Goal: Task Accomplishment & Management: Complete application form

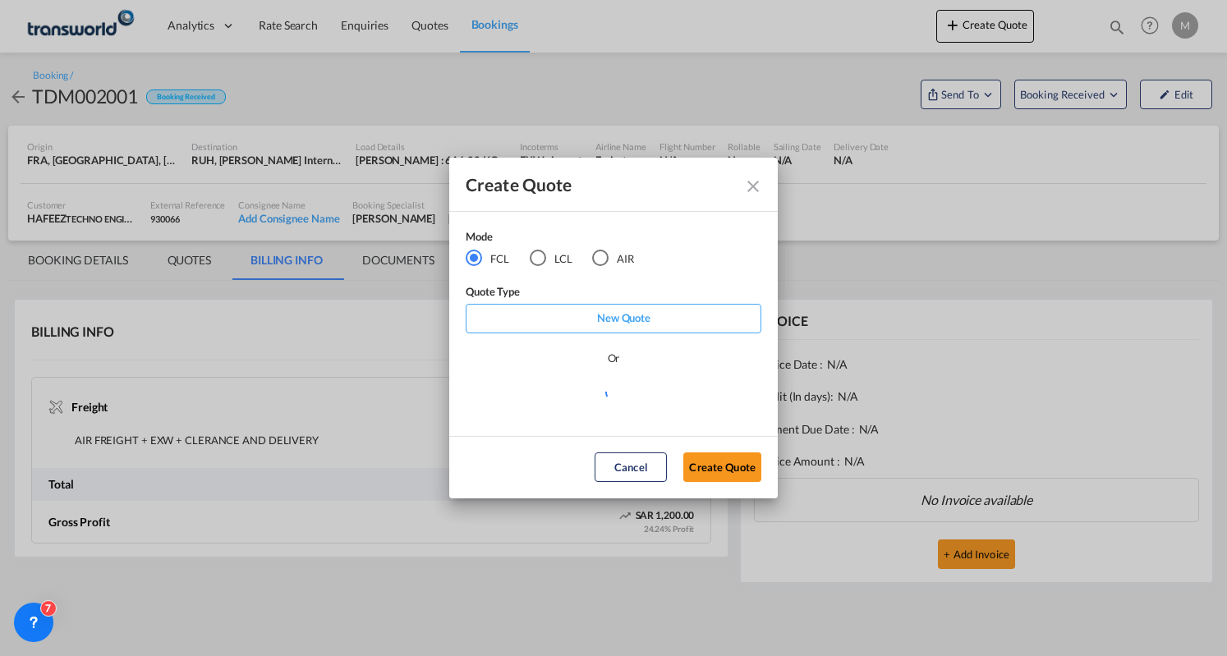
click at [600, 254] on div "AIR" at bounding box center [600, 258] width 16 height 16
click at [718, 467] on button "Create Quote" at bounding box center [722, 468] width 78 height 30
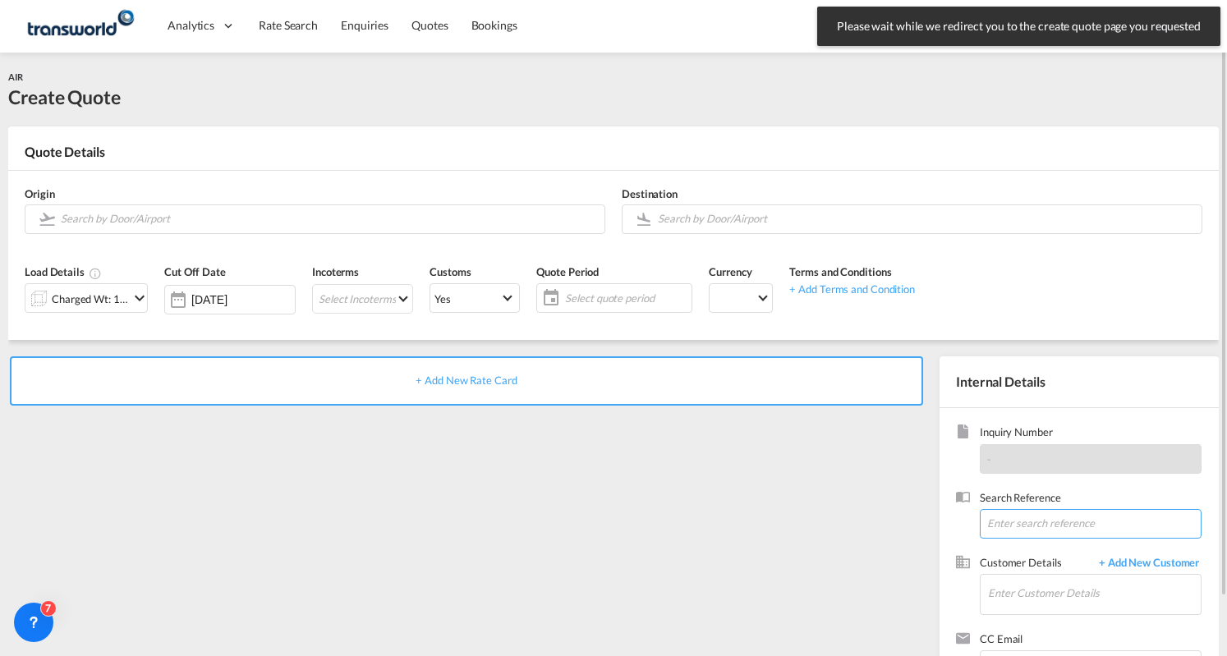
click at [1041, 522] on input at bounding box center [1091, 524] width 222 height 30
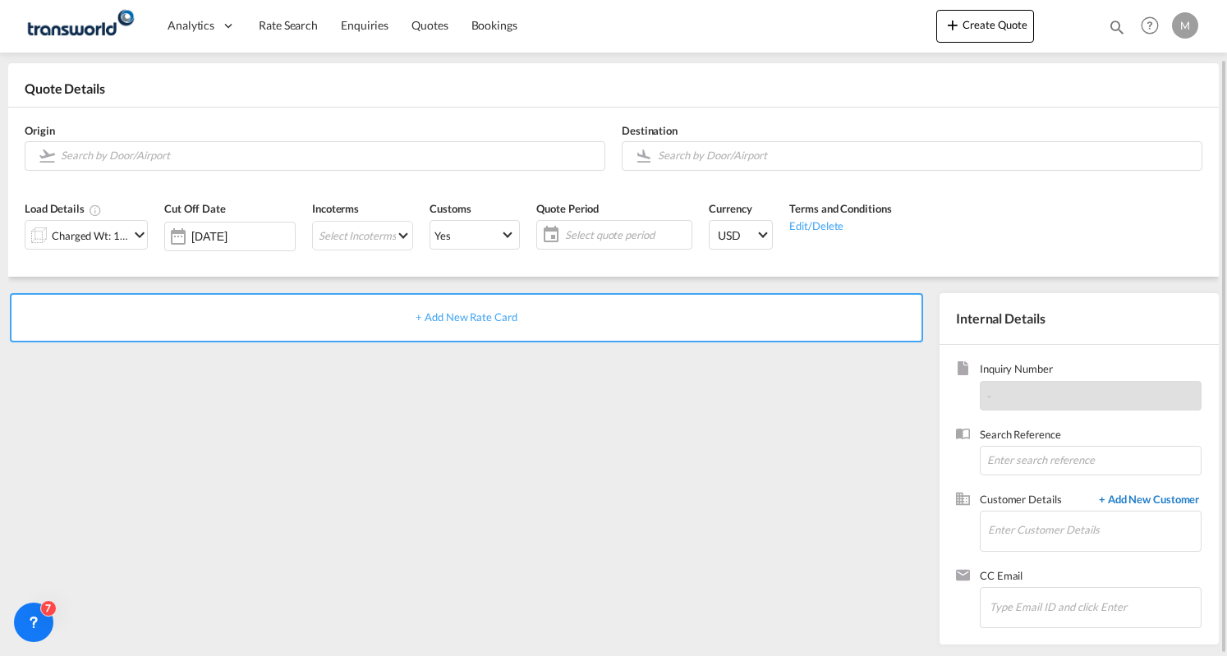
click at [1162, 499] on span "+ Add New Customer" at bounding box center [1146, 501] width 111 height 19
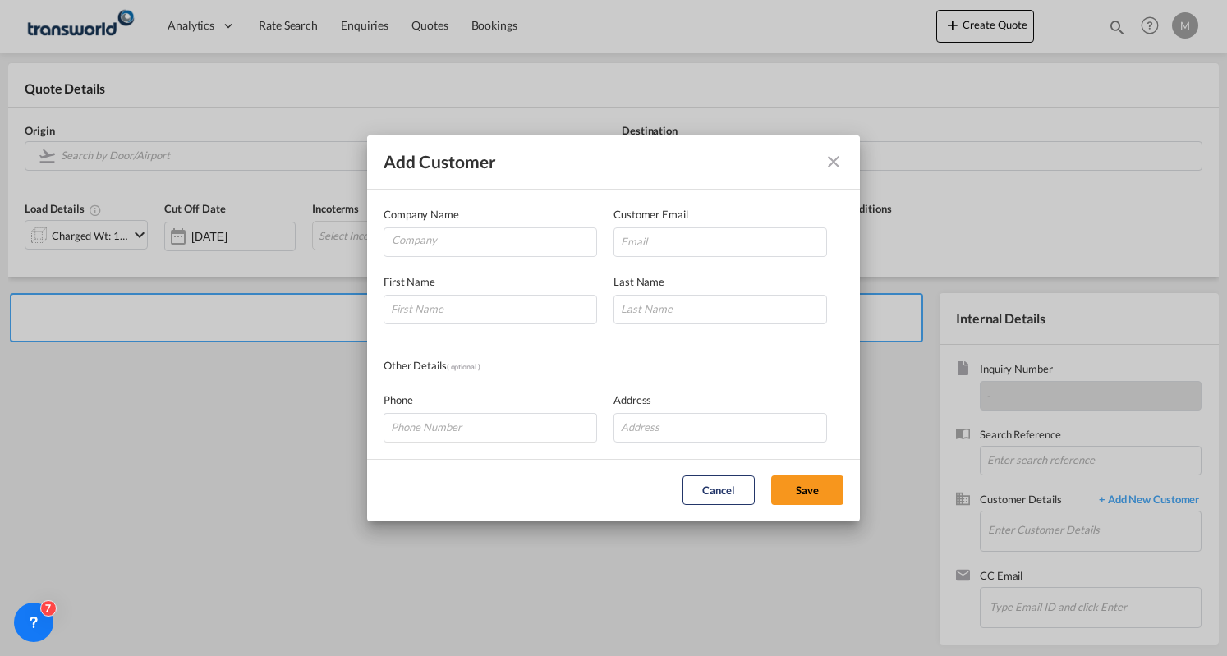
click at [449, 324] on md-dialog-content "Company Name Customer Email First Name Last Name Other Details ( optional ) Pho…" at bounding box center [613, 324] width 493 height 269
click at [442, 307] on input "Add Customer Company ..." at bounding box center [491, 310] width 214 height 30
type input "ca"
click at [430, 311] on input "ca" at bounding box center [491, 310] width 214 height 30
drag, startPoint x: 430, startPoint y: 311, endPoint x: 383, endPoint y: 311, distance: 47.6
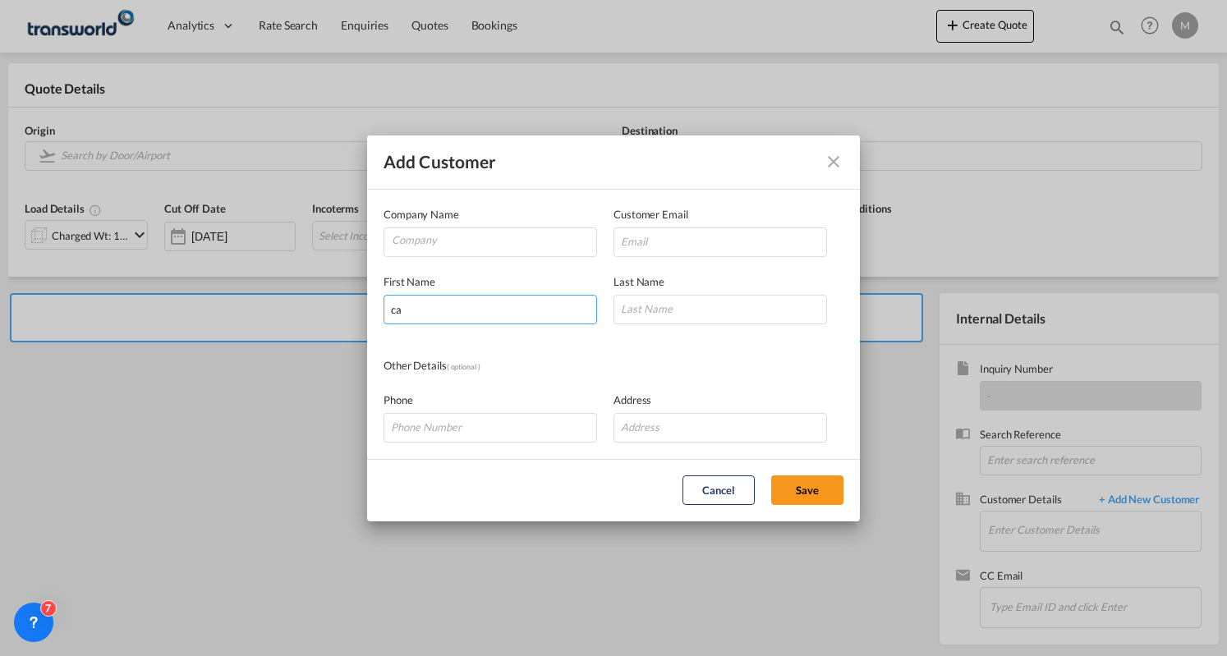
click at [383, 311] on md-dialog-content "Company Name Customer Email First Name ca Last Name Other Details ( optional ) …" at bounding box center [613, 324] width 493 height 269
click at [424, 237] on input "Company" at bounding box center [494, 240] width 205 height 25
paste input "ca"
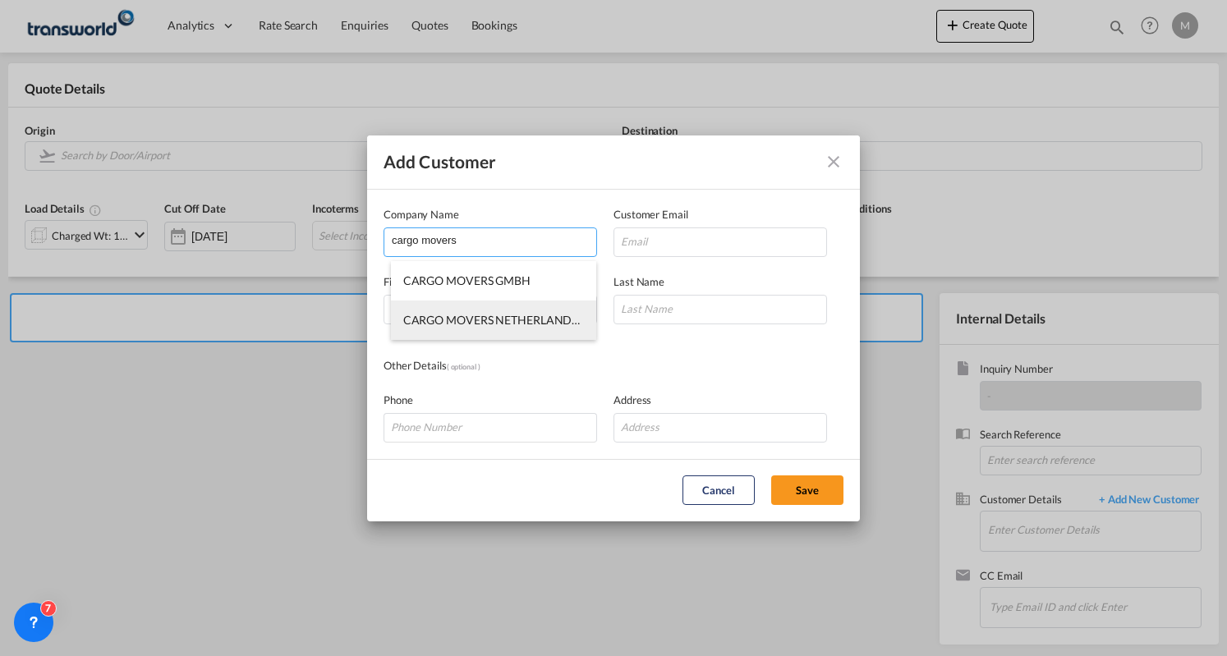
click at [481, 309] on li "CARGO MOVERS NETHERLANDS BV" at bounding box center [494, 320] width 206 height 39
type input "CARGO MOVERS NETHERLANDS BV"
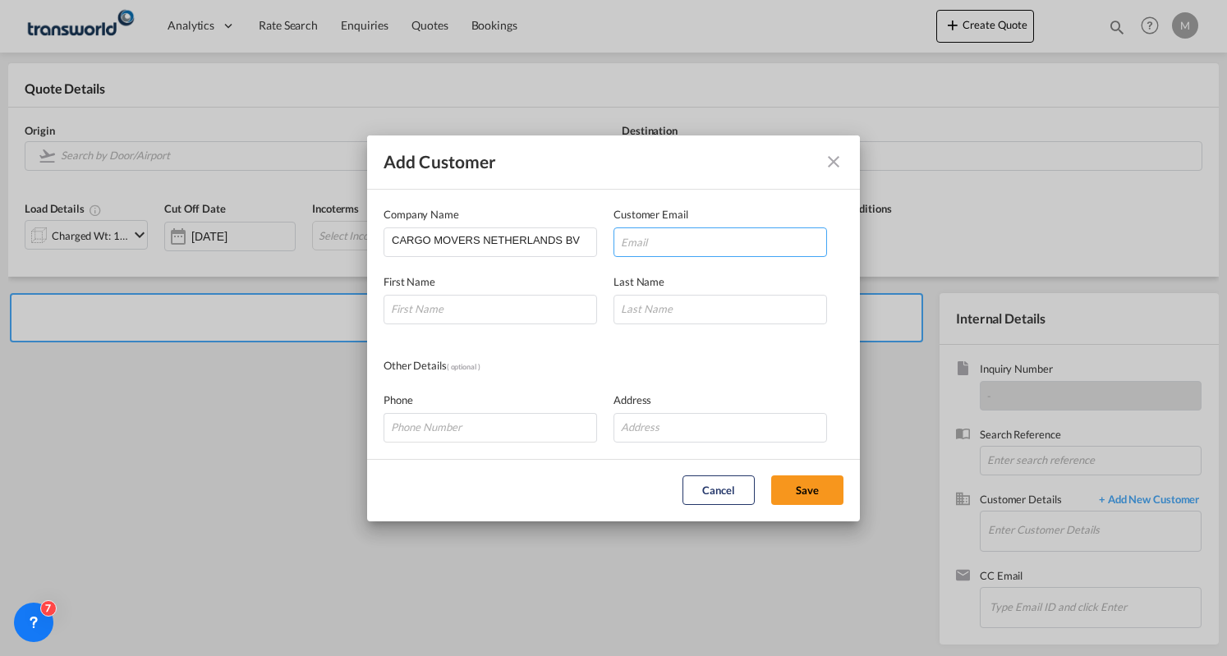
click at [674, 241] on input "Add Customer Company ..." at bounding box center [721, 243] width 214 height 30
paste input "[PERSON_NAME][EMAIL_ADDRESS][DOMAIN_NAME]"
type input "[PERSON_NAME][EMAIL_ADDRESS][DOMAIN_NAME]"
click at [474, 313] on input "Add Customer Company ..." at bounding box center [491, 310] width 214 height 30
paste input "[PERSON_NAME]"
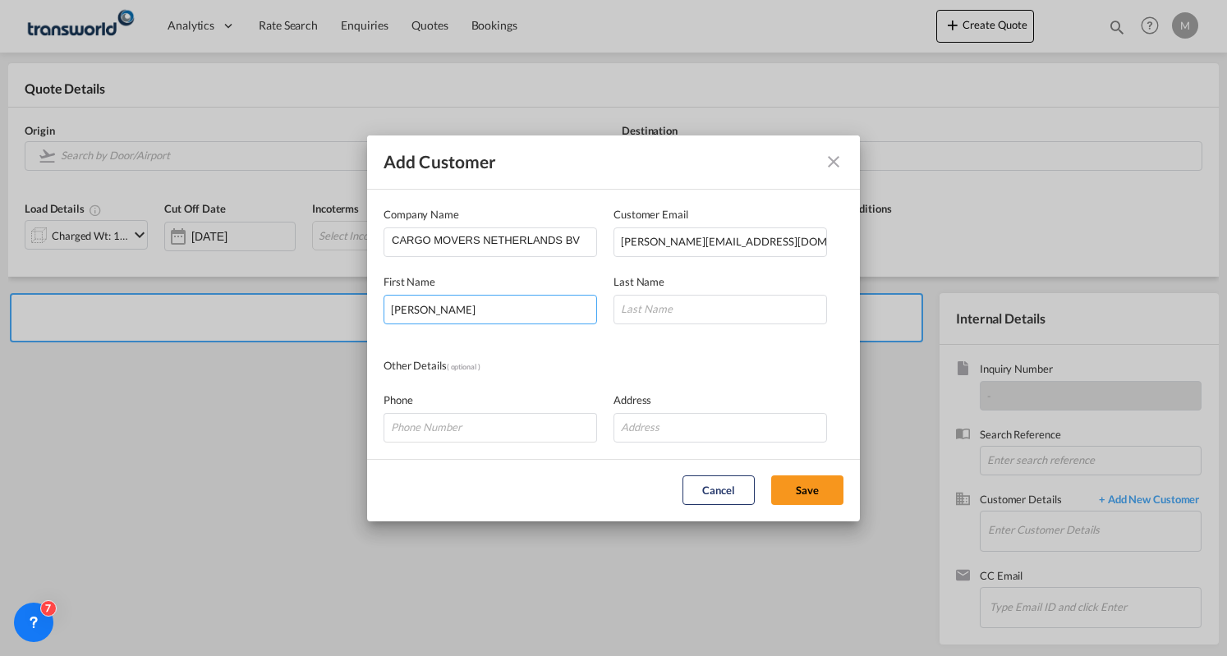
click at [430, 313] on input "[PERSON_NAME]" at bounding box center [491, 310] width 214 height 30
type input "[PERSON_NAME]"
click at [669, 303] on input "Add Customer Company ..." at bounding box center [721, 310] width 214 height 30
paste input "Kruit"
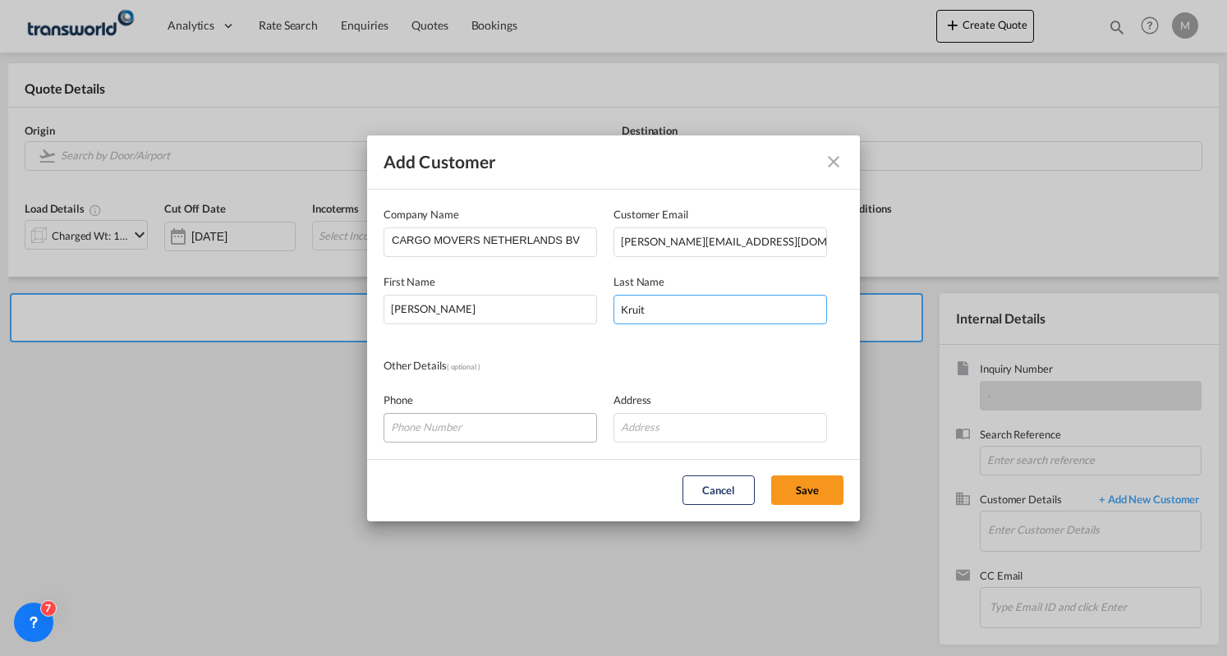
type input "Kruit"
drag, startPoint x: 486, startPoint y: 426, endPoint x: 511, endPoint y: 426, distance: 24.6
click at [486, 426] on input "Add Customer Company ..." at bounding box center [491, 428] width 214 height 30
paste input "[PHONE_NUMBER]"
type input "[PHONE_NUMBER]"
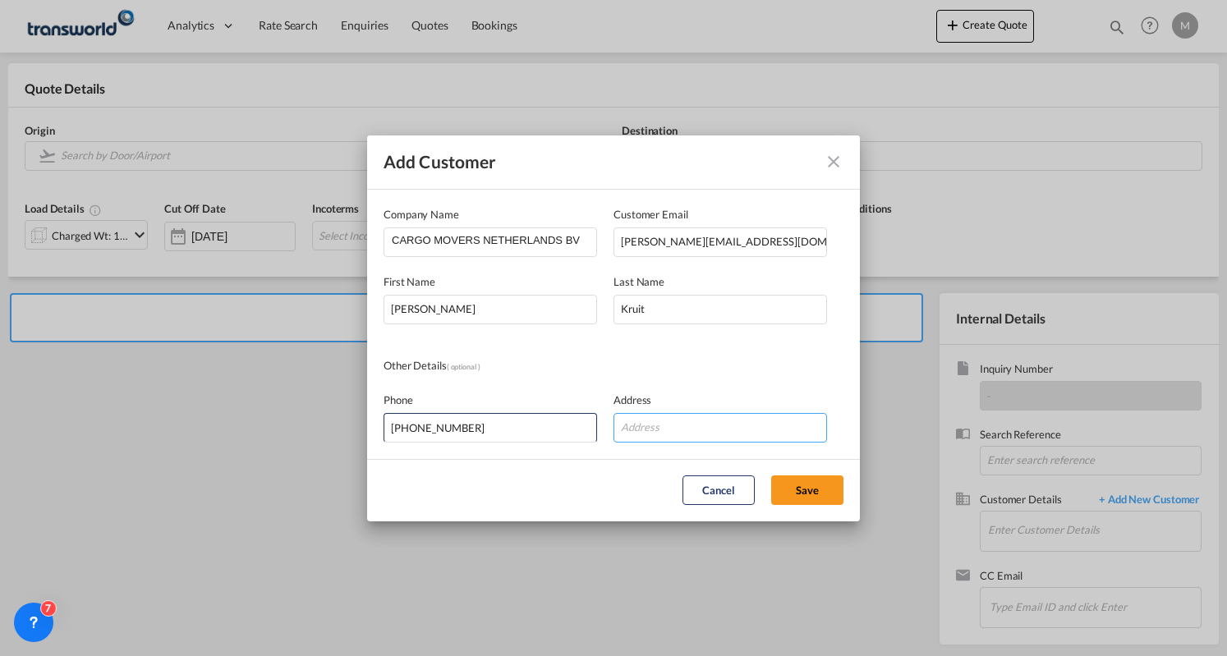
click at [703, 426] on input "Add Customer Company ..." at bounding box center [721, 428] width 214 height 30
paste input "Aert [STREET_ADDRESS]"
type input "Aert [STREET_ADDRESS]"
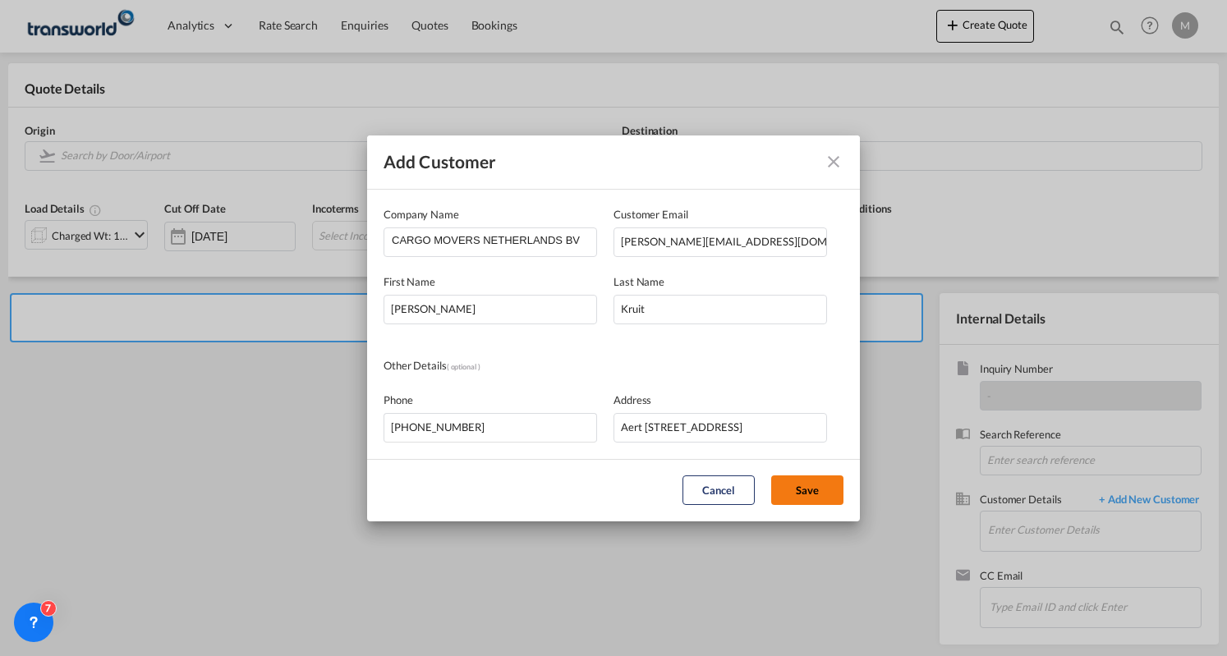
click at [832, 486] on button "Save" at bounding box center [807, 491] width 72 height 30
type input "CARGO MOVERS NETHERLANDS BV, [PERSON_NAME], [PERSON_NAME][EMAIL_ADDRESS][DOMAIN…"
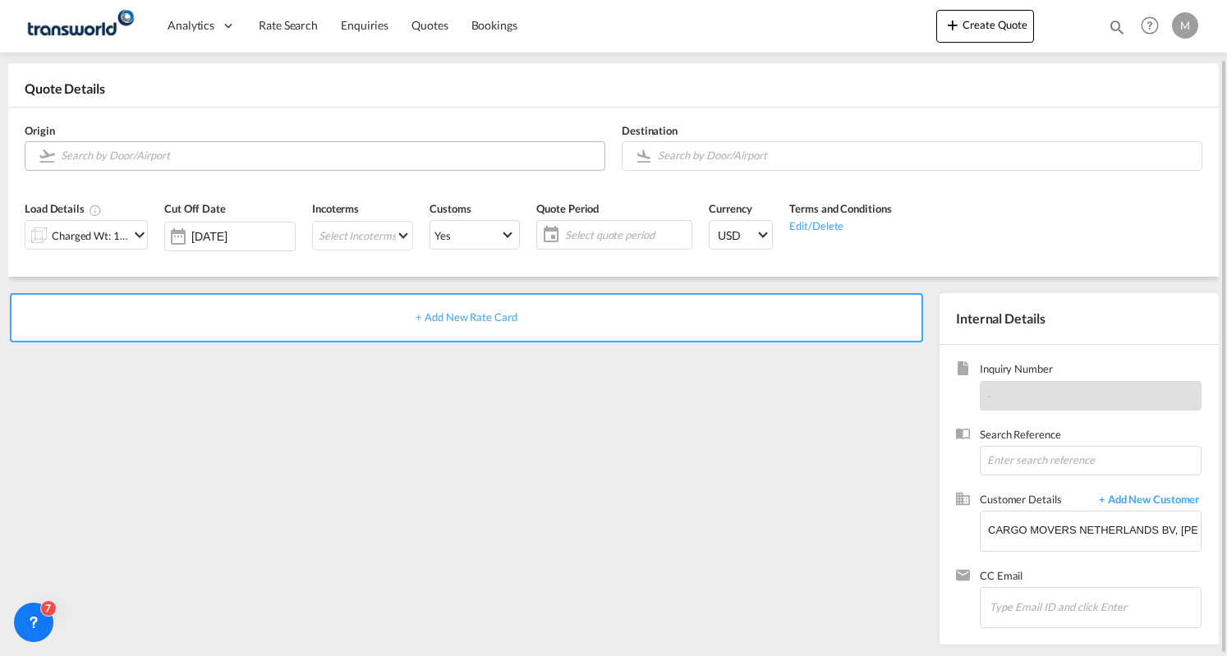
click at [141, 158] on input "Search by Door/Airport" at bounding box center [329, 155] width 536 height 29
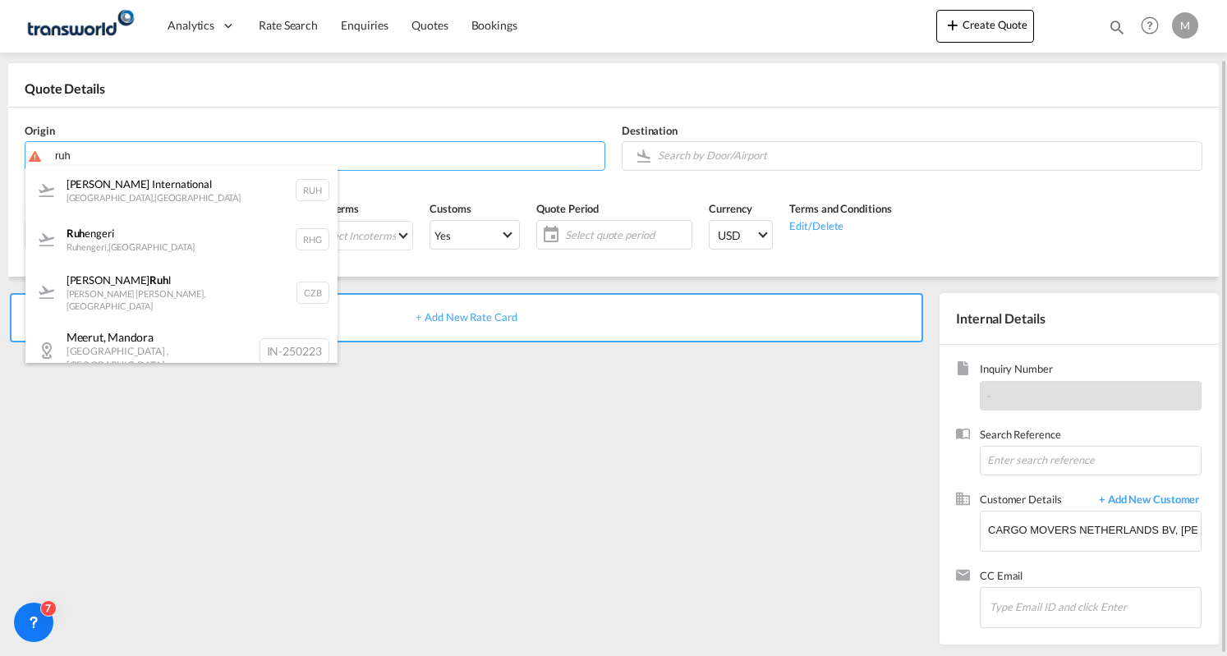
click at [130, 180] on div "[PERSON_NAME] International [GEOGRAPHIC_DATA] , [GEOGRAPHIC_DATA] RUH" at bounding box center [181, 190] width 312 height 49
type input "[PERSON_NAME] International, [GEOGRAPHIC_DATA], RUH"
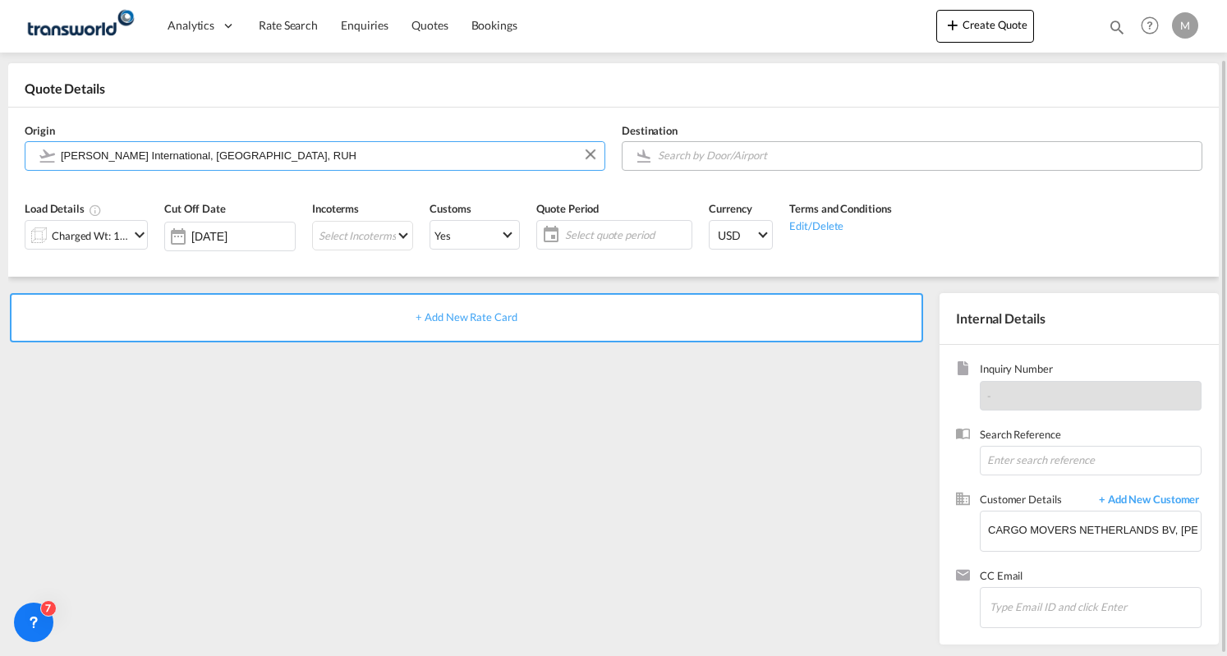
click at [734, 150] on input "Search by Door/Airport" at bounding box center [926, 155] width 536 height 29
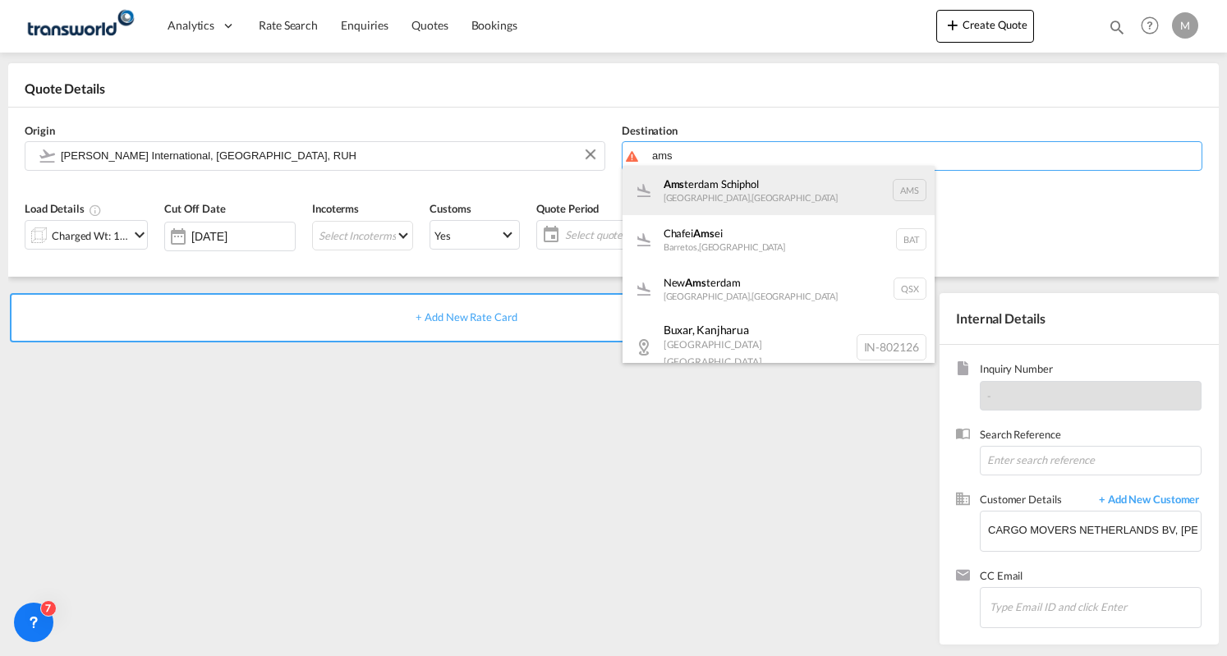
click at [697, 186] on div "Ams terdam Schiphol [GEOGRAPHIC_DATA] , [GEOGRAPHIC_DATA] AMS" at bounding box center [779, 190] width 312 height 49
type input "Amsterdam Schiphol, [GEOGRAPHIC_DATA], AMS"
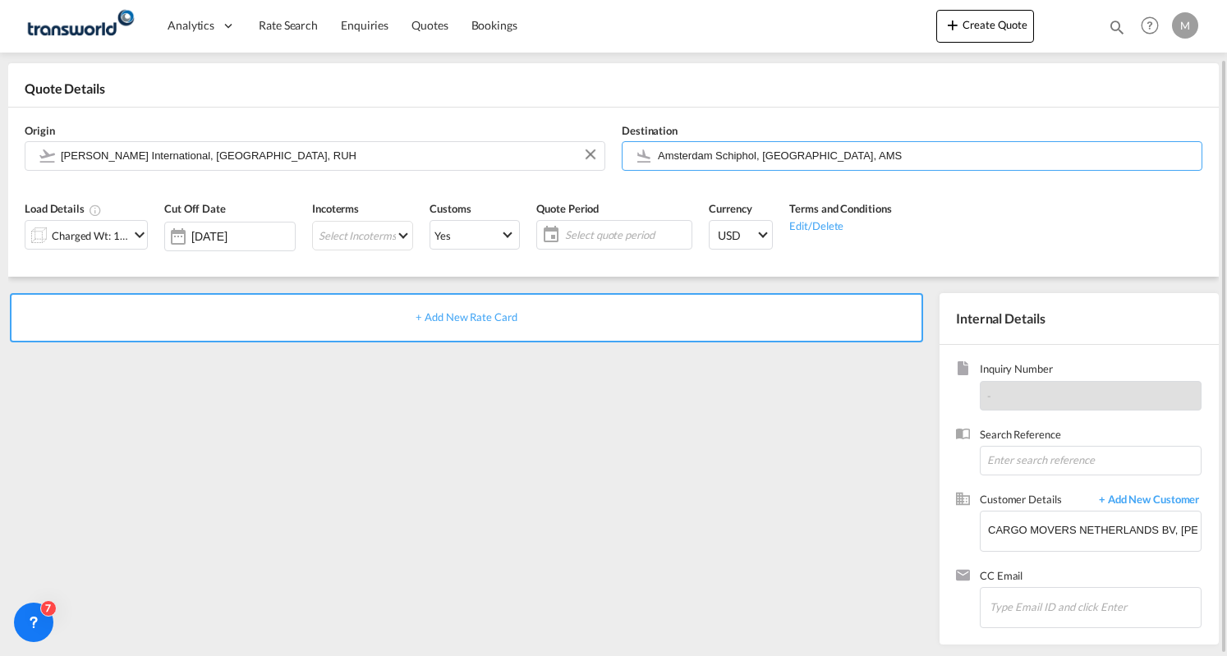
click at [596, 228] on span "Select quote period" at bounding box center [626, 235] width 122 height 15
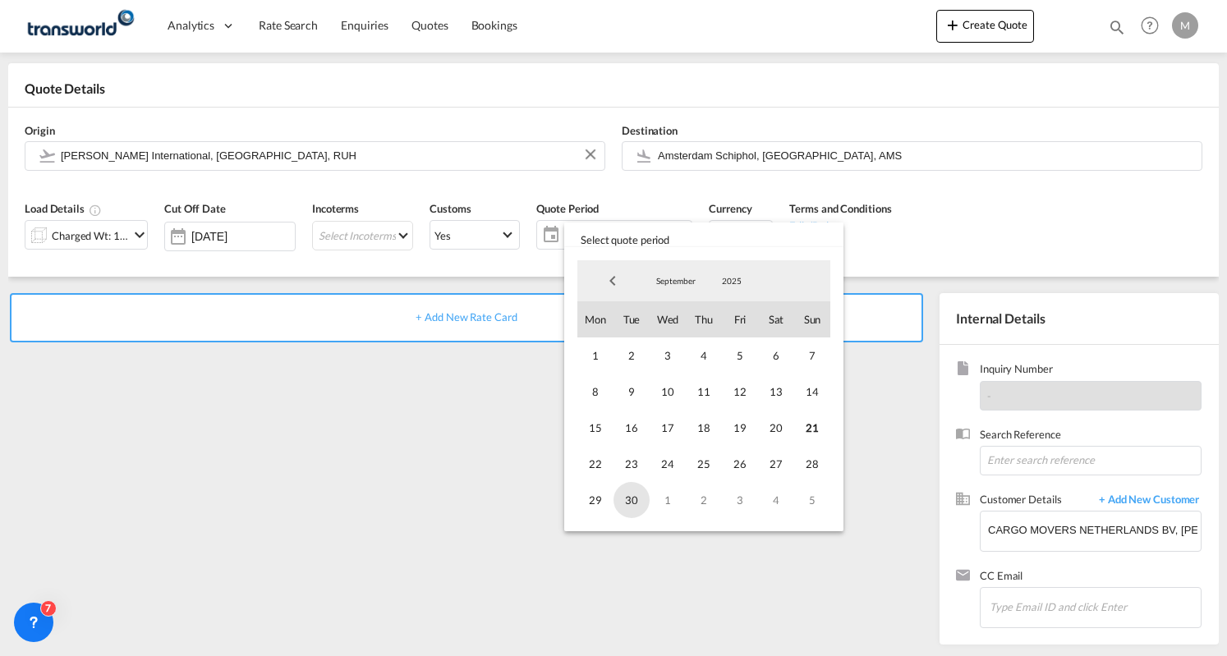
click at [633, 510] on span "30" at bounding box center [632, 500] width 36 height 36
click at [631, 500] on span "30" at bounding box center [632, 500] width 36 height 36
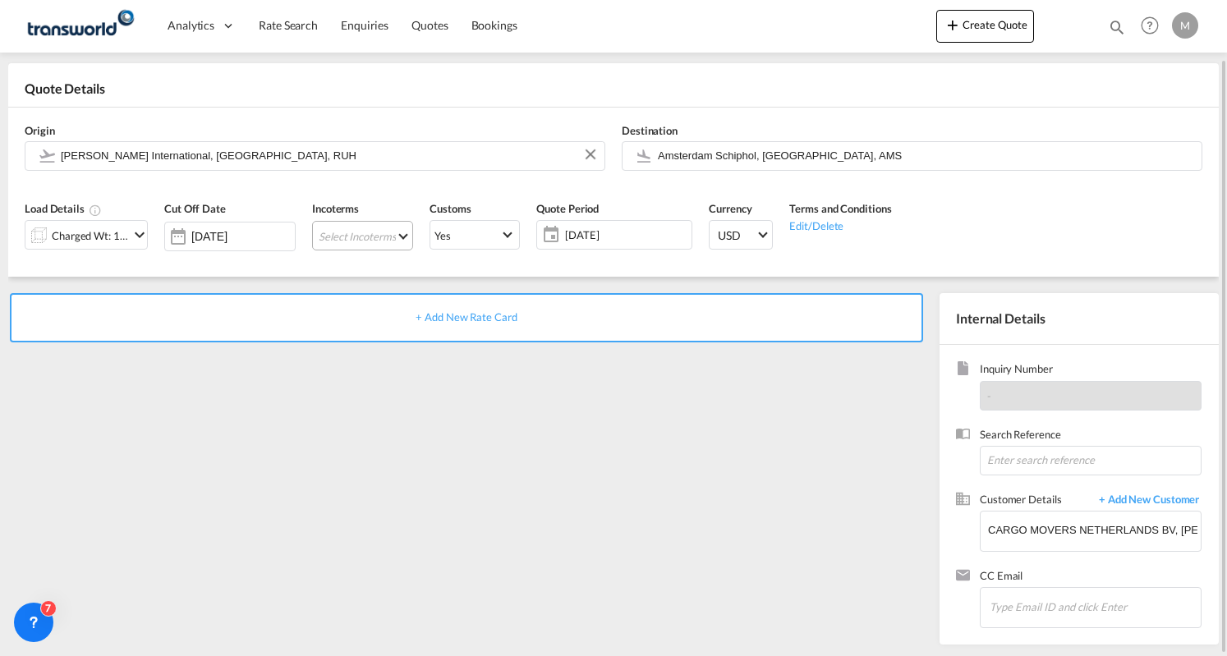
click at [372, 232] on md-select "Select Incoterms EXW - export Ex Works FOB - export Free on Board CFR - import …" at bounding box center [362, 236] width 101 height 30
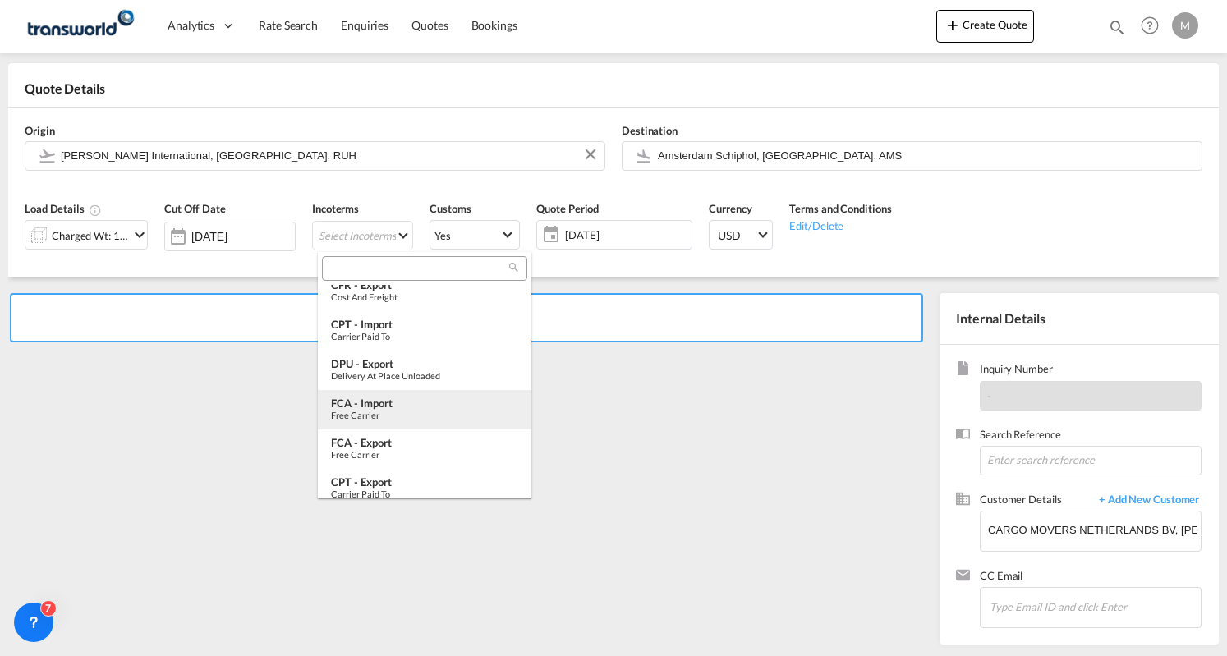
scroll to position [246, 0]
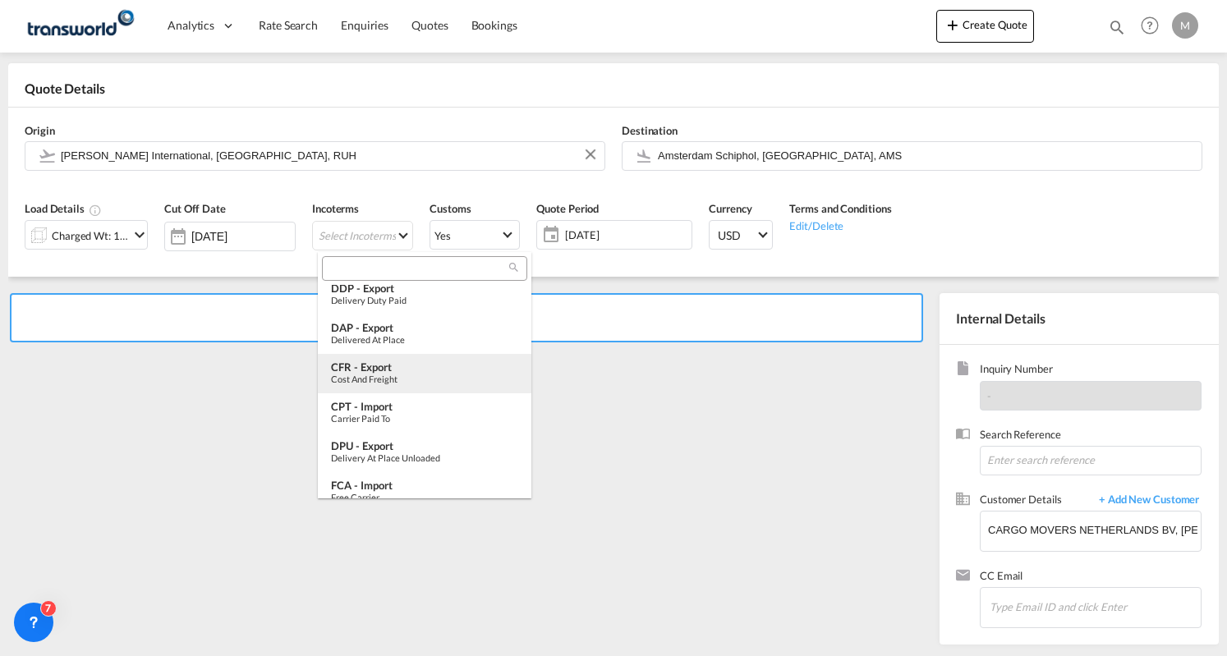
click at [393, 369] on div "CFR - export" at bounding box center [424, 367] width 187 height 13
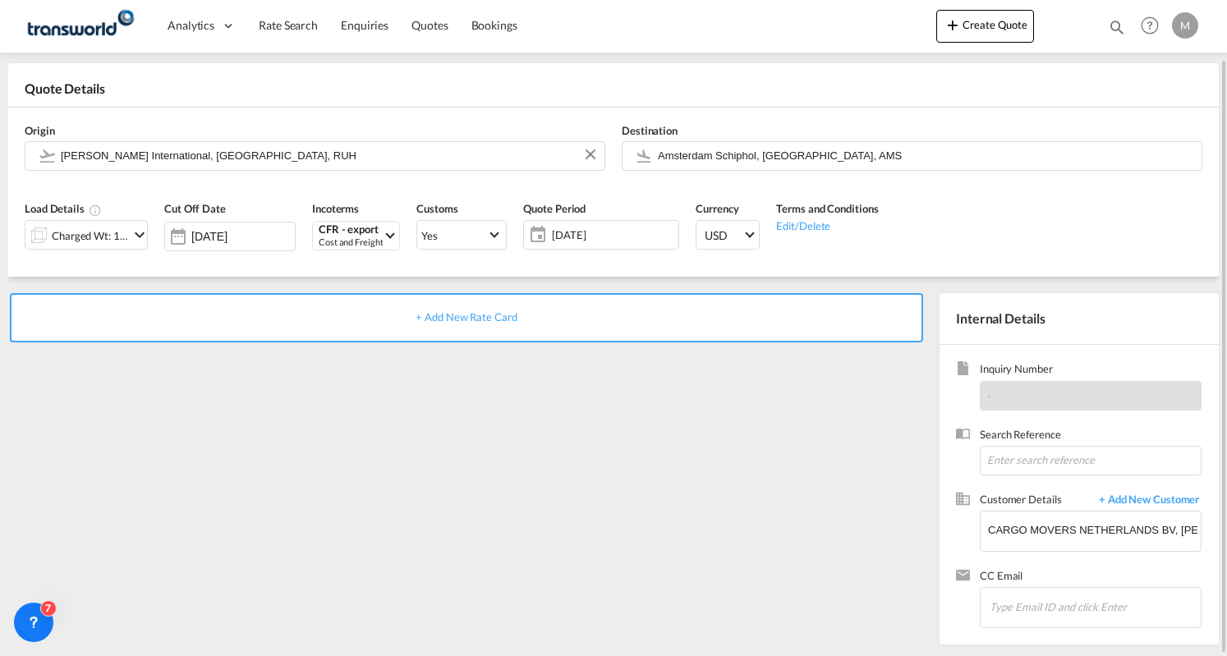
click at [138, 229] on md-icon "icon-chevron-down" at bounding box center [140, 235] width 20 height 20
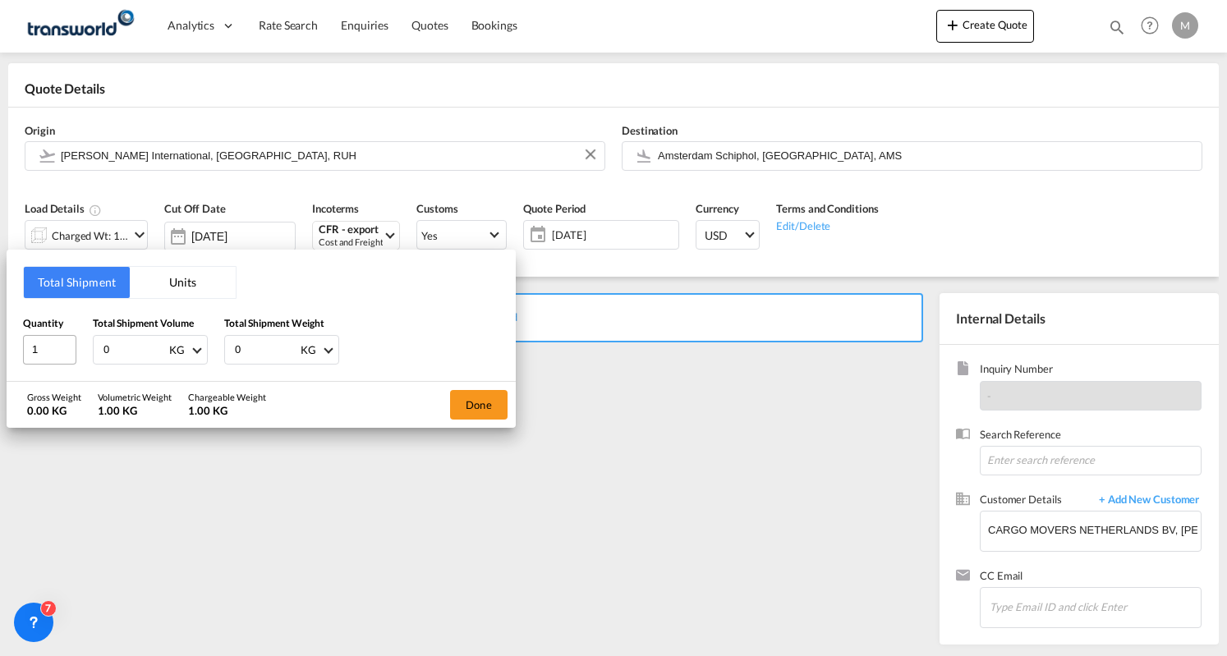
drag, startPoint x: 130, startPoint y: 348, endPoint x: 53, endPoint y: 362, distance: 78.5
click at [53, 362] on div "Quantity 1 Total Shipment Volume 0 KG CBM CFT KG LB Total Shipment Weight 0 KG …" at bounding box center [261, 339] width 476 height 49
paste input "6024"
type input "6024"
drag, startPoint x: 263, startPoint y: 347, endPoint x: 197, endPoint y: 357, distance: 66.6
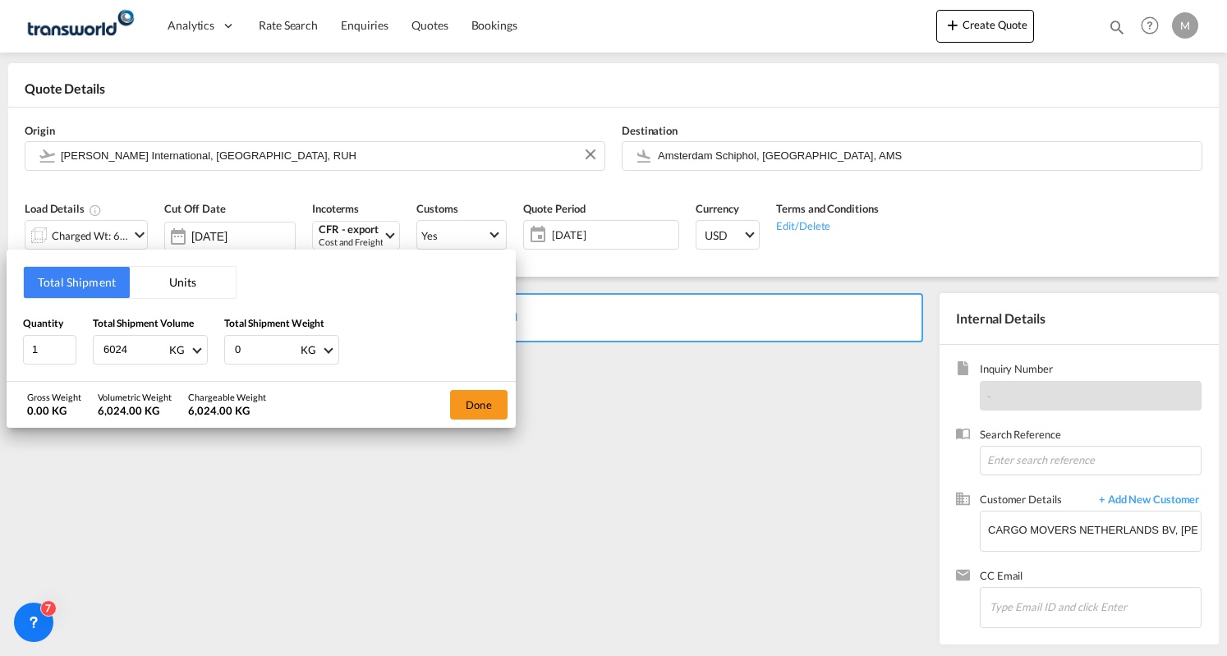
click at [197, 357] on div "Quantity 1 Total Shipment Volume 6024 KG CBM CFT KG LB Total Shipment Weight 0 …" at bounding box center [261, 339] width 476 height 49
paste input "6024"
type input "6024"
click at [469, 404] on button "Done" at bounding box center [479, 405] width 58 height 30
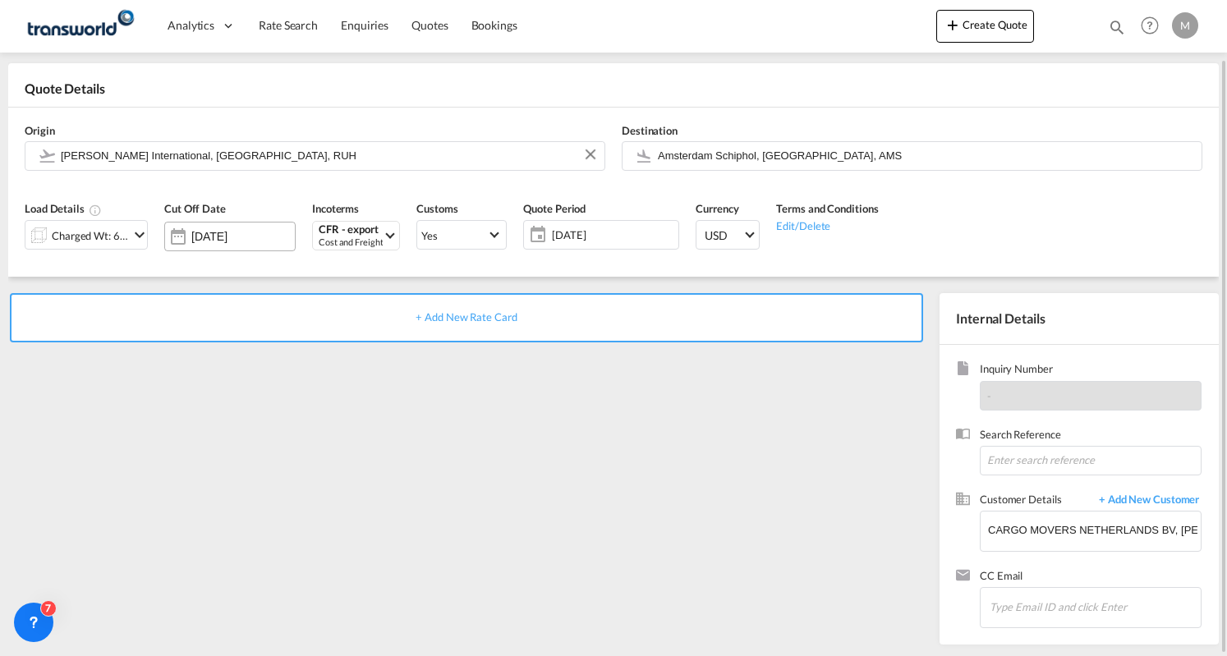
click at [179, 242] on div at bounding box center [178, 236] width 26 height 33
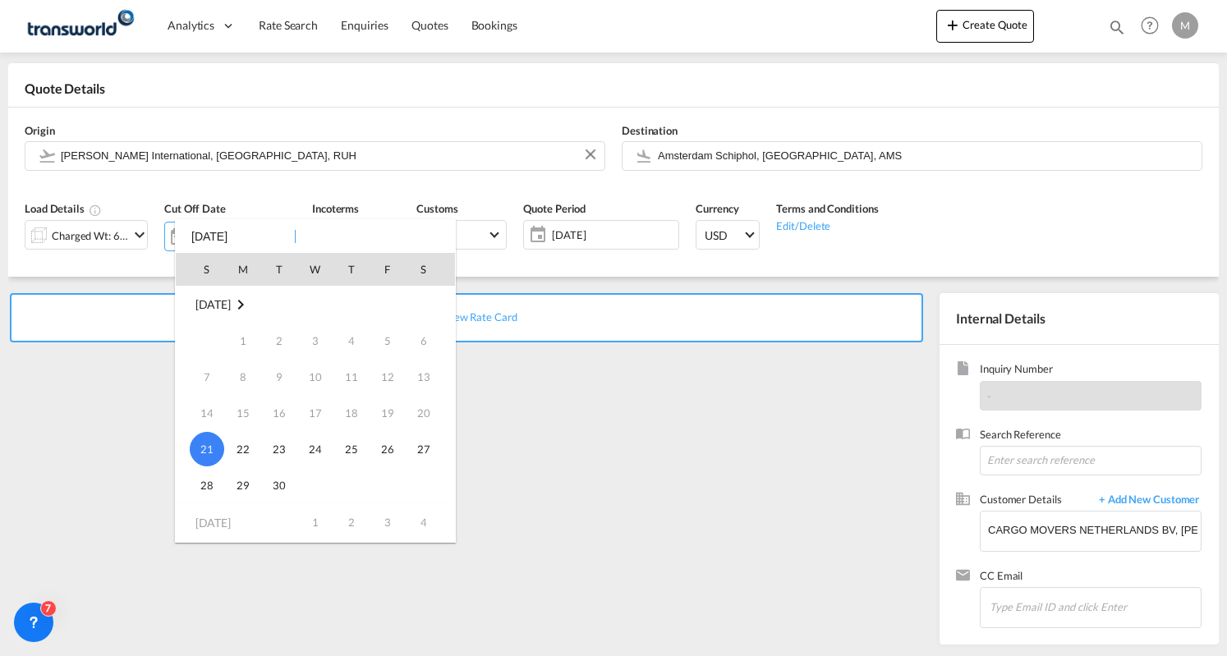
click at [652, 432] on div at bounding box center [613, 328] width 1227 height 656
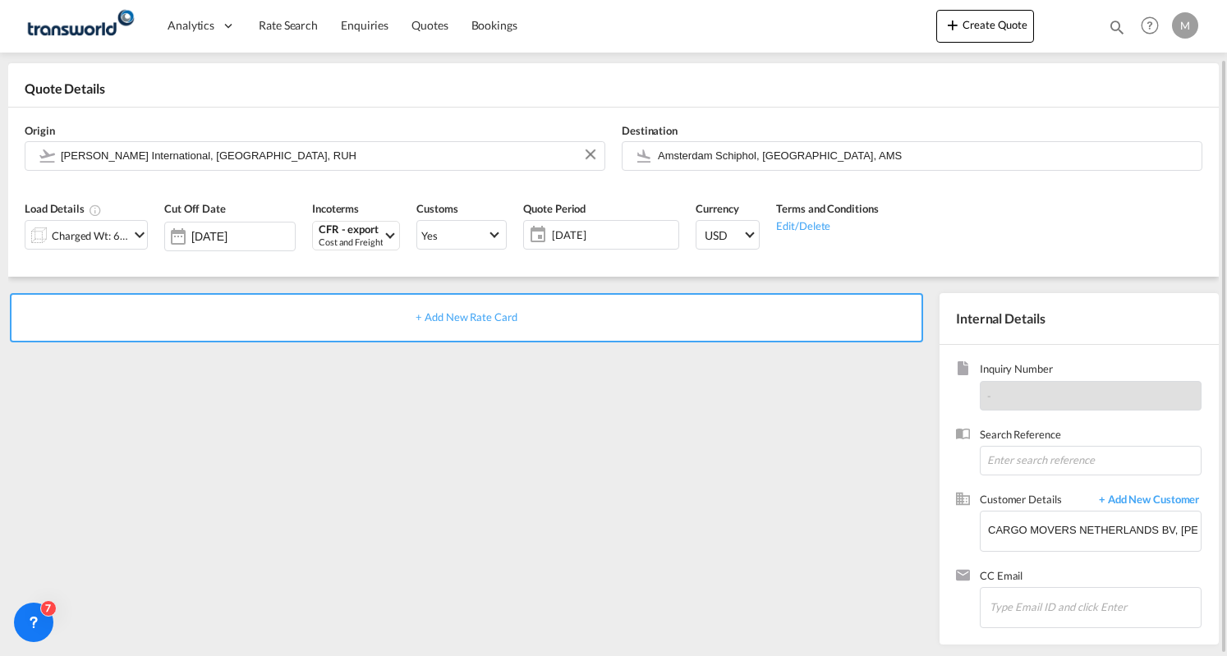
click at [623, 328] on div "+ Add New Rate Card" at bounding box center [466, 317] width 913 height 49
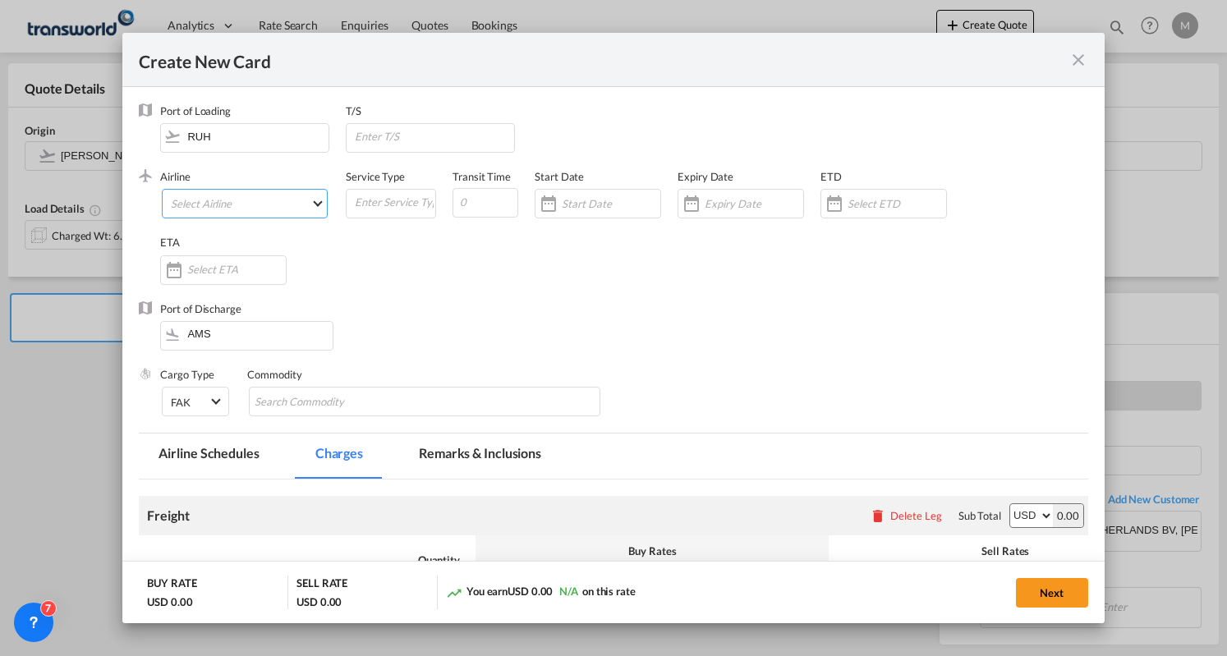
click at [248, 211] on md-select "Select Airline AIR EXPRESS S.A. (1166- / -) CMA CGM Air Cargo (1140-2C / -) DDW…" at bounding box center [245, 204] width 166 height 30
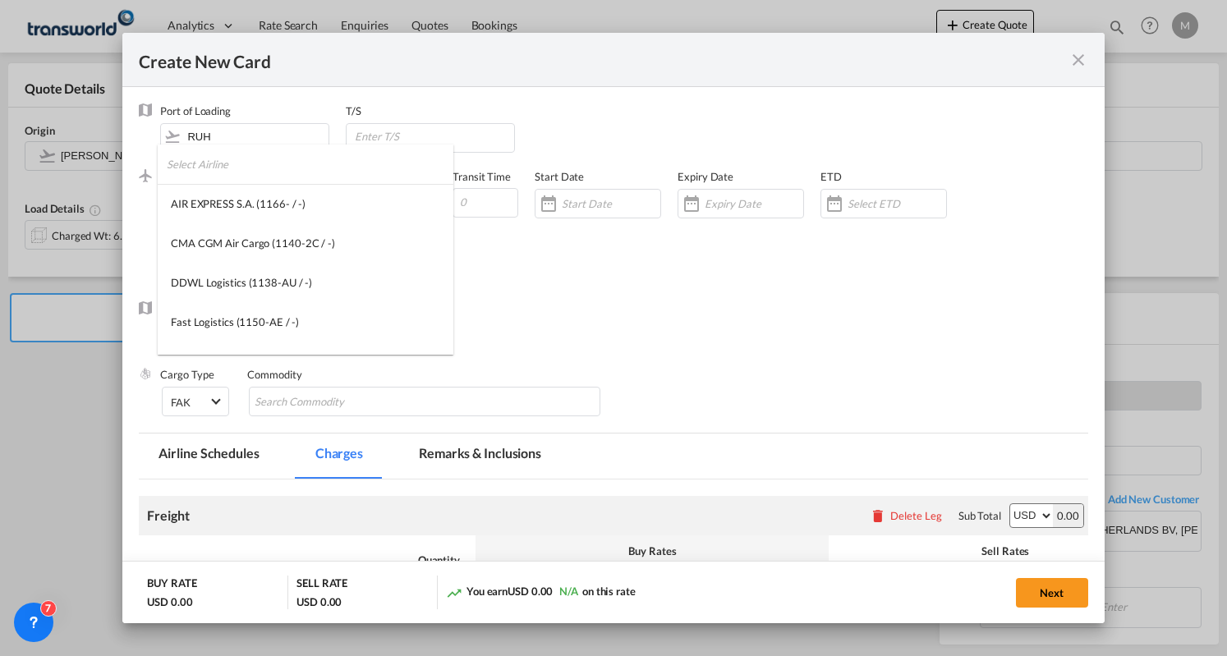
type md-option "1166-"
click at [260, 177] on input "search" at bounding box center [310, 164] width 287 height 39
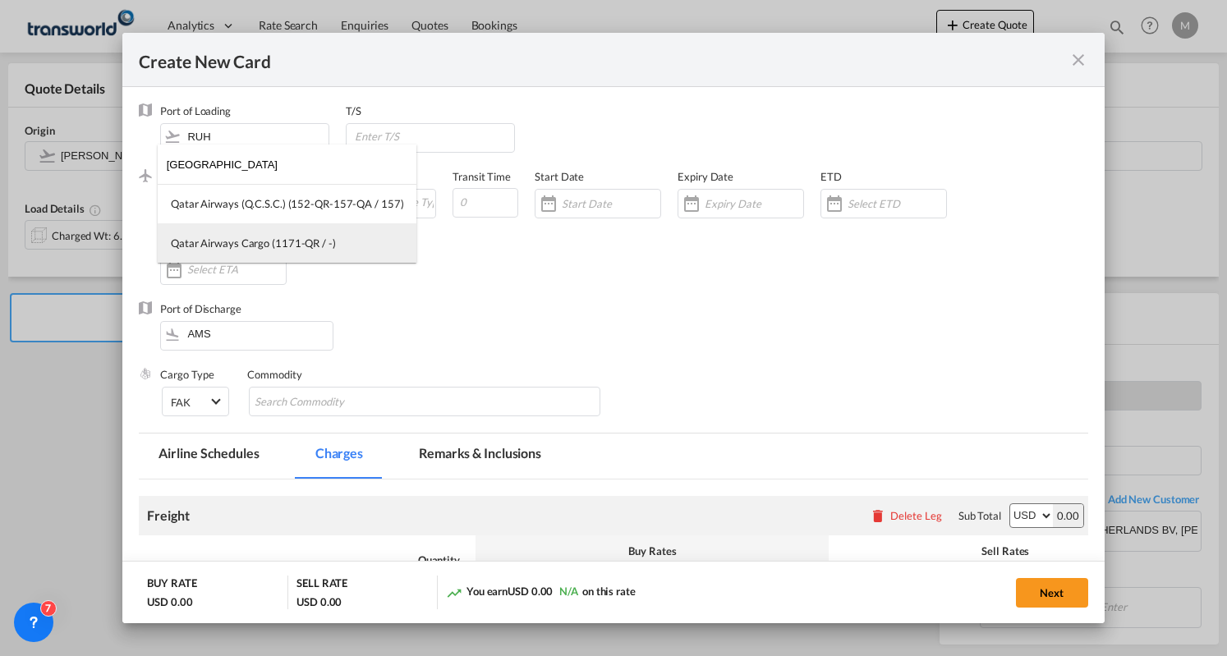
type input "[GEOGRAPHIC_DATA]"
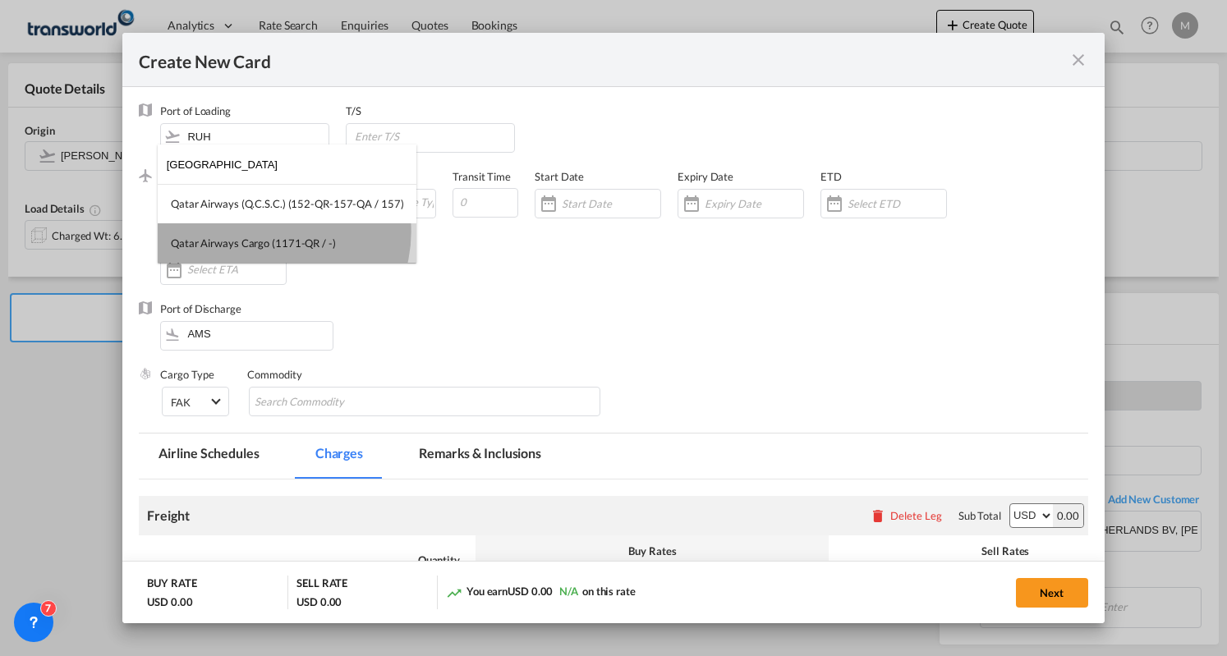
click at [272, 231] on md-option "Qatar Airways Cargo (1171-QR / -)" at bounding box center [287, 242] width 259 height 39
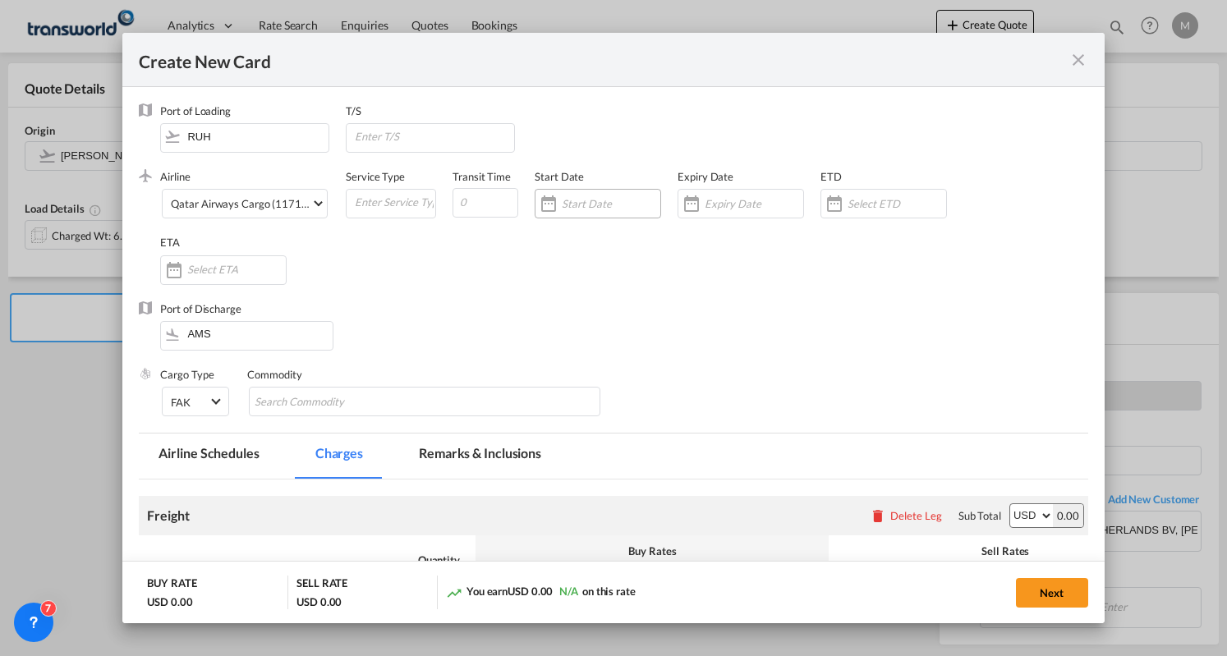
click at [539, 203] on div "Create New CardPort ..." at bounding box center [549, 203] width 26 height 33
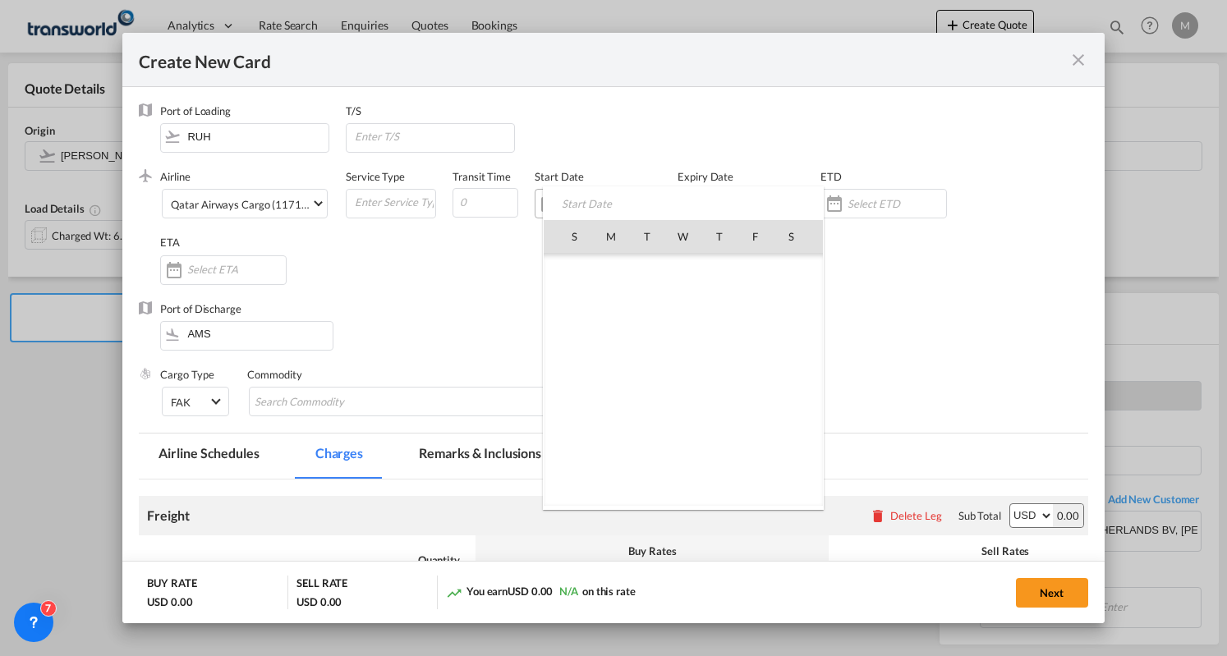
scroll to position [380509, 0]
click at [575, 408] on span "21" at bounding box center [575, 416] width 35 height 35
type input "[DATE]"
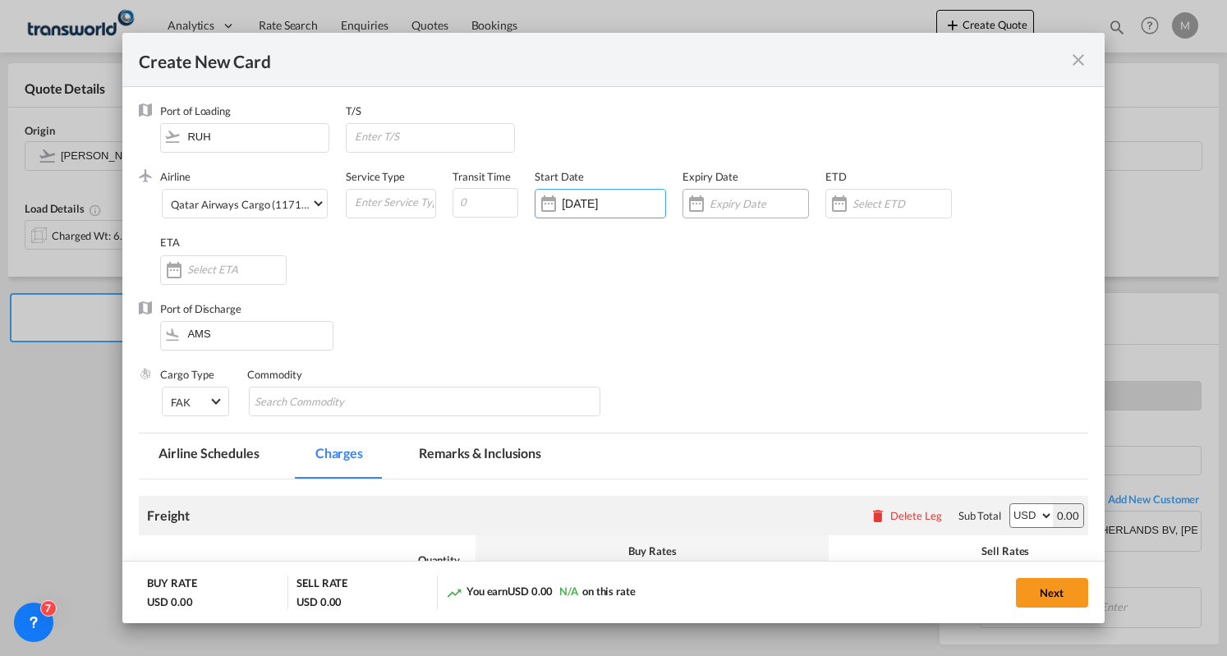
click at [688, 198] on div "Create New CardPort ..." at bounding box center [696, 203] width 26 height 33
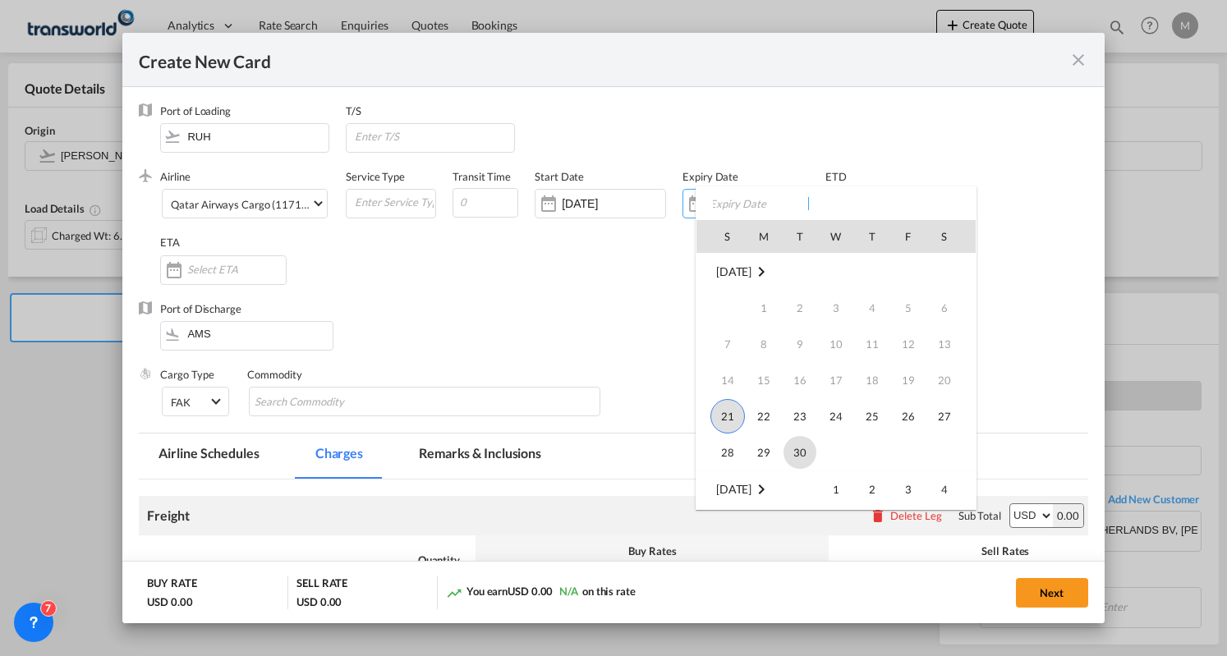
click at [802, 457] on span "30" at bounding box center [800, 452] width 33 height 33
type input "[DATE]"
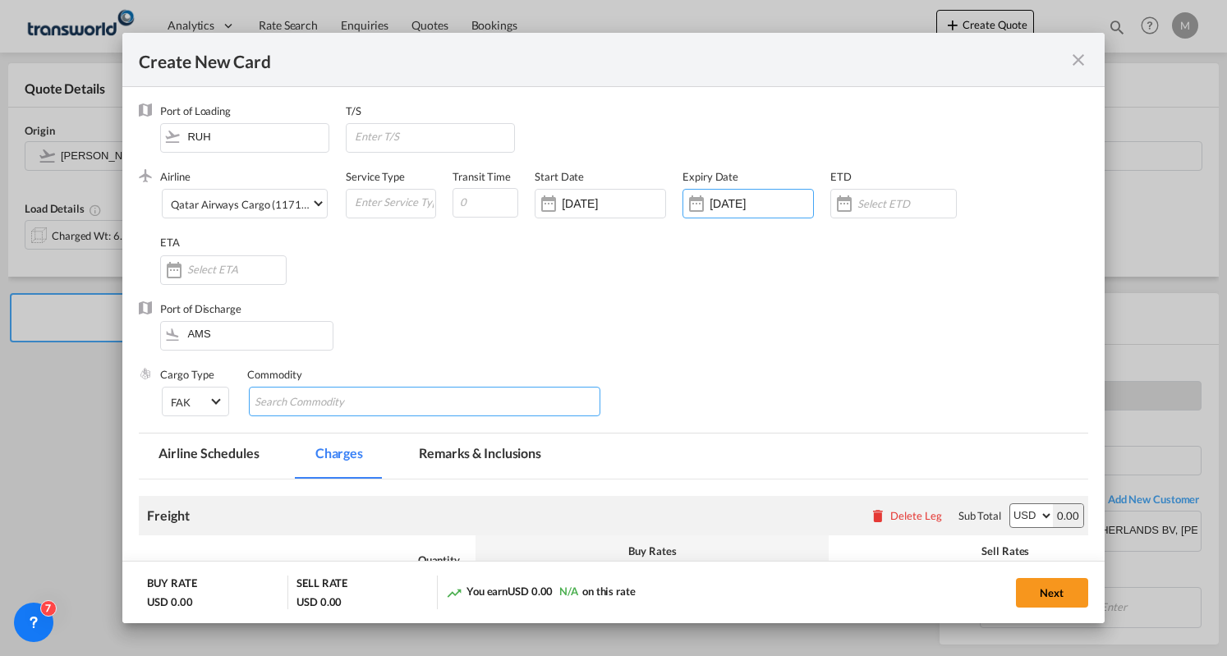
click at [315, 398] on input "Search Commodity" at bounding box center [330, 402] width 150 height 26
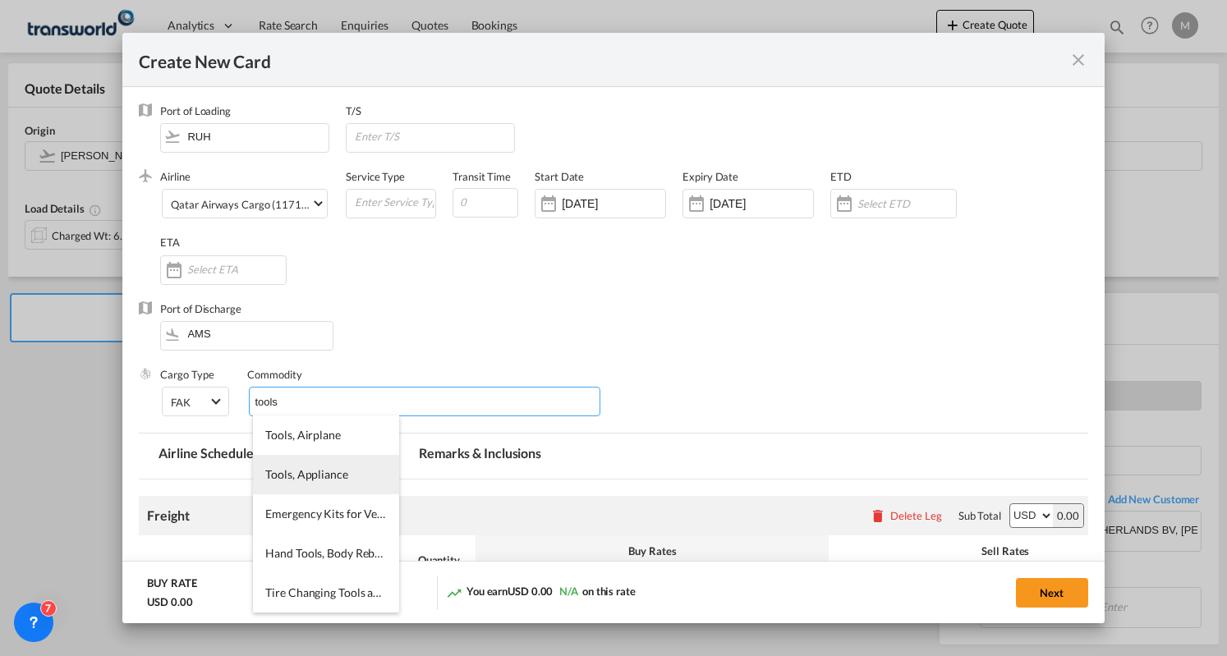
type input "tools"
click at [296, 459] on li "Tools, Appliance" at bounding box center [325, 474] width 145 height 39
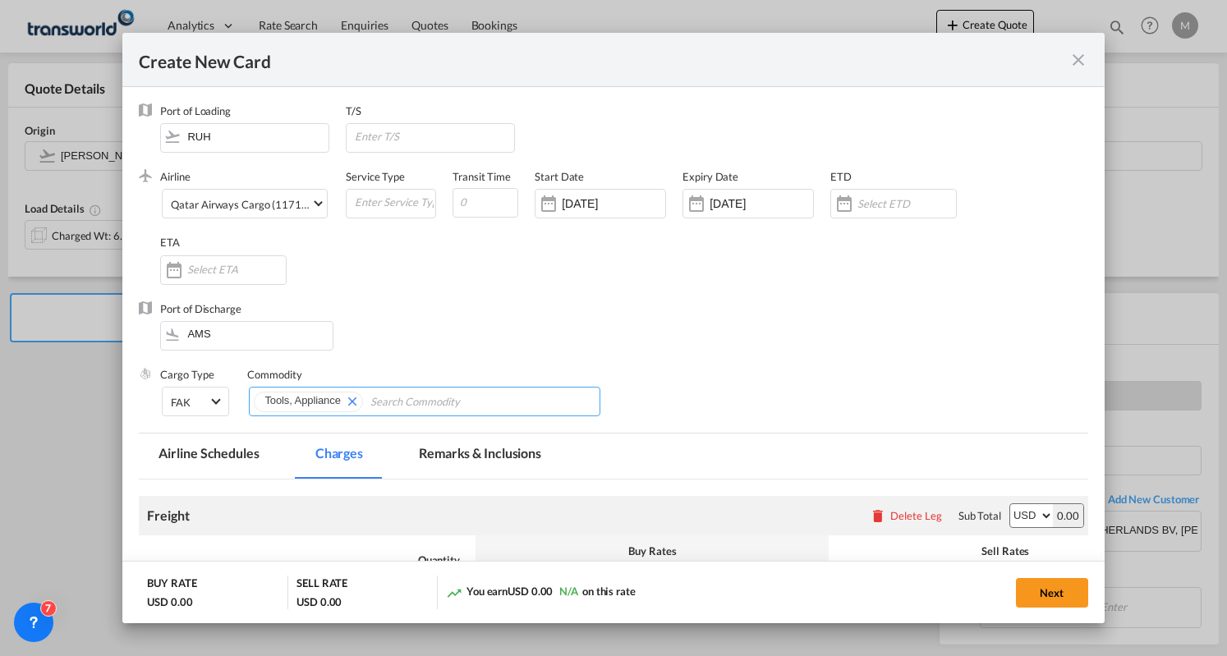
scroll to position [237, 0]
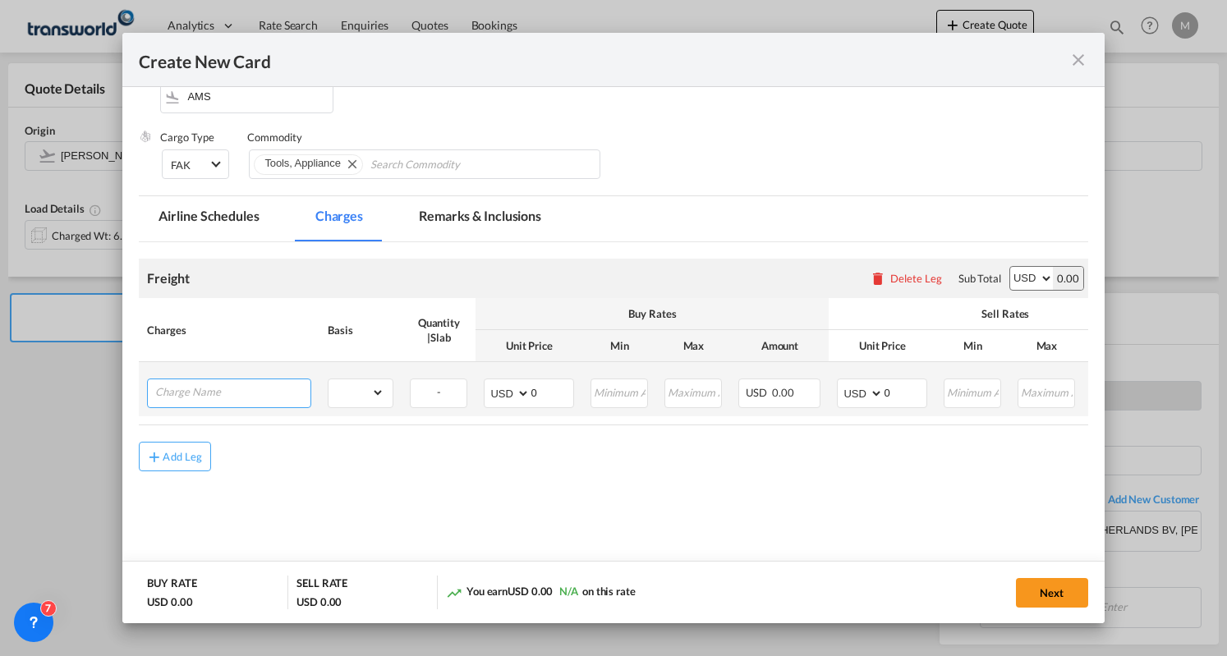
click at [278, 402] on input "Charge Name" at bounding box center [232, 392] width 155 height 25
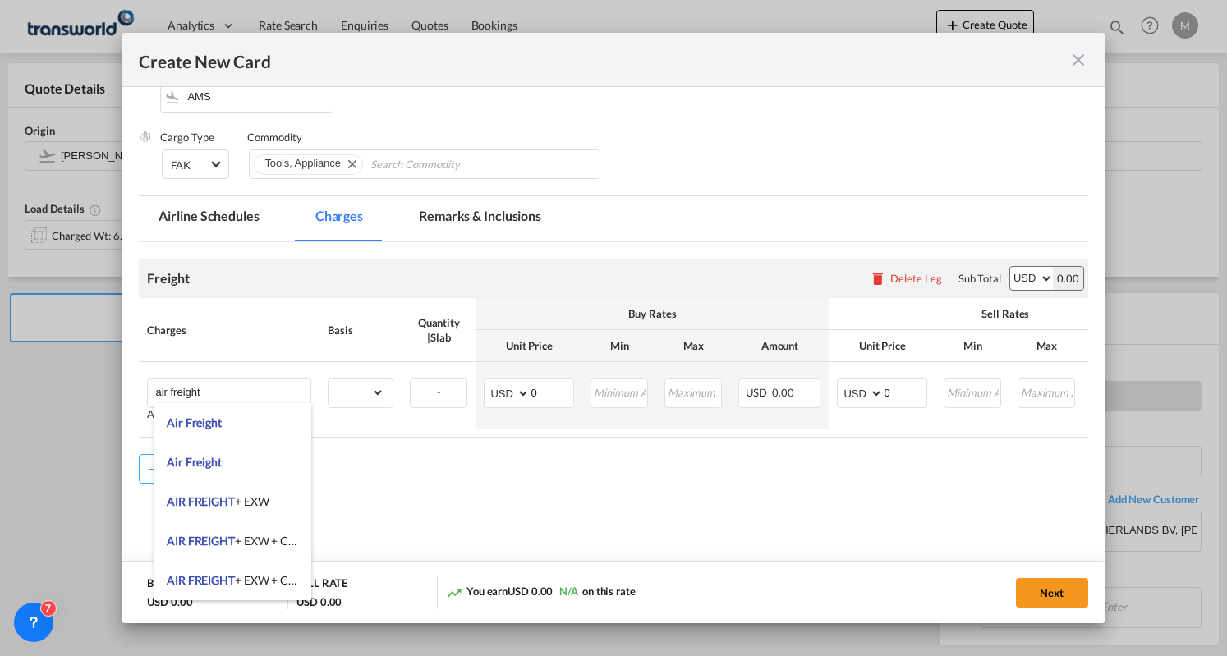
drag, startPoint x: 260, startPoint y: 495, endPoint x: 344, endPoint y: 441, distance: 100.5
click at [261, 495] on span "AIR FREIGHT + EXW" at bounding box center [218, 502] width 102 height 14
type input "AIR FREIGHT + EXW"
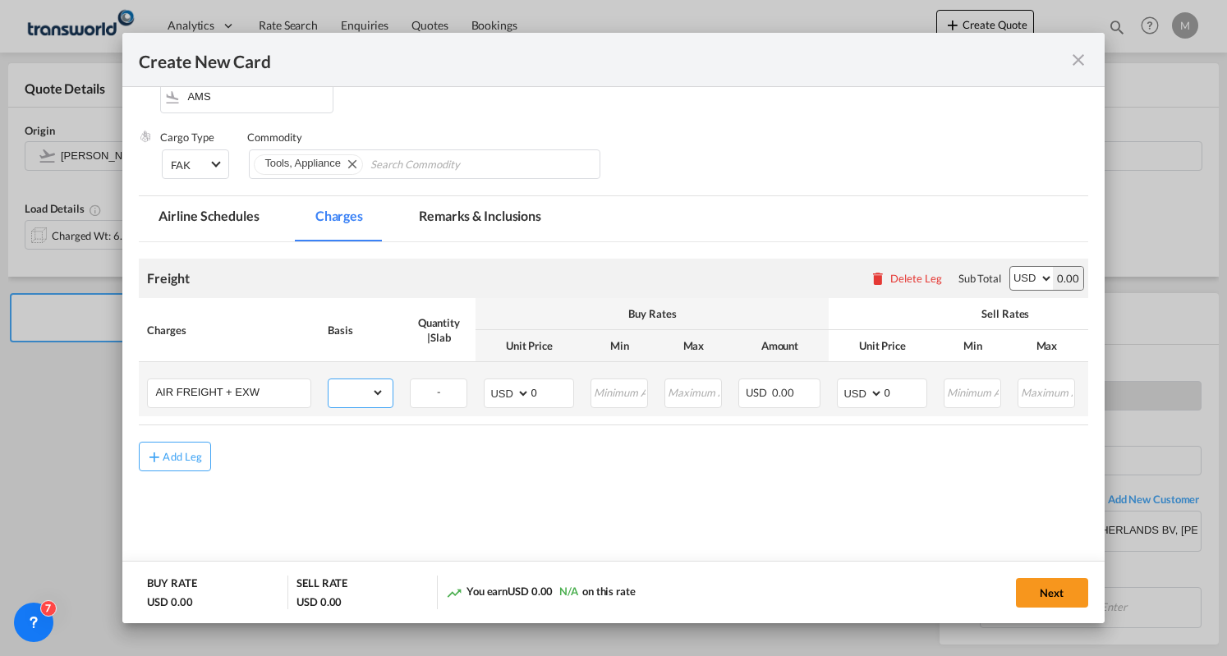
click at [358, 397] on select "gross_weight volumetric_weight per_shipment per_bl per_km % on air freight per_…" at bounding box center [357, 393] width 56 height 26
select select "per_shipment"
click at [329, 380] on select "gross_weight volumetric_weight per_shipment per_bl per_km % on air freight per_…" at bounding box center [357, 393] width 56 height 26
drag, startPoint x: 555, startPoint y: 395, endPoint x: 499, endPoint y: 420, distance: 61.1
click at [499, 420] on table "Charges Basis Quantity | Slab Buy Rates Sell Rates Comments Action Unit Price M…" at bounding box center [721, 361] width 1164 height 127
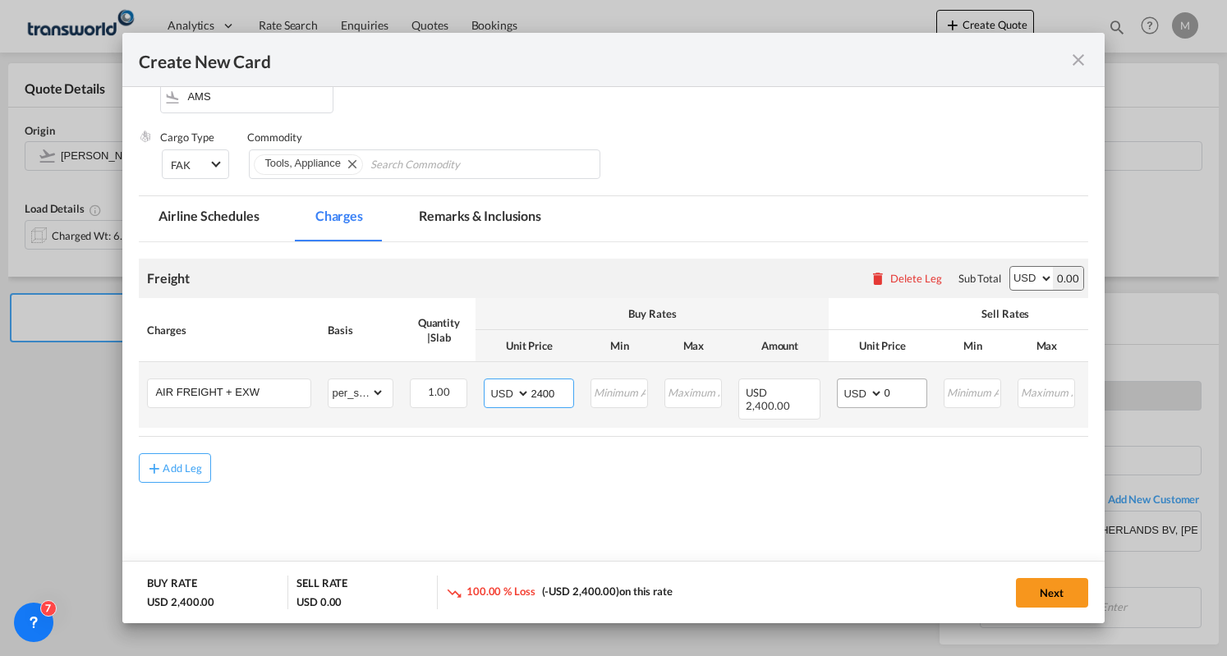
type input "2400"
drag, startPoint x: 905, startPoint y: 393, endPoint x: 849, endPoint y: 404, distance: 57.0
click at [849, 404] on md-input-container "AED AFN ALL AMD ANG AOA ARS AUD AWG AZN BAM BBD BDT BGN BHD BIF BMD BND BOB BRL…" at bounding box center [882, 394] width 90 height 30
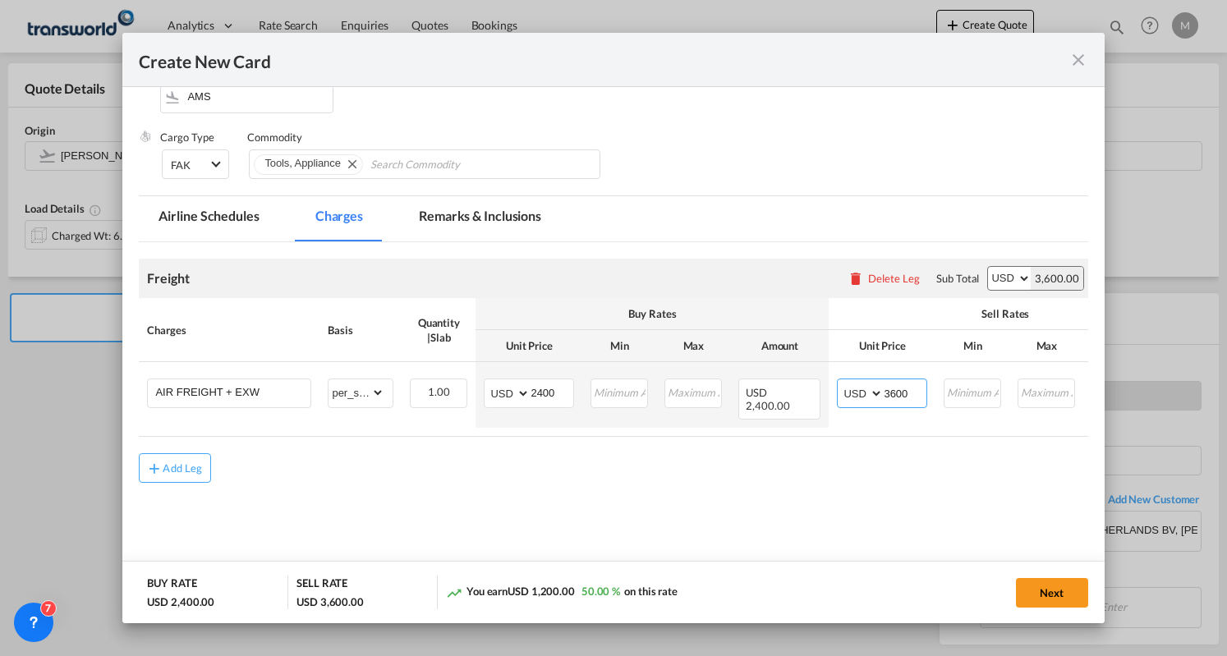
type input "3600"
click at [744, 536] on md-content "Freight Please enter leg name Leg Name Already Exists Delete Leg Sub Total AED …" at bounding box center [613, 395] width 949 height 307
click at [1046, 599] on button "Next" at bounding box center [1052, 593] width 72 height 30
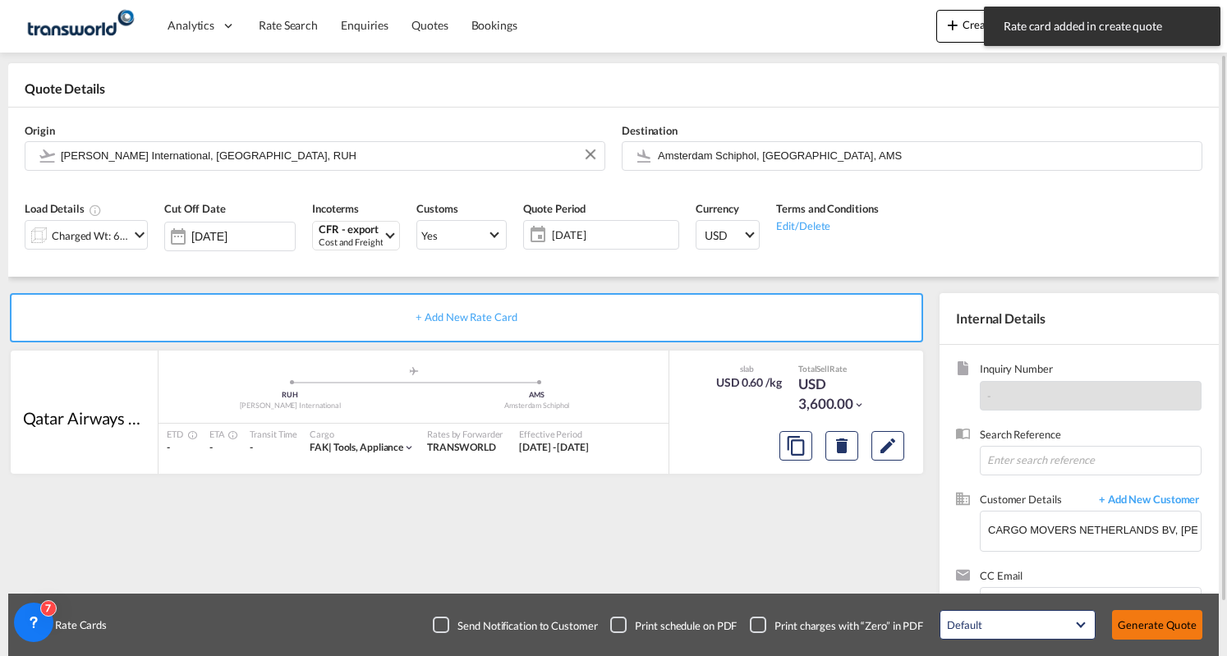
click at [1168, 633] on button "Generate Quote" at bounding box center [1157, 625] width 90 height 30
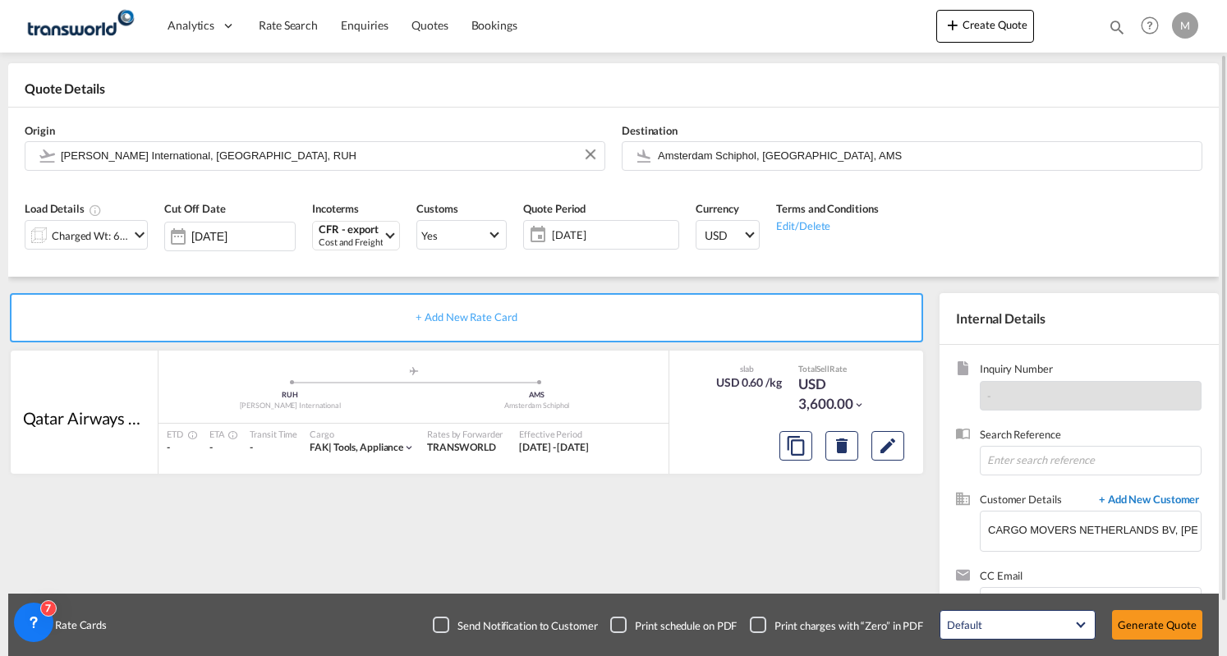
click at [1145, 502] on span "+ Add New Customer" at bounding box center [1146, 501] width 111 height 19
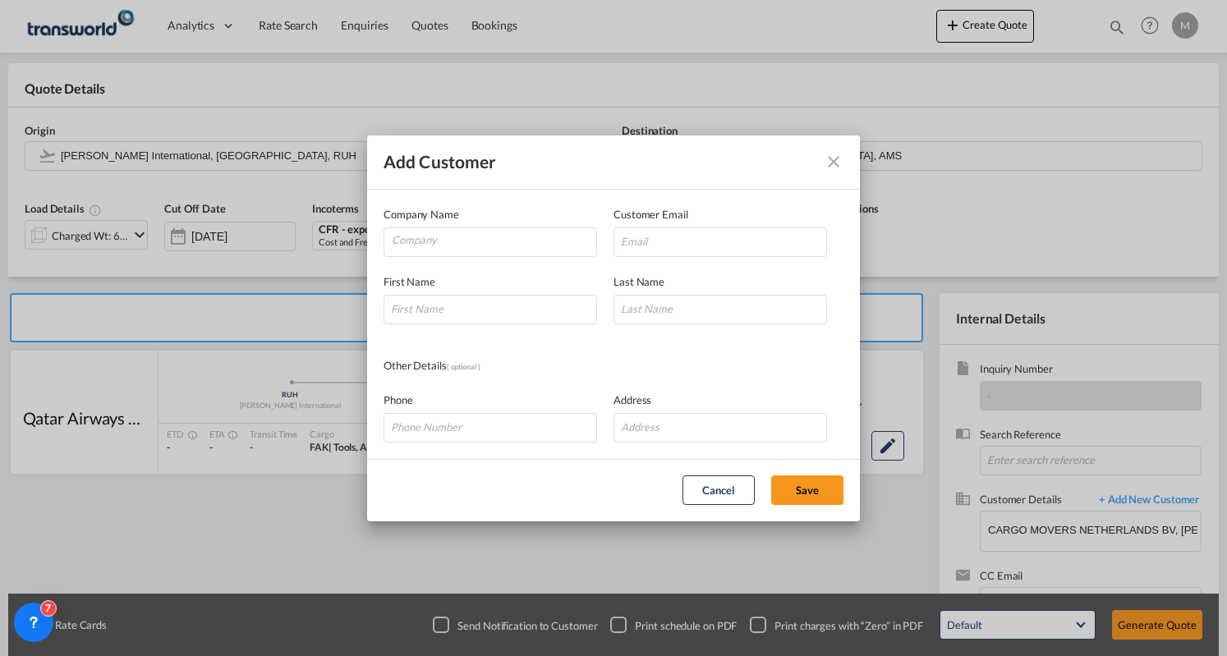
click at [827, 155] on md-icon "icon-close" at bounding box center [834, 162] width 20 height 20
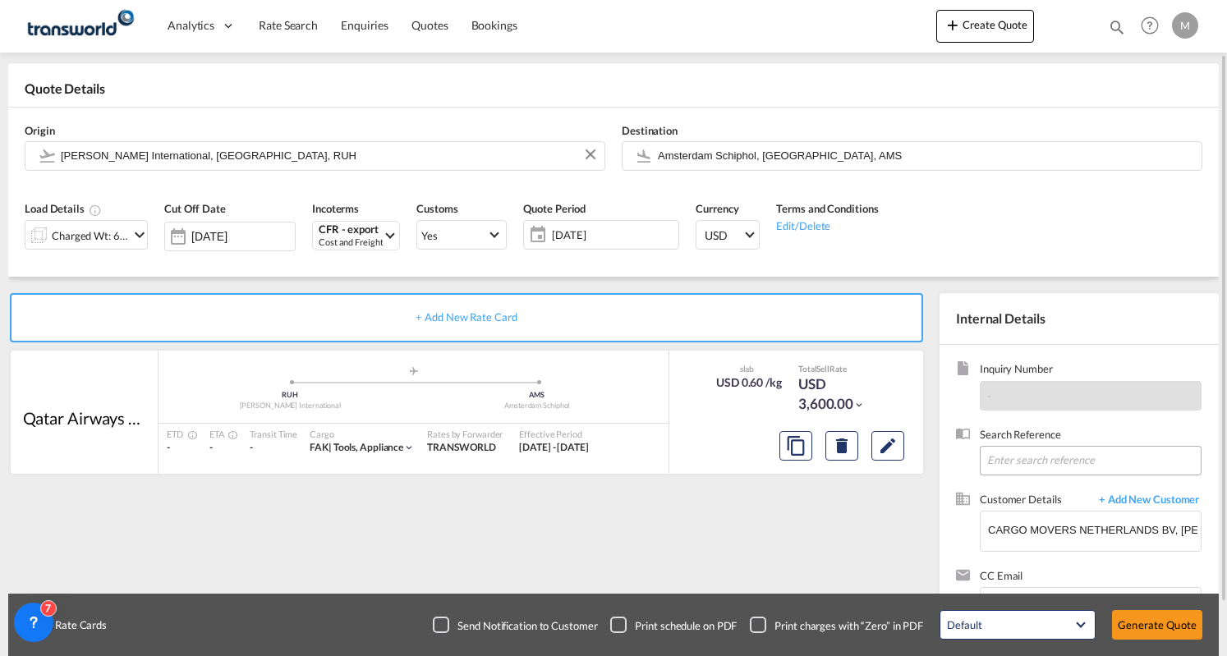
scroll to position [126, 0]
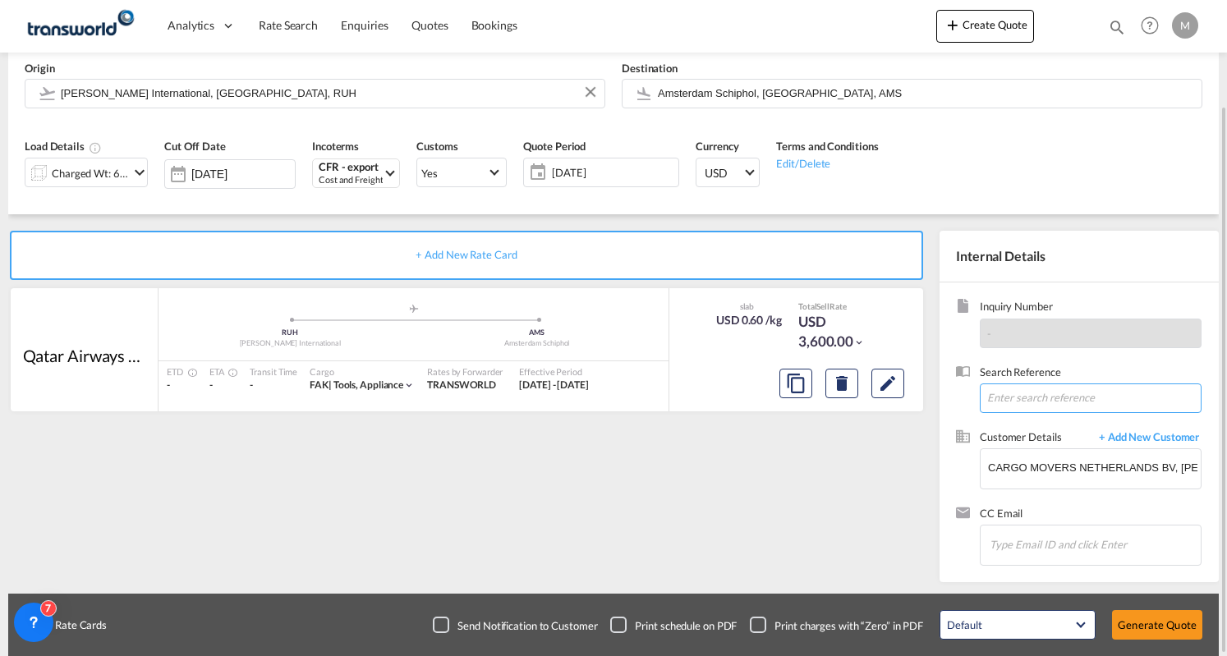
click at [1079, 395] on input at bounding box center [1091, 399] width 222 height 30
paste input "AEXP32"
type input "AEXP32"
click at [1148, 628] on button "Generate Quote" at bounding box center [1157, 625] width 90 height 30
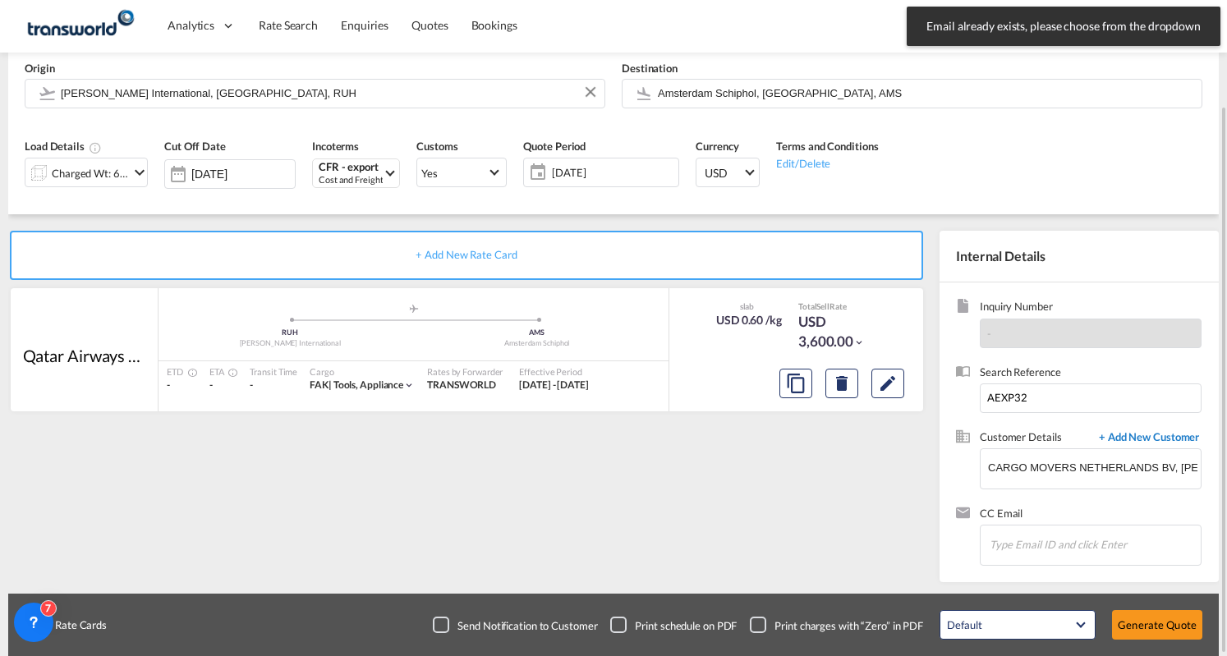
click at [1157, 440] on span "+ Add New Customer" at bounding box center [1146, 439] width 111 height 19
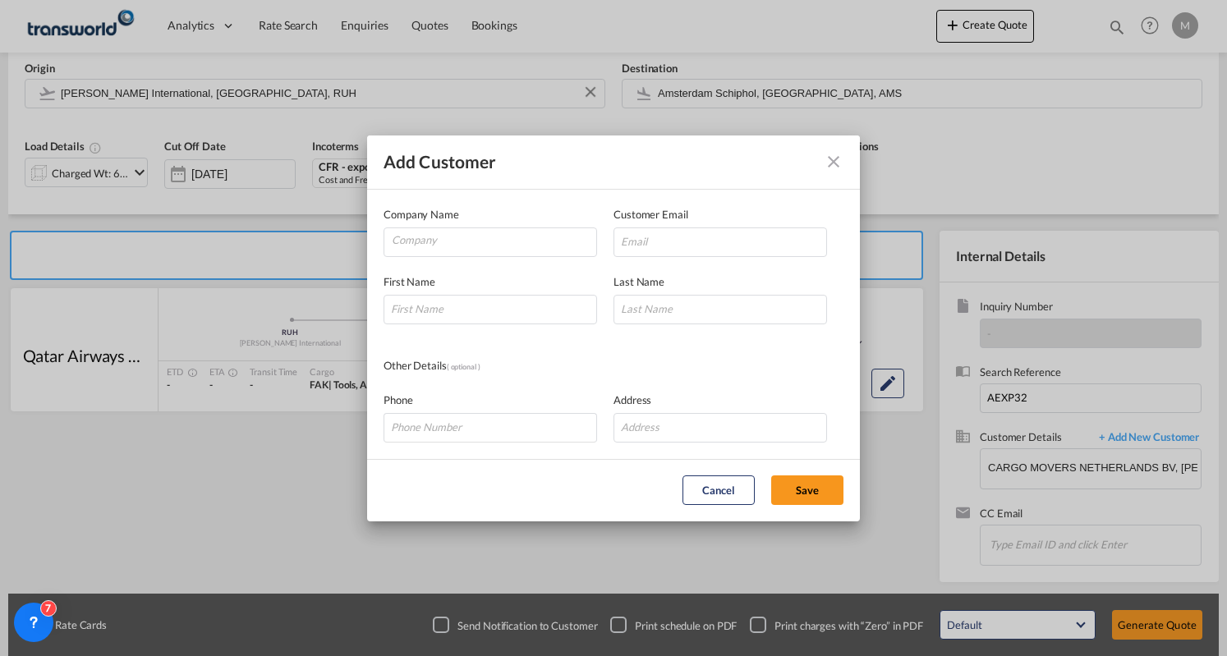
drag, startPoint x: 832, startPoint y: 158, endPoint x: 878, endPoint y: 192, distance: 57.5
click at [833, 157] on md-icon "icon-close" at bounding box center [834, 162] width 20 height 20
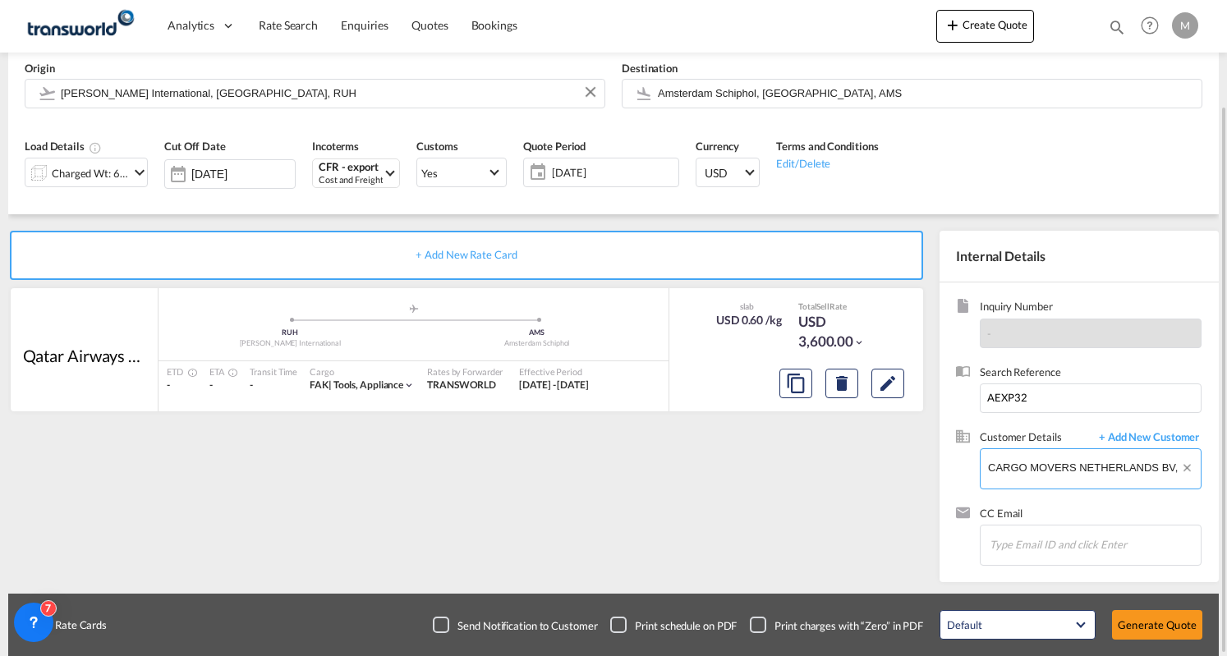
click at [1135, 453] on input "CARGO MOVERS NETHERLANDS BV, [PERSON_NAME], [PERSON_NAME][EMAIL_ADDRESS][DOMAIN…" at bounding box center [1094, 467] width 213 height 37
click at [1097, 472] on input "CARGO MOVERS NETHERLANDS BV, [PERSON_NAME], [PERSON_NAME][EMAIL_ADDRESS][DOMAIN…" at bounding box center [1094, 467] width 213 height 37
click at [1014, 472] on input "CARGO MOVERS NETHERLANDS BV, [PERSON_NAME], [PERSON_NAME][EMAIL_ADDRESS][DOMAIN…" at bounding box center [1094, 467] width 213 height 37
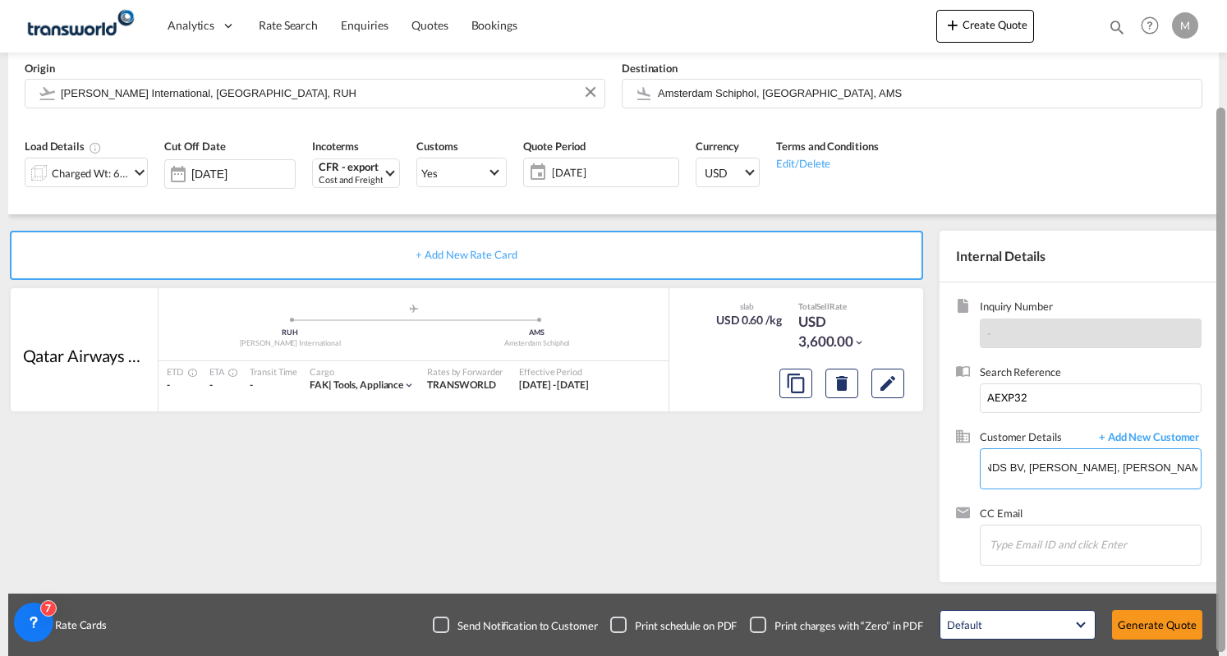
drag, startPoint x: 1017, startPoint y: 471, endPoint x: 1226, endPoint y: 490, distance: 209.6
click at [1226, 490] on md-content "Analytics Dashboard Rate Search Enquiries Quotes Bookings Create Quote Bookings…" at bounding box center [613, 328] width 1227 height 656
click at [1071, 464] on input "CARGO MOVERS NETHERLANDS BV, [PERSON_NAME], [PERSON_NAME][EMAIL_ADDRESS][DOMAIN…" at bounding box center [1094, 467] width 213 height 37
click at [1027, 467] on input "CARGO MOVERS NETHERLANDS BV, [PERSON_NAME], [PERSON_NAME][EMAIL_ADDRESS][DOMAIN…" at bounding box center [1094, 467] width 213 height 37
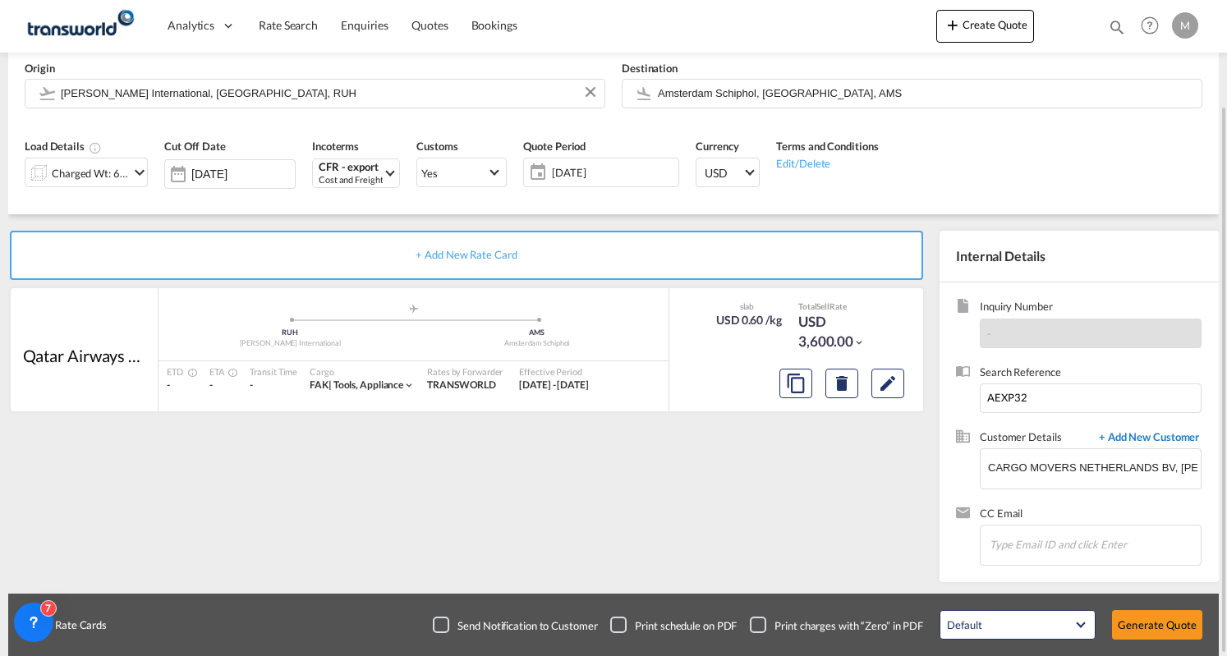
click at [1134, 438] on span "+ Add New Customer" at bounding box center [1146, 439] width 111 height 19
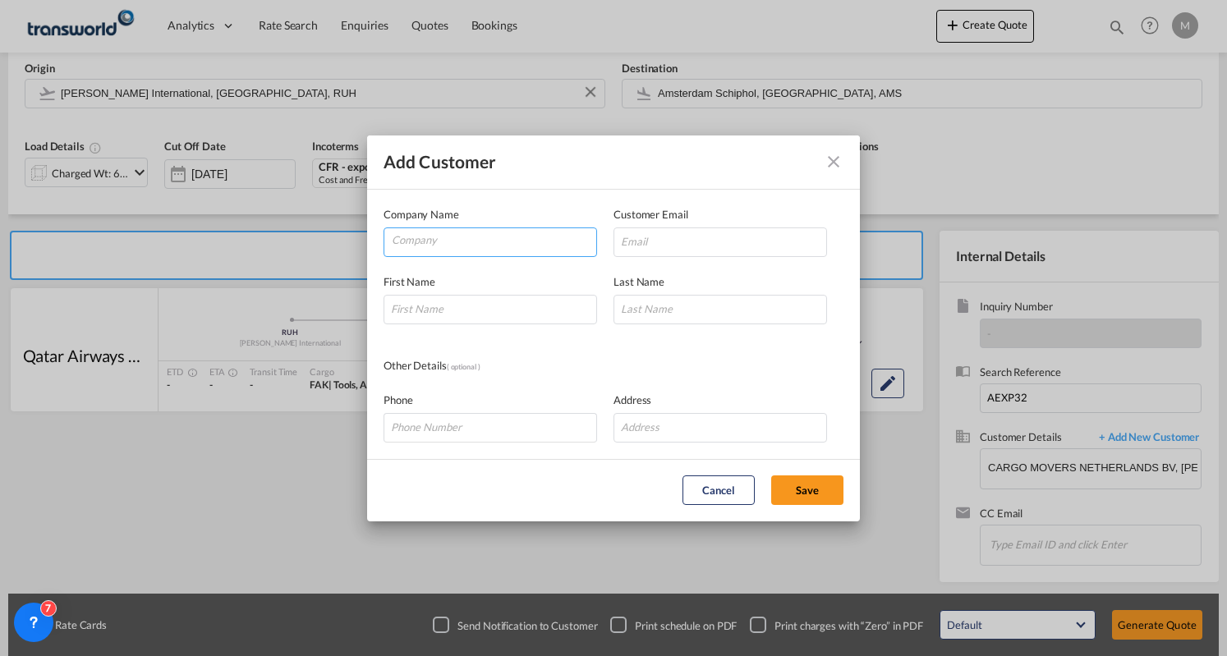
click at [501, 239] on input "Company" at bounding box center [494, 240] width 205 height 25
type input "cargo movers"
click at [829, 163] on md-icon "icon-close" at bounding box center [834, 162] width 20 height 20
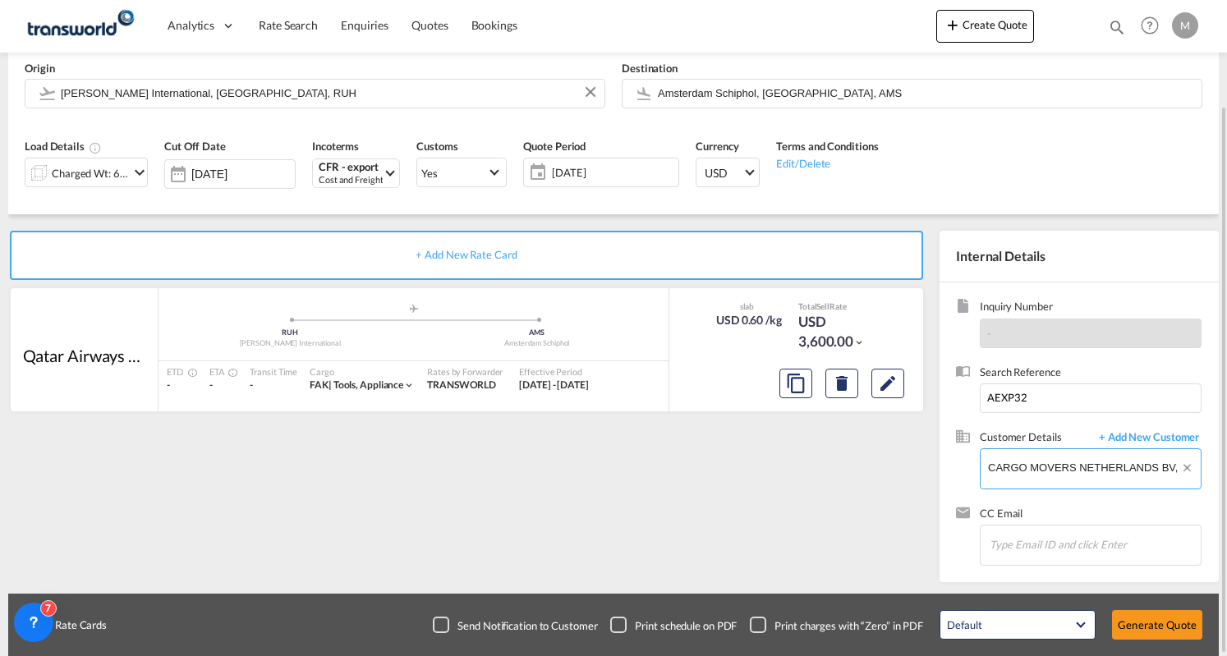
click at [1157, 466] on input "CARGO MOVERS NETHERLANDS BV, [PERSON_NAME], [PERSON_NAME][EMAIL_ADDRESS][DOMAIN…" at bounding box center [1094, 467] width 213 height 37
drag, startPoint x: 1160, startPoint y: 466, endPoint x: 1202, endPoint y: 474, distance: 42.7
click at [1208, 471] on div "Inquiry Number - Search Reference AEXP32 Customer Details + Add New Customer En…" at bounding box center [1079, 433] width 279 height 300
click at [1035, 471] on input "CARGO MOVERS NETHERLANDS BV, [PERSON_NAME], [PERSON_NAME][EMAIL_ADDRESS][DOMAIN…" at bounding box center [1094, 467] width 213 height 37
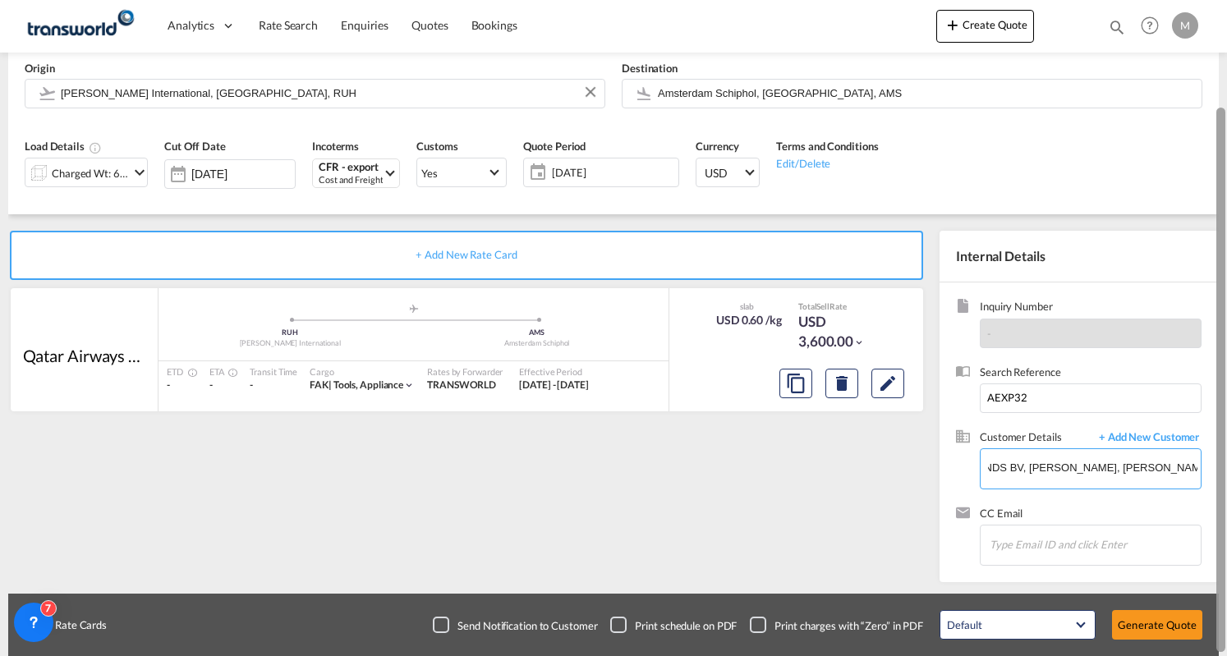
drag, startPoint x: 1027, startPoint y: 467, endPoint x: 1226, endPoint y: 490, distance: 200.0
click at [1226, 490] on md-content "Analytics Dashboard Rate Search Enquiries Quotes Bookings Create Quote Bookings…" at bounding box center [613, 328] width 1227 height 656
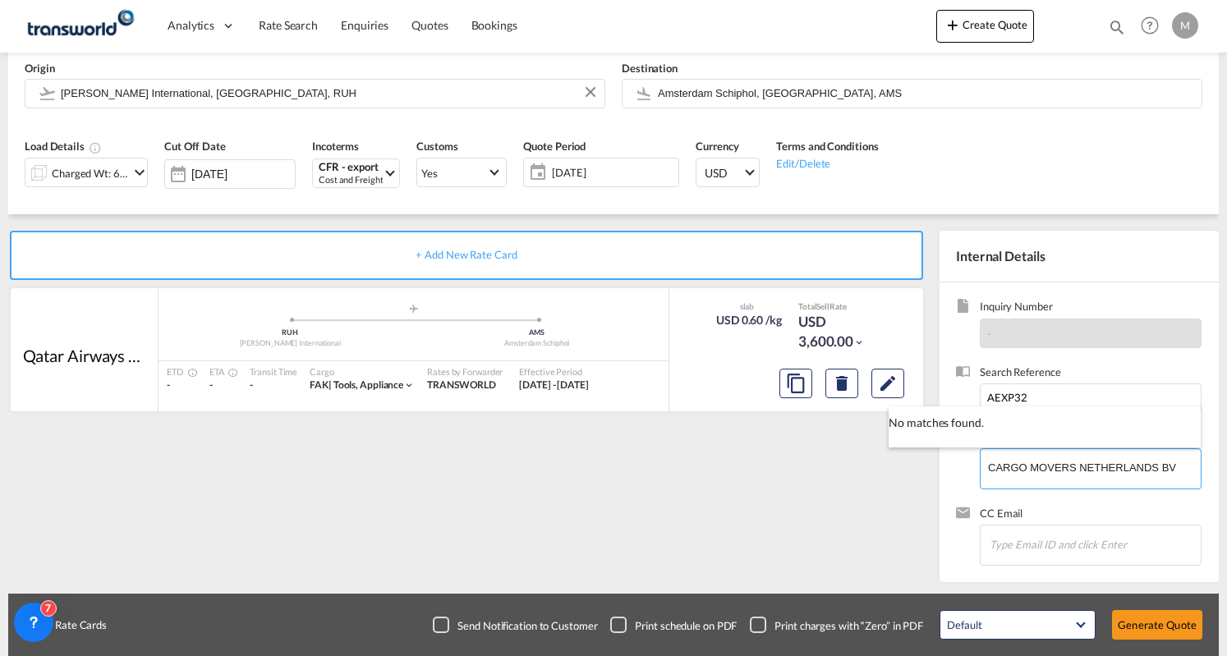
type input "CARGO MOVERS NETHERLANDS BV"
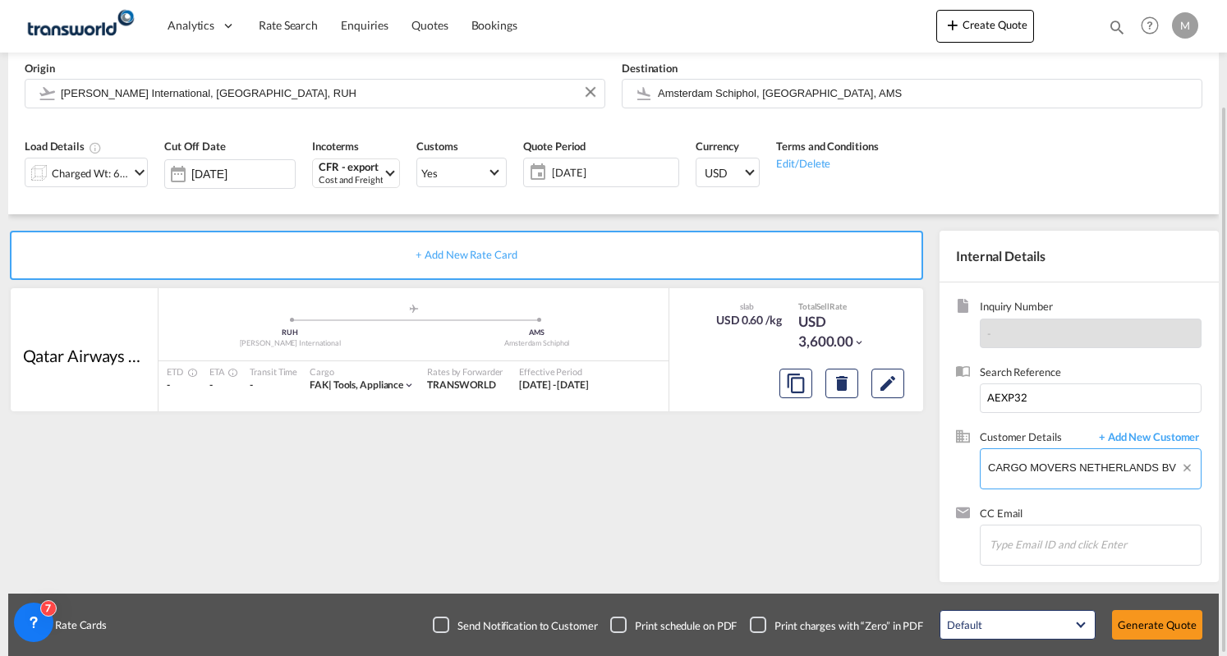
click at [1088, 476] on input "CARGO MOVERS NETHERLANDS BV" at bounding box center [1094, 467] width 213 height 37
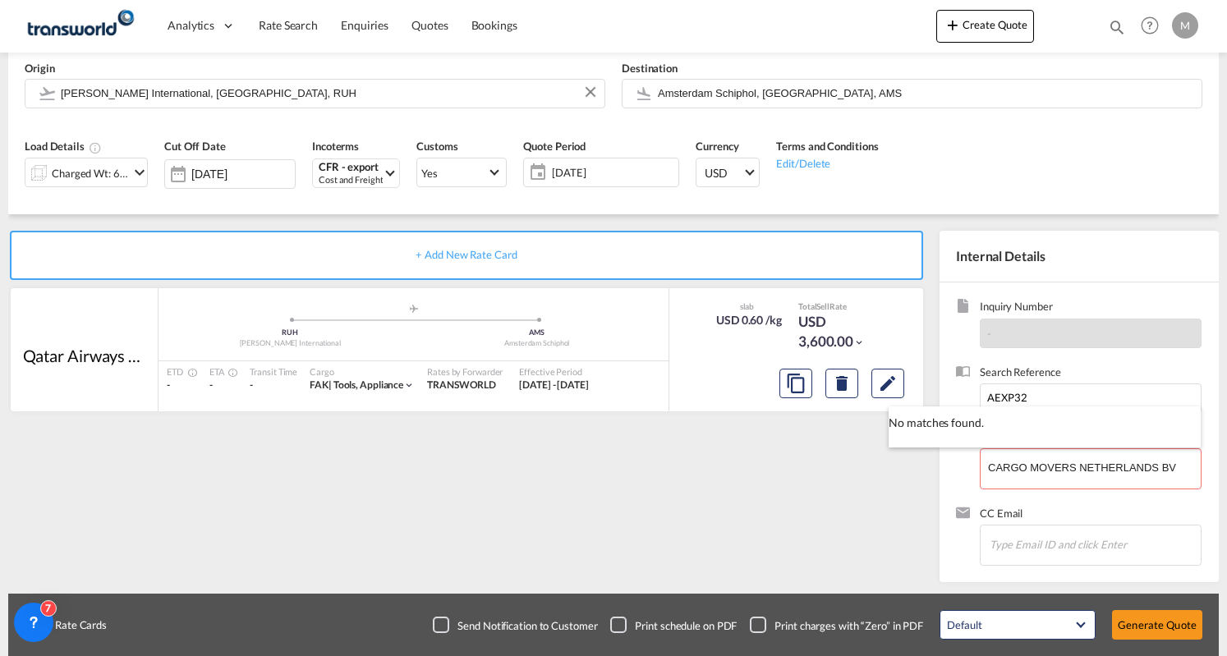
click at [1155, 436] on body "Analytics Dashboard Rate Search Enquiries Quotes Bookings" at bounding box center [613, 328] width 1227 height 656
click at [1155, 436] on span "+ Add New Customer" at bounding box center [1146, 439] width 111 height 19
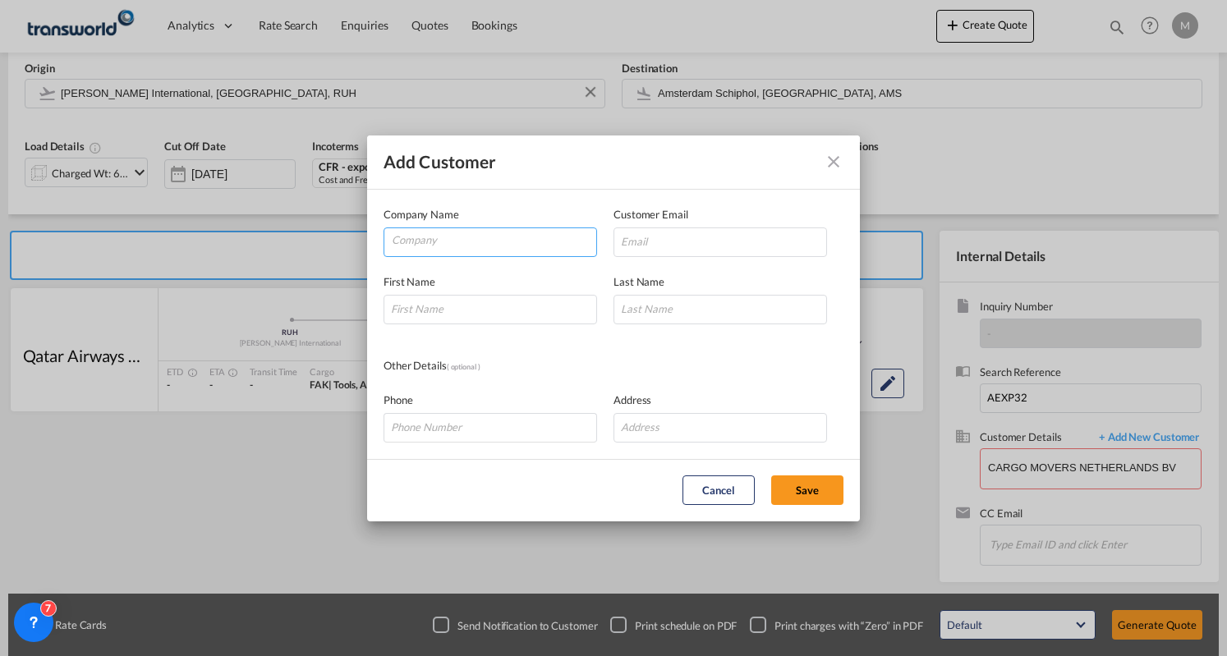
click at [484, 244] on input "Company" at bounding box center [494, 240] width 205 height 25
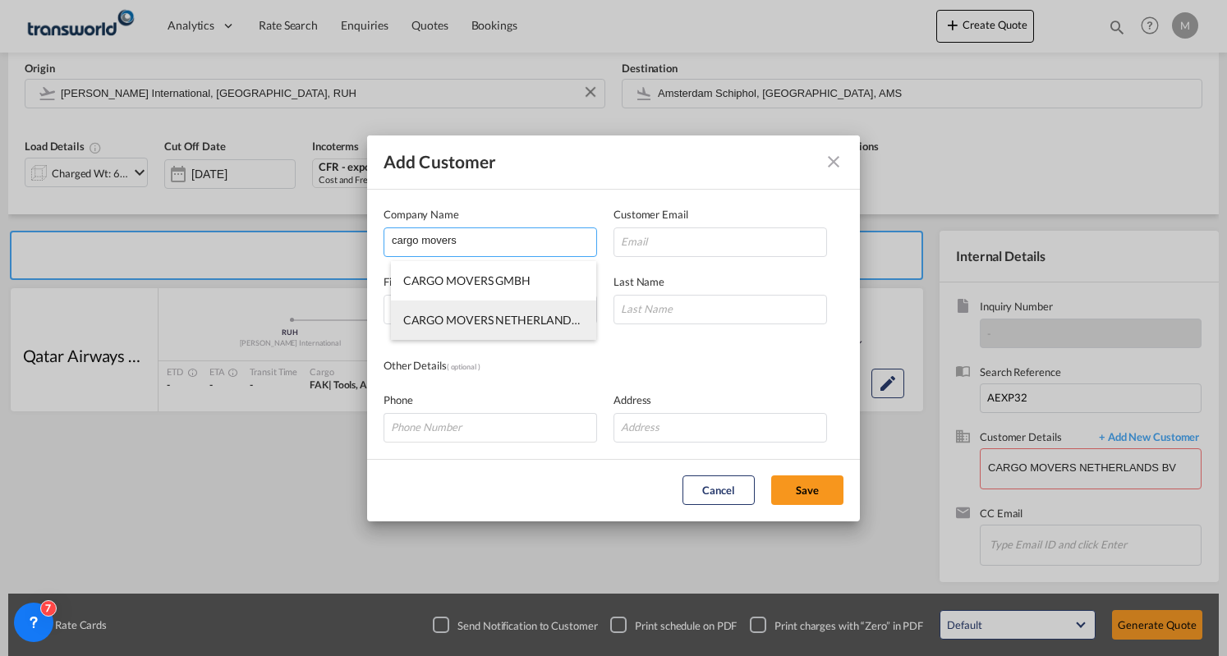
click at [509, 323] on span "CARGO MOVERS NETHERLANDS BV" at bounding box center [499, 320] width 192 height 14
type input "CARGO MOVERS NETHERLANDS BV"
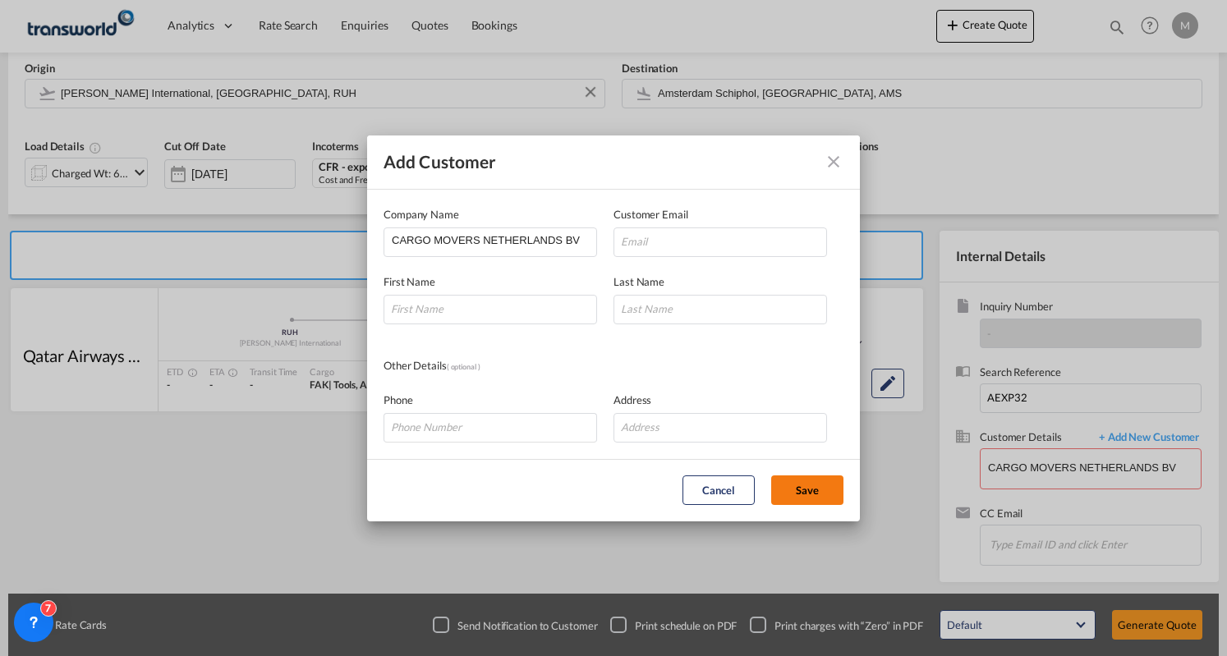
click at [831, 492] on button "Save" at bounding box center [807, 491] width 72 height 30
click at [656, 246] on input "Add Customer Company ..." at bounding box center [721, 243] width 214 height 30
type input "[PERSON_NAME][EMAIL_ADDRESS][DOMAIN_NAME]"
click at [548, 301] on input "Add Customer Company ..." at bounding box center [491, 310] width 214 height 30
type input "[PERSON_NAME]"
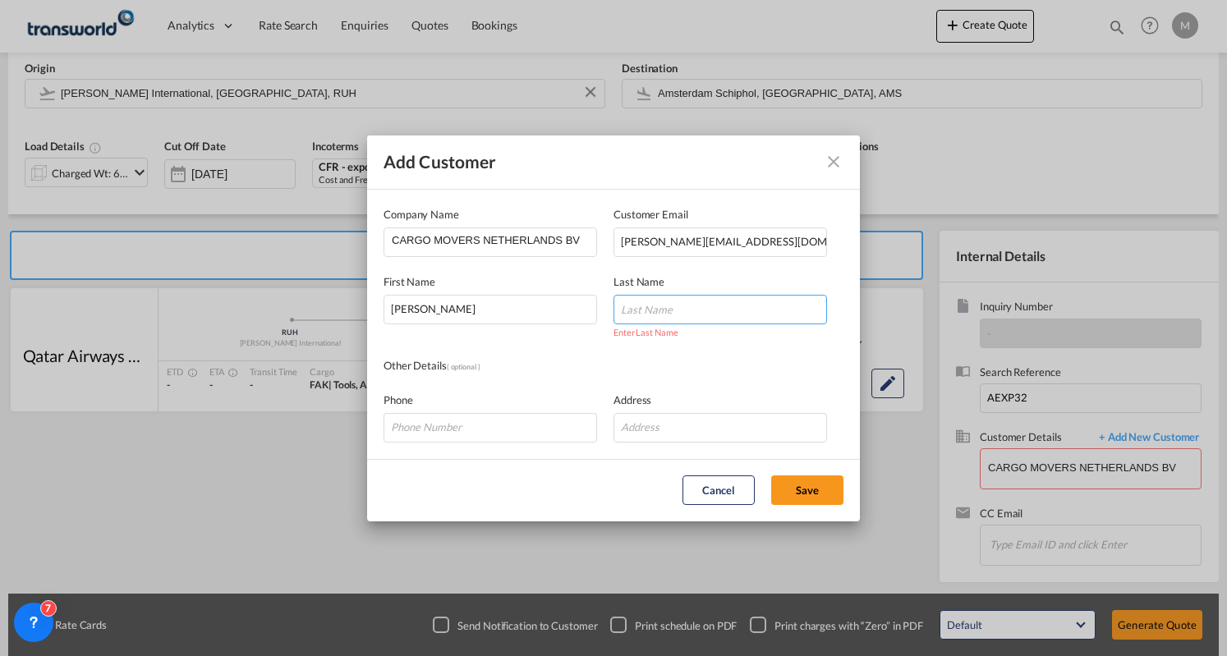
click at [644, 310] on input "Add Customer Company ..." at bounding box center [721, 310] width 214 height 30
type input "Kruit"
click at [813, 492] on button "Save" at bounding box center [807, 491] width 72 height 30
type input "CARGO MOVERS NETHERLANDS BV, [PERSON_NAME], [PERSON_NAME][EMAIL_ADDRESS][DOMAIN…"
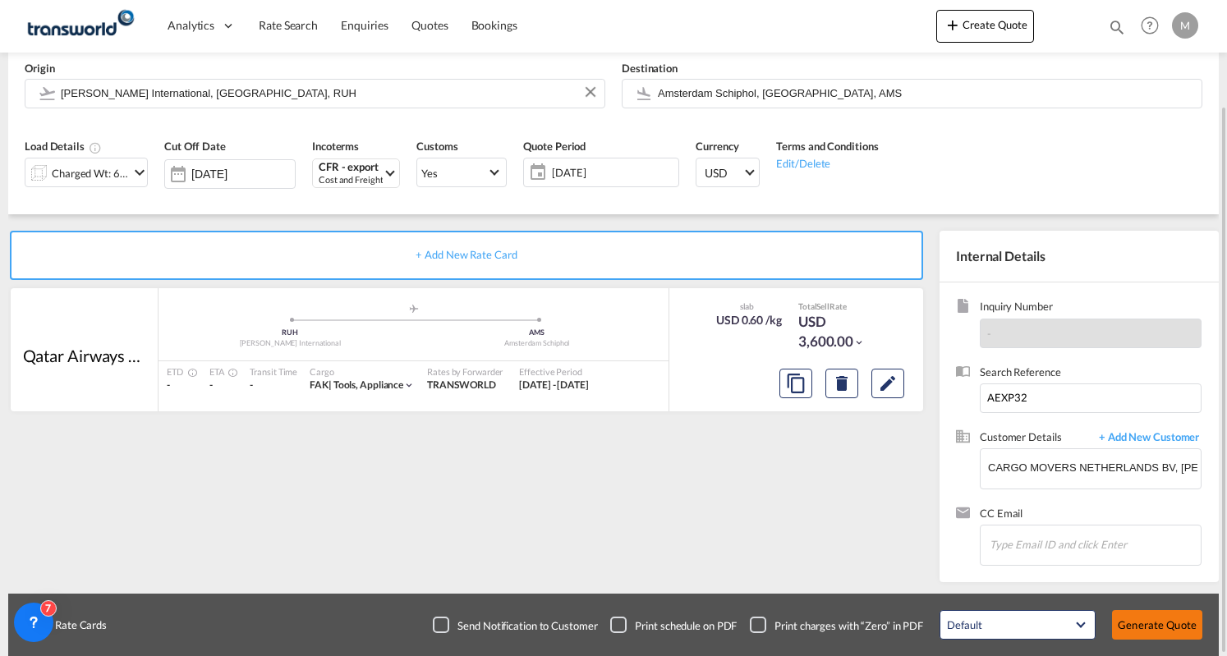
click at [1162, 620] on button "Generate Quote" at bounding box center [1157, 625] width 90 height 30
click at [1170, 442] on span "+ Add New Customer" at bounding box center [1146, 439] width 111 height 19
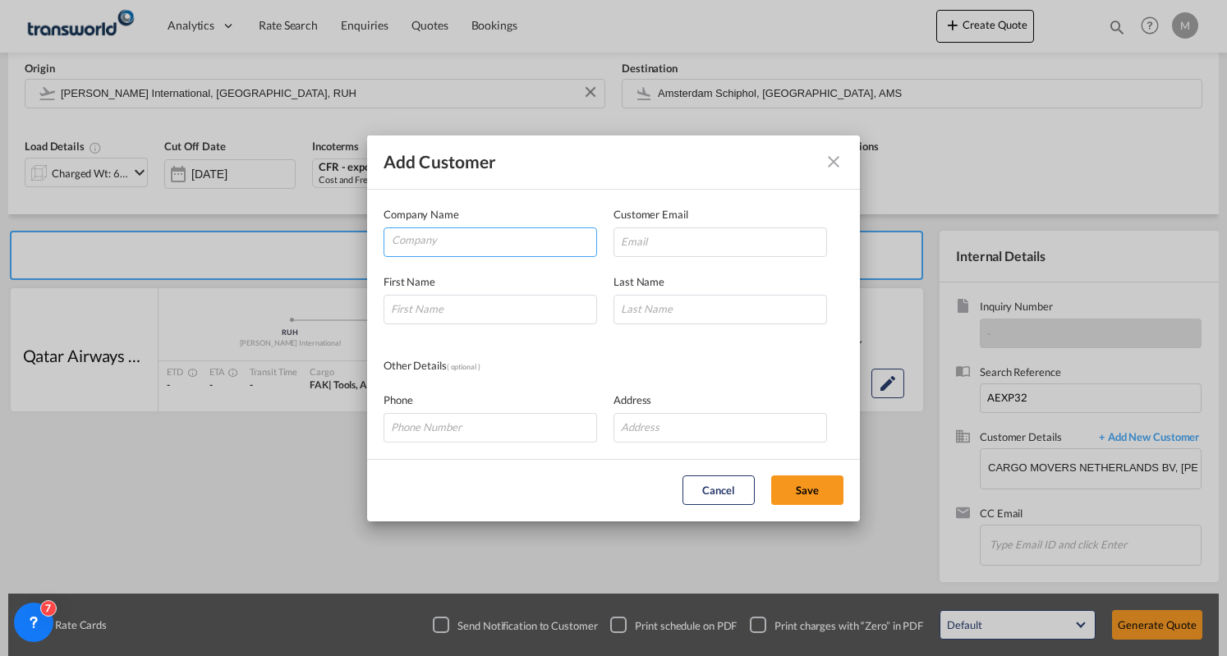
click at [473, 236] on input "Company" at bounding box center [494, 240] width 205 height 25
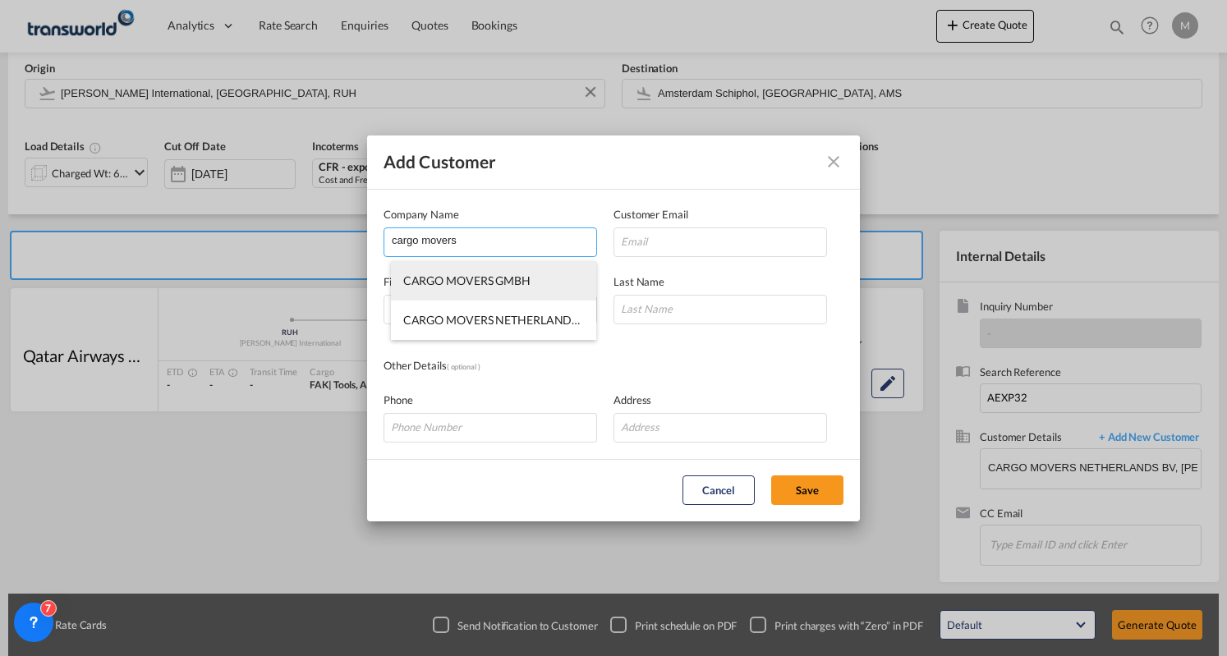
click at [504, 283] on span "CARGO MOVERS GMBH" at bounding box center [466, 281] width 127 height 14
type input "CARGO MOVERS GMBH"
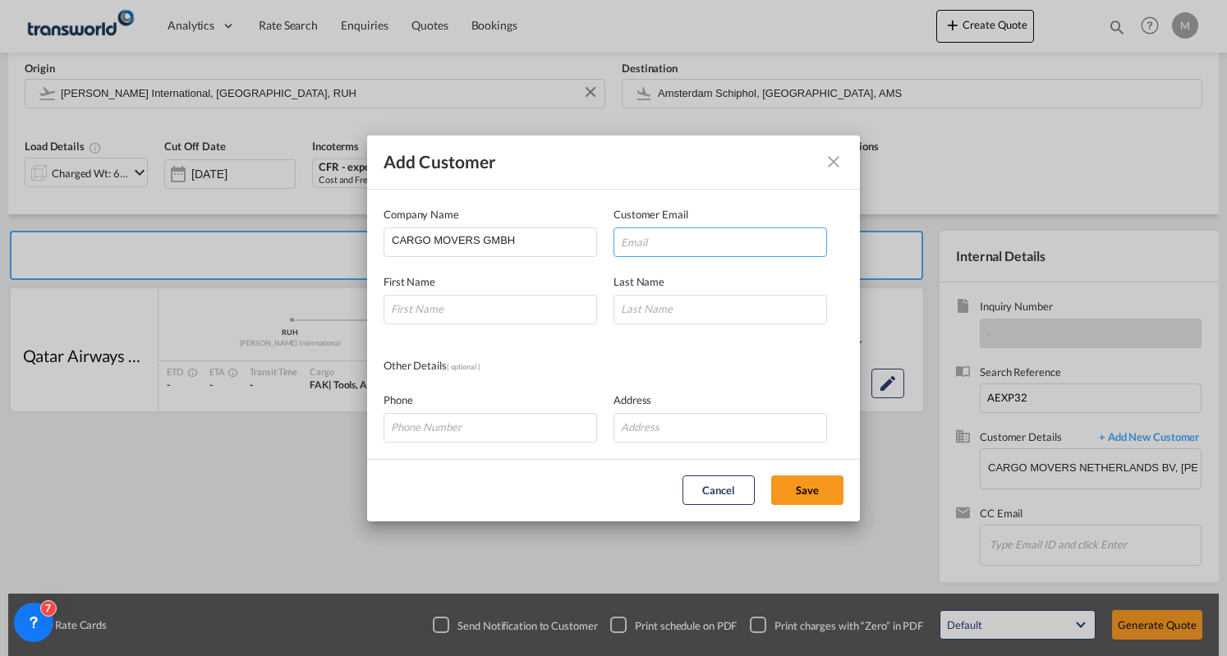
click at [754, 247] on input "Add Customer Company ..." at bounding box center [721, 243] width 214 height 30
click at [817, 159] on button "Add Customer Company ..." at bounding box center [833, 161] width 33 height 33
click at [820, 165] on button "Add Customer Company ..." at bounding box center [833, 161] width 33 height 33
click at [840, 160] on md-icon "icon-close" at bounding box center [834, 162] width 20 height 20
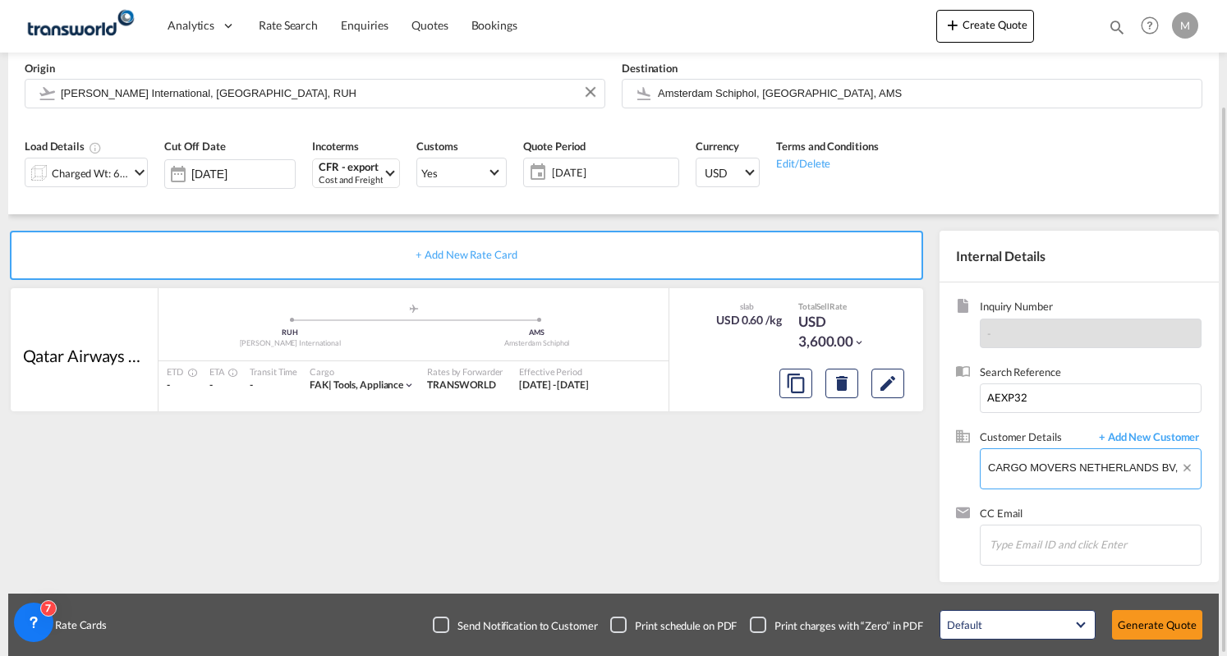
click at [1025, 467] on input "CARGO MOVERS NETHERLANDS BV, [PERSON_NAME], [PERSON_NAME][EMAIL_ADDRESS][DOMAIN…" at bounding box center [1094, 467] width 213 height 37
click at [1076, 467] on input "CARGO MOVERS NETHERLANDS BV, [PERSON_NAME], [PERSON_NAME][EMAIL_ADDRESS][DOMAIN…" at bounding box center [1094, 467] width 213 height 37
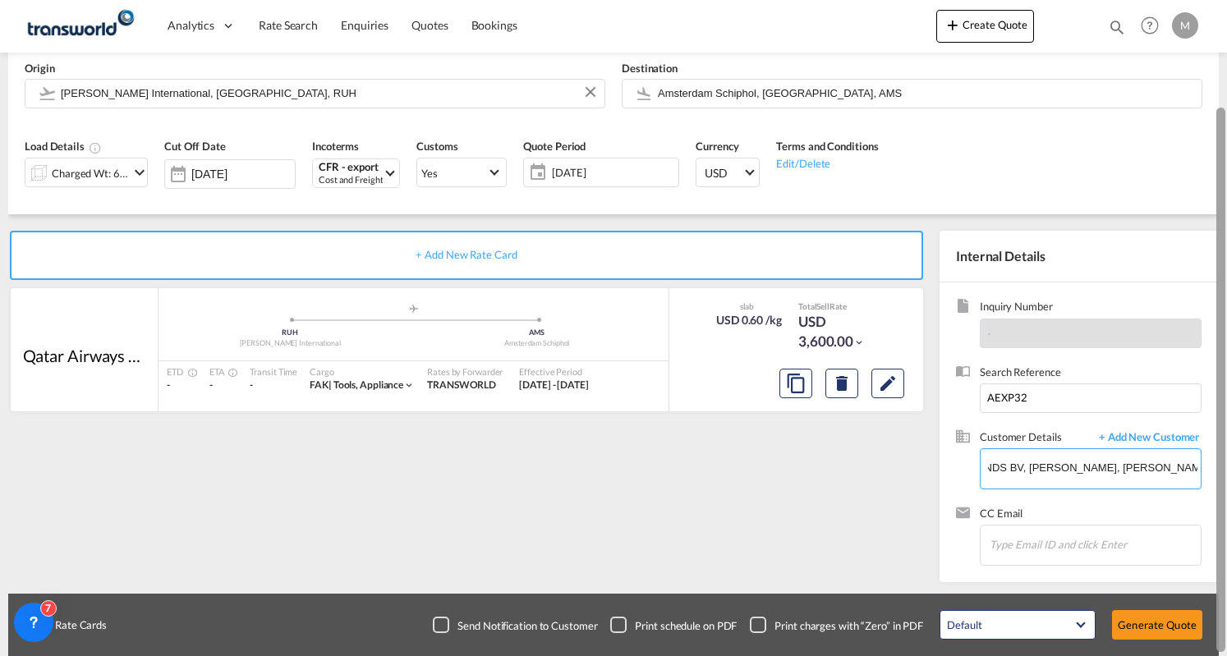
drag, startPoint x: 1081, startPoint y: 464, endPoint x: 1226, endPoint y: 497, distance: 148.3
click at [1226, 497] on md-content "Analytics Dashboard Rate Search Enquiries Quotes Bookings Create Quote Bookings…" at bounding box center [613, 328] width 1227 height 656
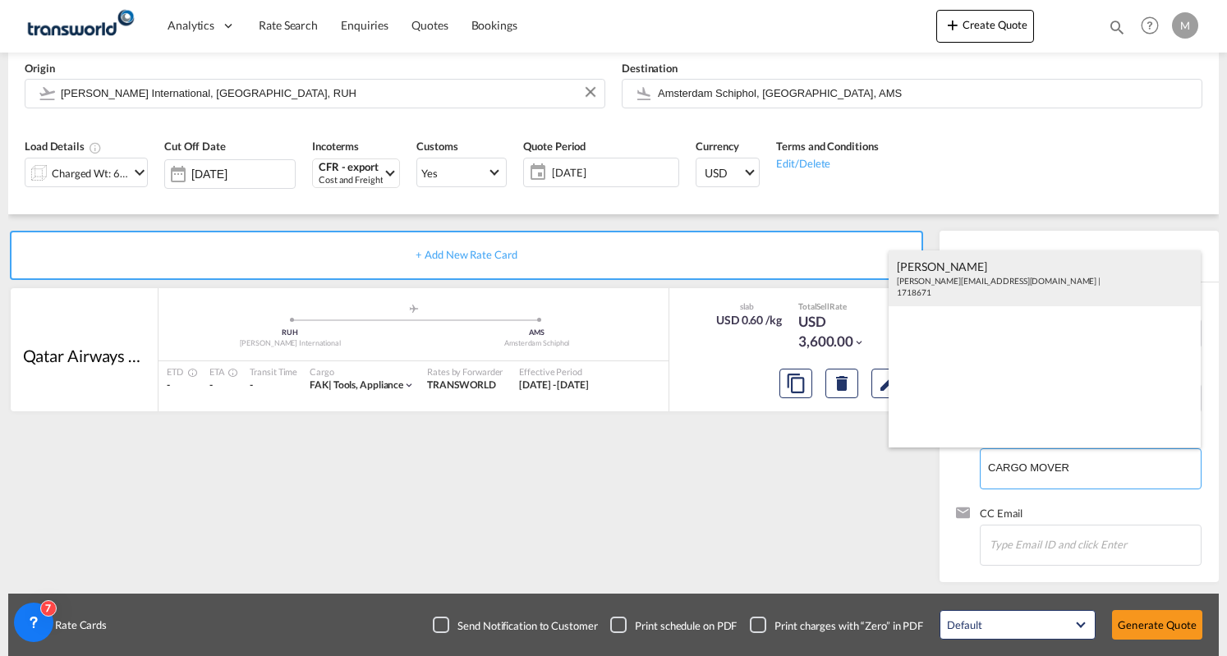
click at [1053, 277] on div "[PERSON_NAME] [PERSON_NAME][EMAIL_ADDRESS][DOMAIN_NAME] | 1718671" at bounding box center [1045, 279] width 312 height 56
type input "CARGO MOVERS GMBH, [PERSON_NAME], [PERSON_NAME][EMAIL_ADDRESS][DOMAIN_NAME]"
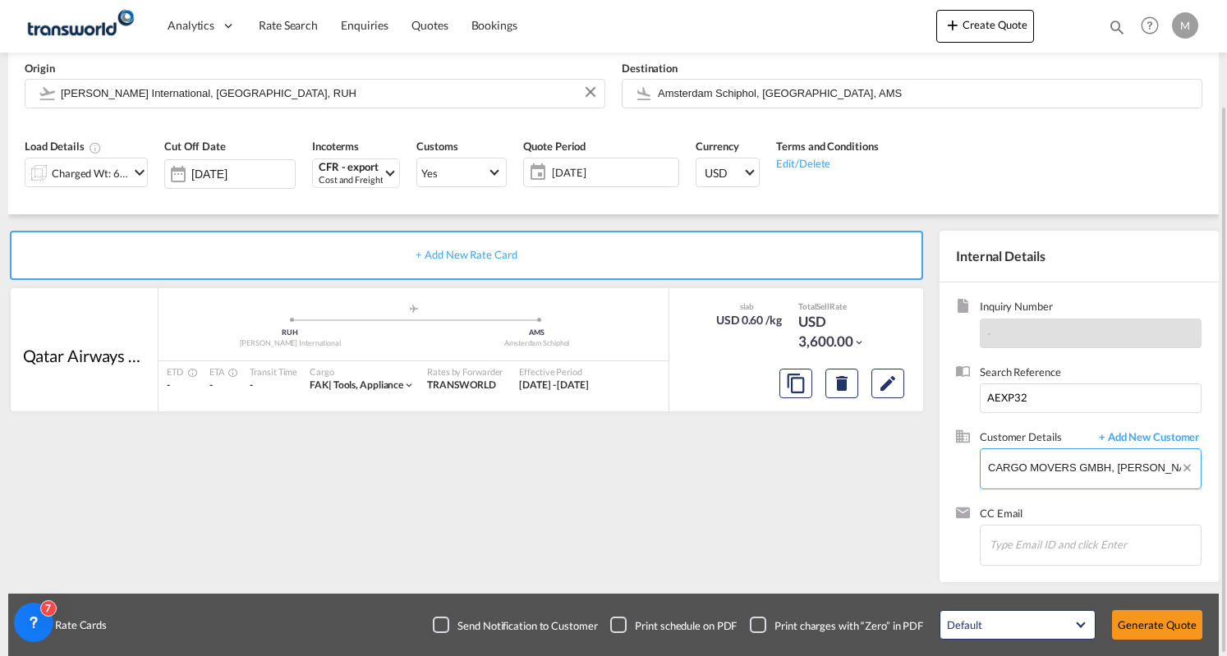
click at [1135, 462] on input "CARGO MOVERS GMBH, [PERSON_NAME], [PERSON_NAME][EMAIL_ADDRESS][DOMAIN_NAME]" at bounding box center [1094, 467] width 213 height 37
click at [1137, 443] on span "+ Add New Customer" at bounding box center [1146, 439] width 111 height 19
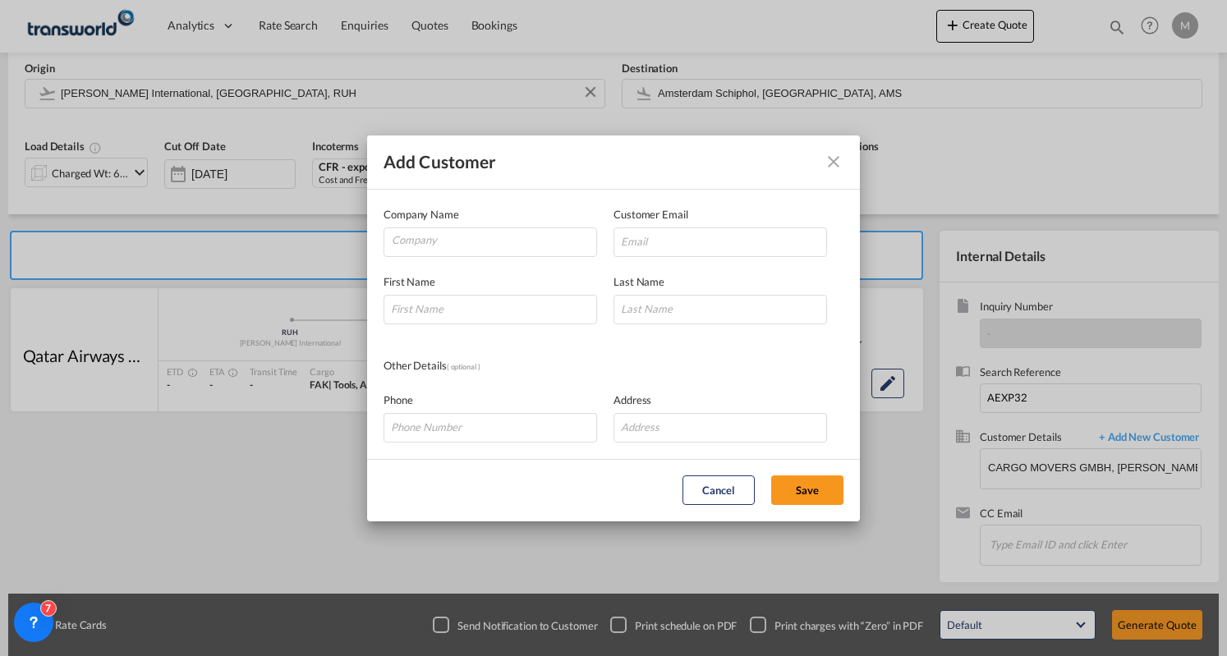
click at [817, 159] on div "Add Customer" at bounding box center [613, 163] width 493 height 54
click at [836, 160] on md-icon "icon-close" at bounding box center [834, 162] width 20 height 20
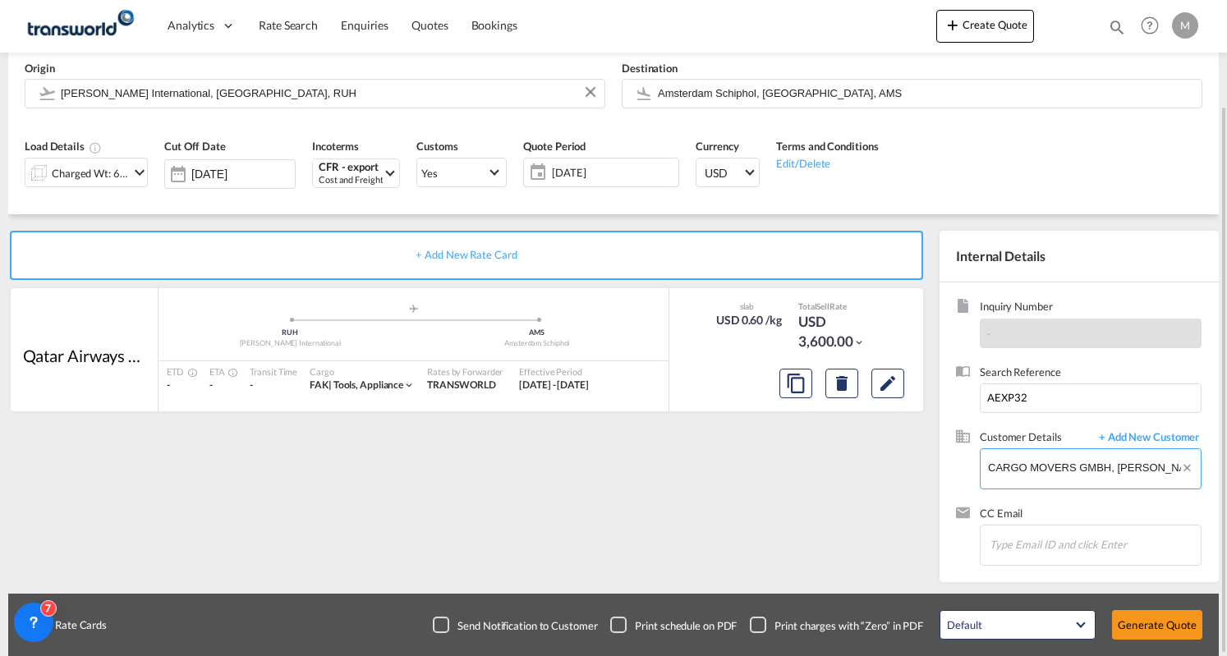
click at [1104, 466] on input "CARGO MOVERS GMBH, [PERSON_NAME], [PERSON_NAME][EMAIL_ADDRESS][DOMAIN_NAME]" at bounding box center [1094, 467] width 213 height 37
click at [1105, 466] on input "CARGO MOVERS GMBH, [PERSON_NAME], [PERSON_NAME][EMAIL_ADDRESS][DOMAIN_NAME]" at bounding box center [1094, 467] width 213 height 37
click at [824, 519] on div "+ Add New Rate Card Qatar Airways Cargo added by you .a{fill:#aaa8ad;} .a{fill:…" at bounding box center [469, 402] width 923 height 343
click at [1137, 621] on button "Generate Quote" at bounding box center [1157, 625] width 90 height 30
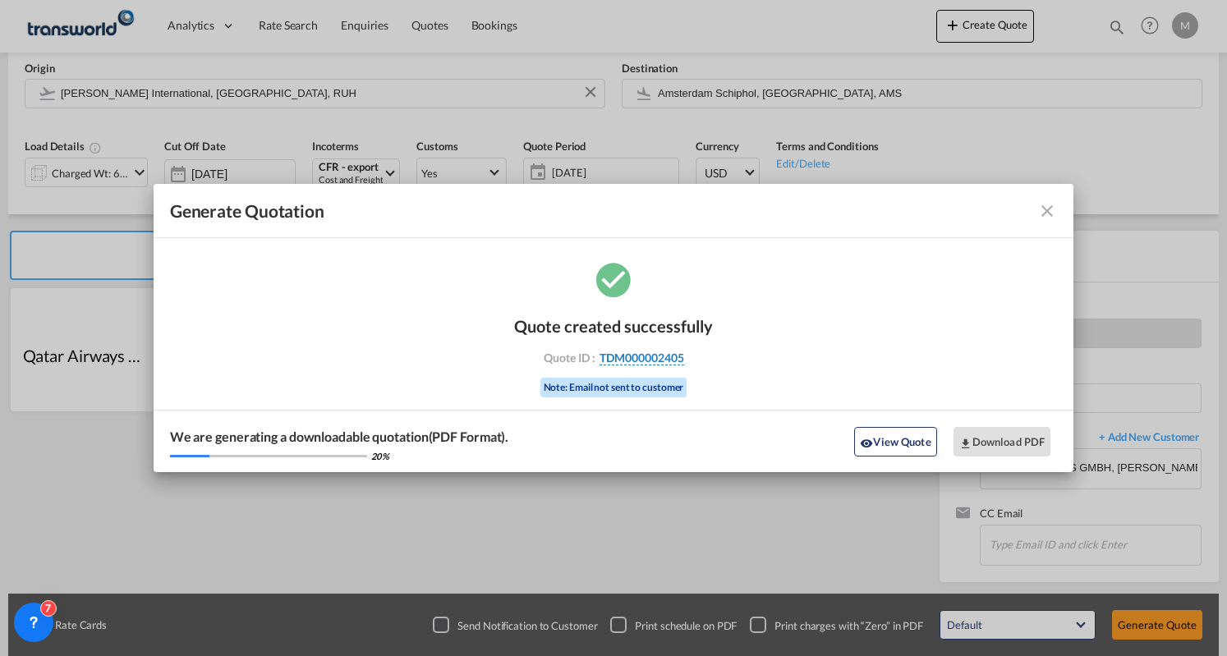
click at [644, 351] on span "TDM000002405" at bounding box center [642, 358] width 85 height 15
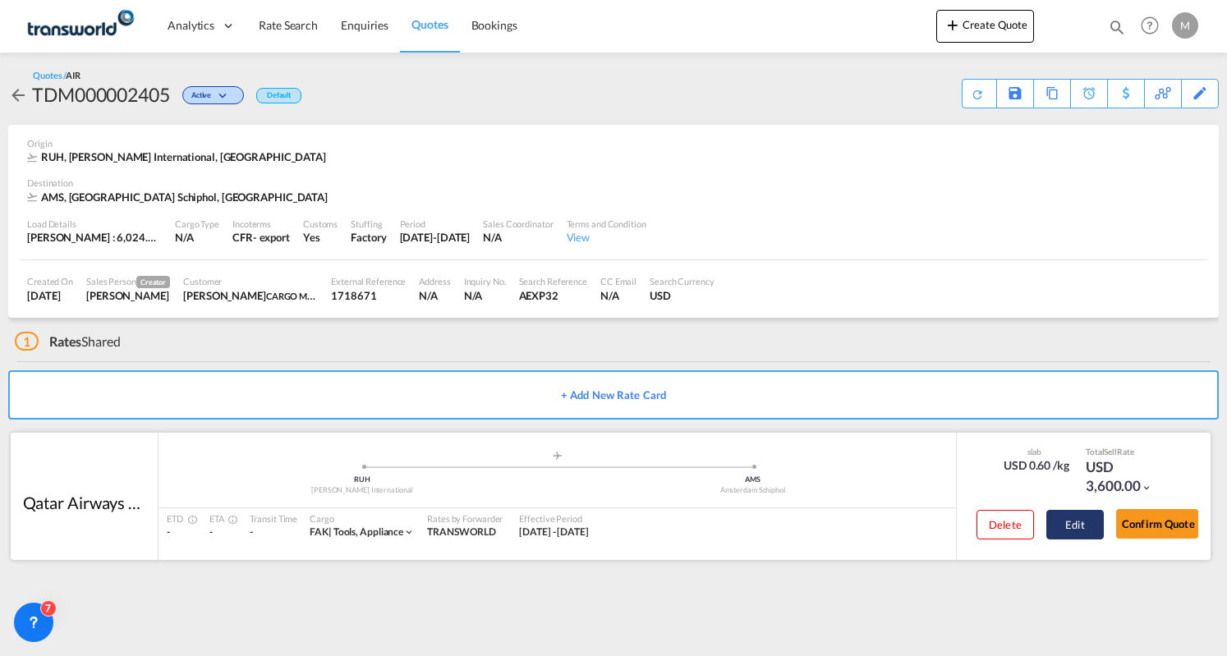
click at [1060, 525] on button "Edit" at bounding box center [1076, 525] width 58 height 30
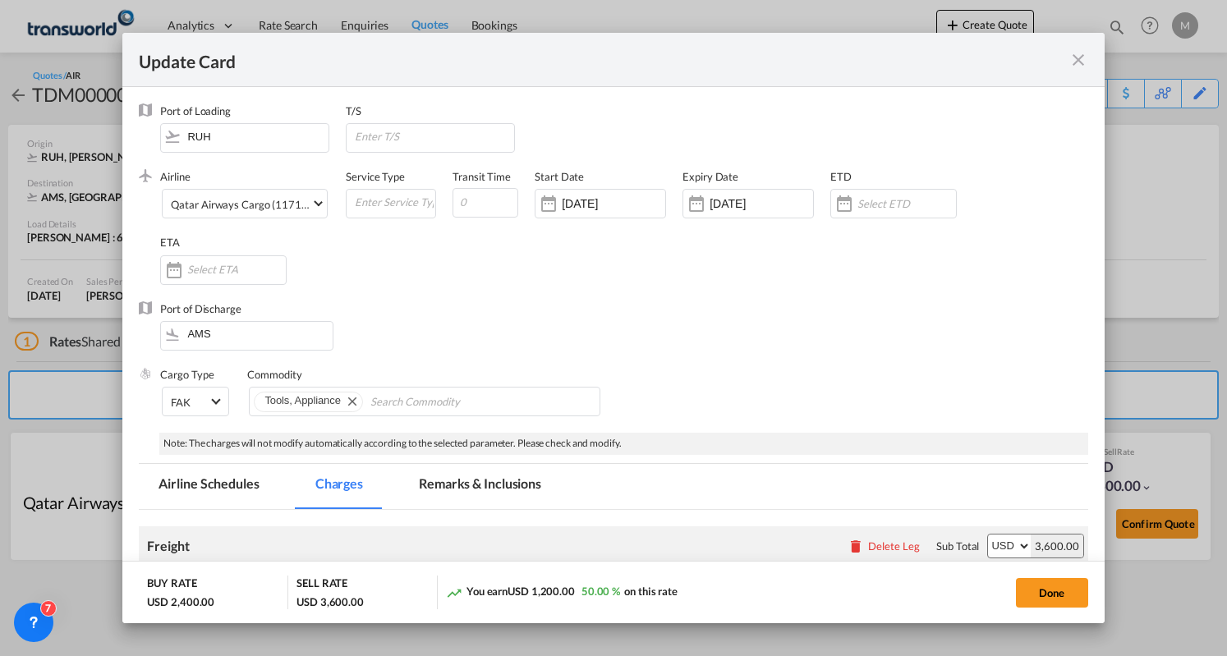
click at [1083, 71] on div "Update Card" at bounding box center [613, 60] width 982 height 54
click at [1074, 60] on md-icon "icon-close fg-AAA8AD m-0 pointer" at bounding box center [1079, 60] width 20 height 20
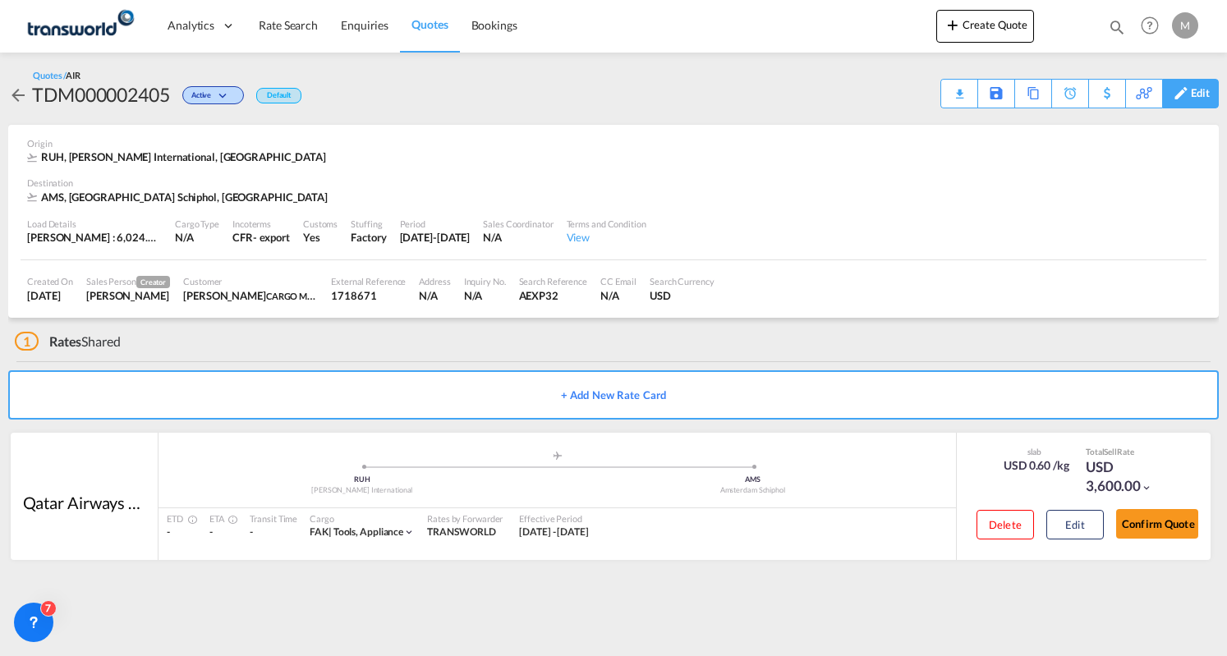
click at [1209, 90] on div "Edit" at bounding box center [1200, 94] width 19 height 28
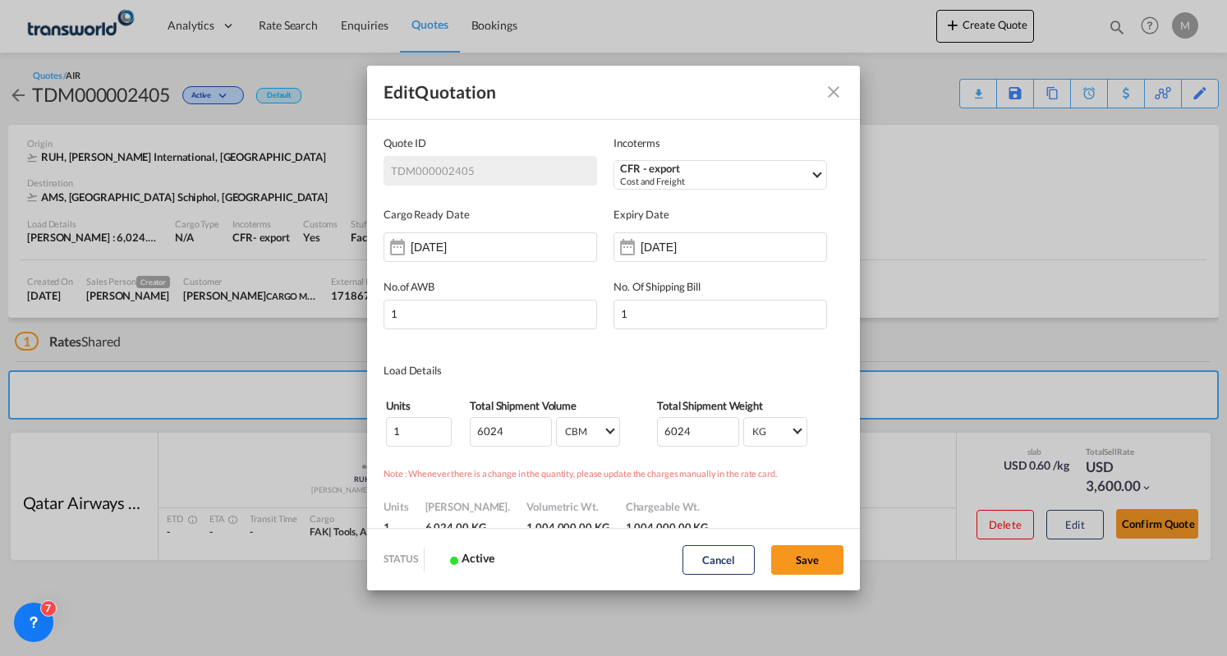
click at [835, 90] on md-icon "Close dialog" at bounding box center [834, 92] width 20 height 20
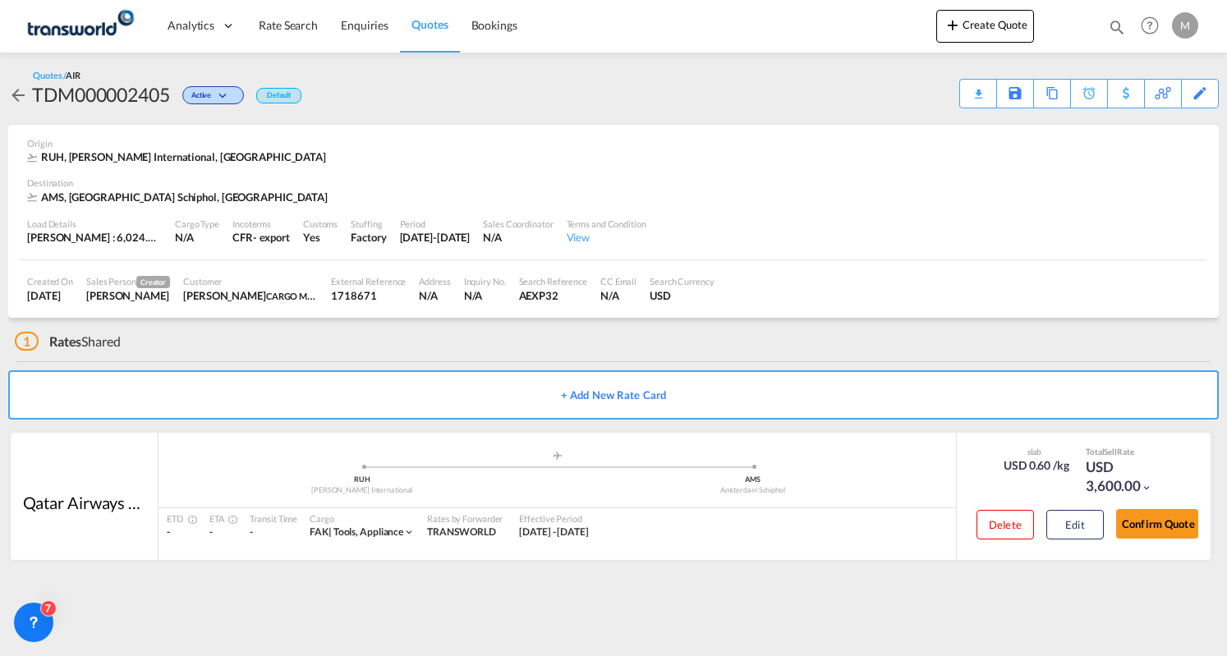
click at [1139, 299] on div "Created On [DATE] Sales Person Creator [PERSON_NAME] Customer [PERSON_NAME] CAR…" at bounding box center [614, 289] width 1186 height 58
click at [215, 99] on span "Active" at bounding box center [203, 98] width 24 height 16
click at [376, 99] on div "Follow-up Required Lost" at bounding box center [613, 328] width 1227 height 656
click at [1090, 239] on div "Load Details [PERSON_NAME] : 6,024.00 KG | Volumetric Wt : 6,024.00 KG Cargo Ty…" at bounding box center [614, 233] width 1186 height 56
click at [1165, 526] on button "Confirm Quote" at bounding box center [1157, 524] width 82 height 30
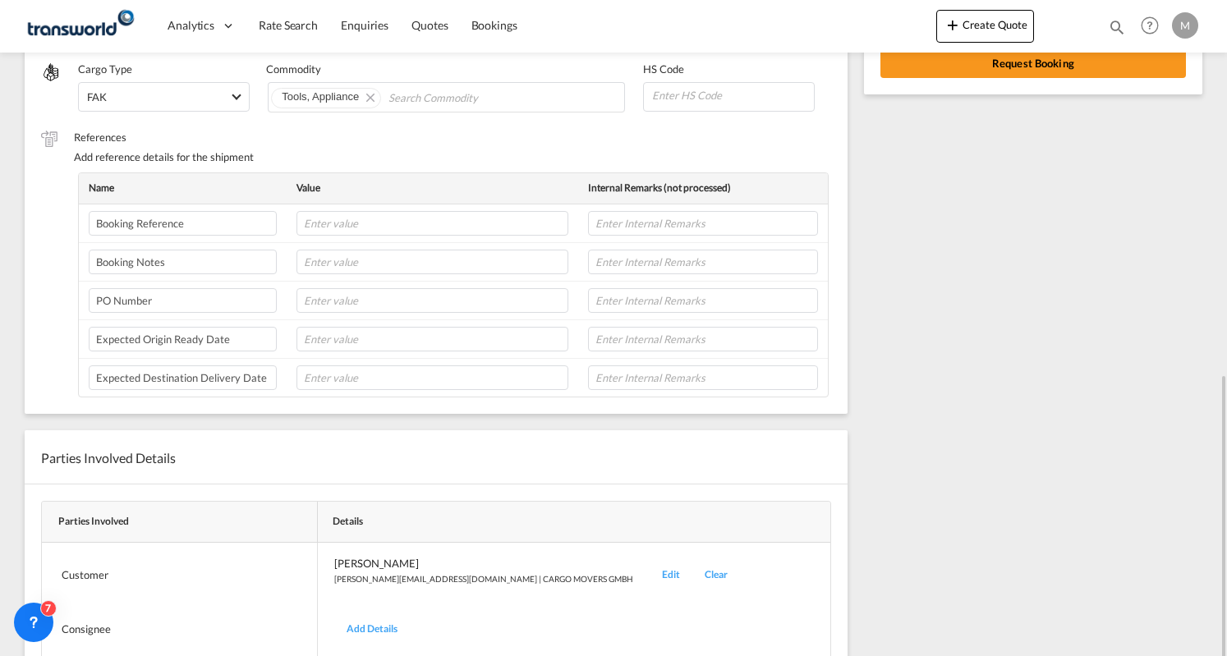
scroll to position [440, 0]
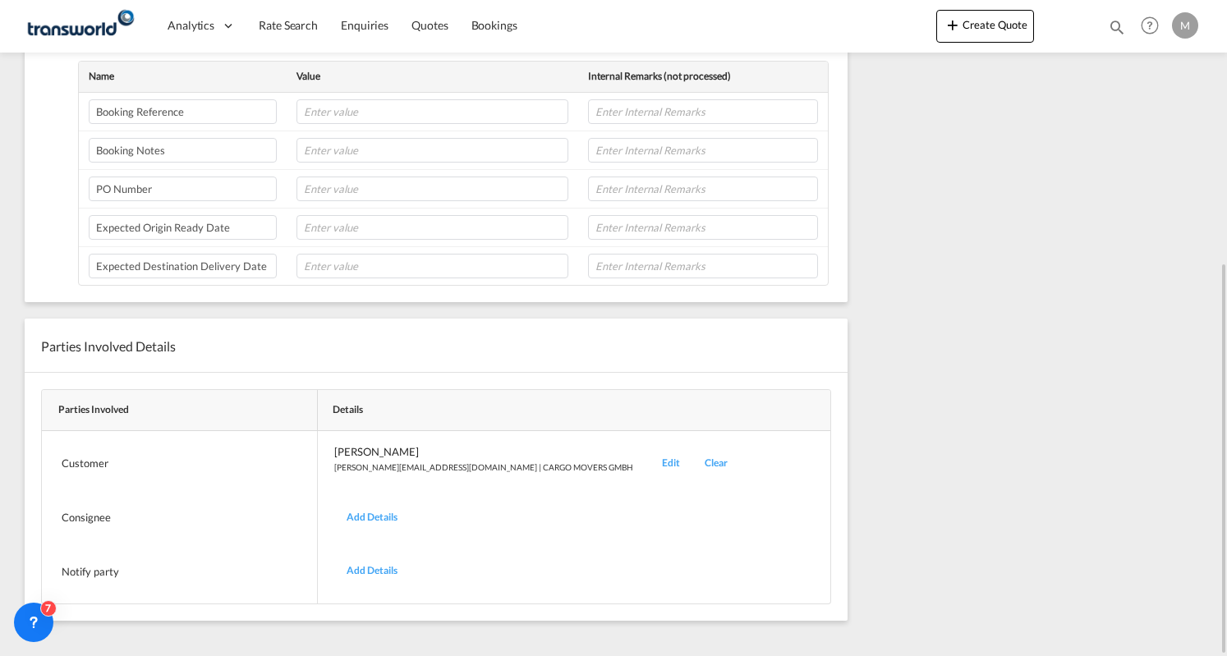
click at [650, 452] on div "Edit" at bounding box center [671, 463] width 43 height 39
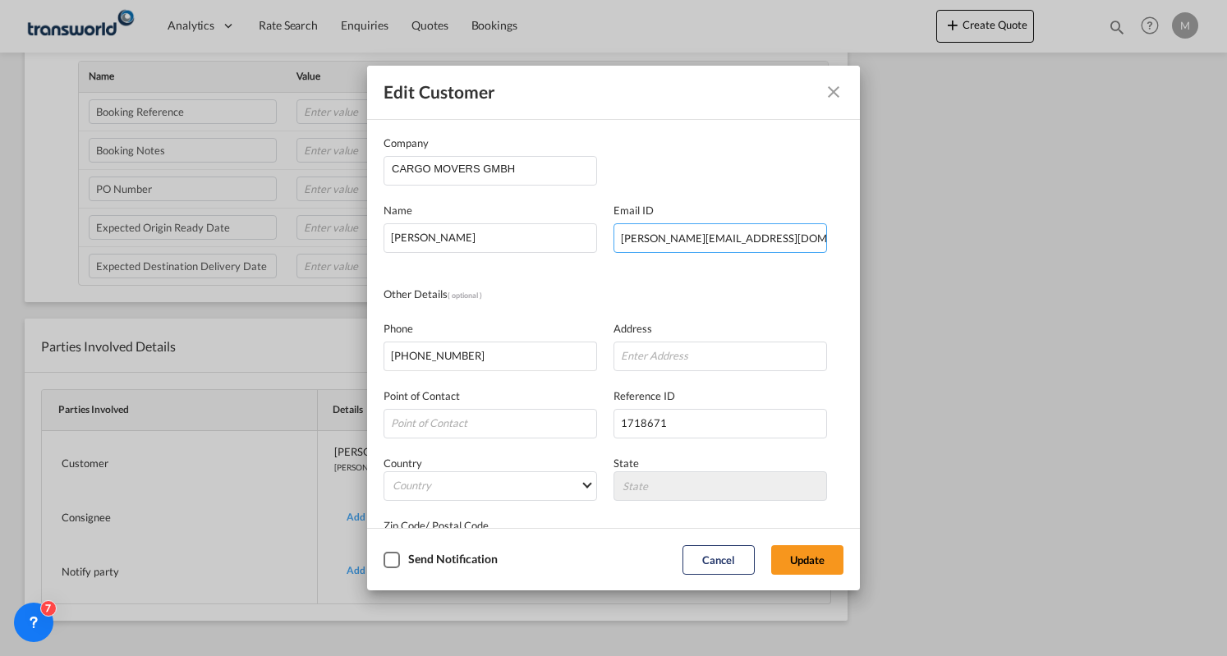
drag, startPoint x: 757, startPoint y: 239, endPoint x: 672, endPoint y: 245, distance: 85.6
click at [672, 245] on input "[PERSON_NAME][EMAIL_ADDRESS][DOMAIN_NAME]" at bounding box center [721, 238] width 214 height 30
type input "[PERSON_NAME][EMAIL_ADDRESS][DOMAIN_NAME]"
click at [810, 564] on button "Update" at bounding box center [807, 560] width 72 height 30
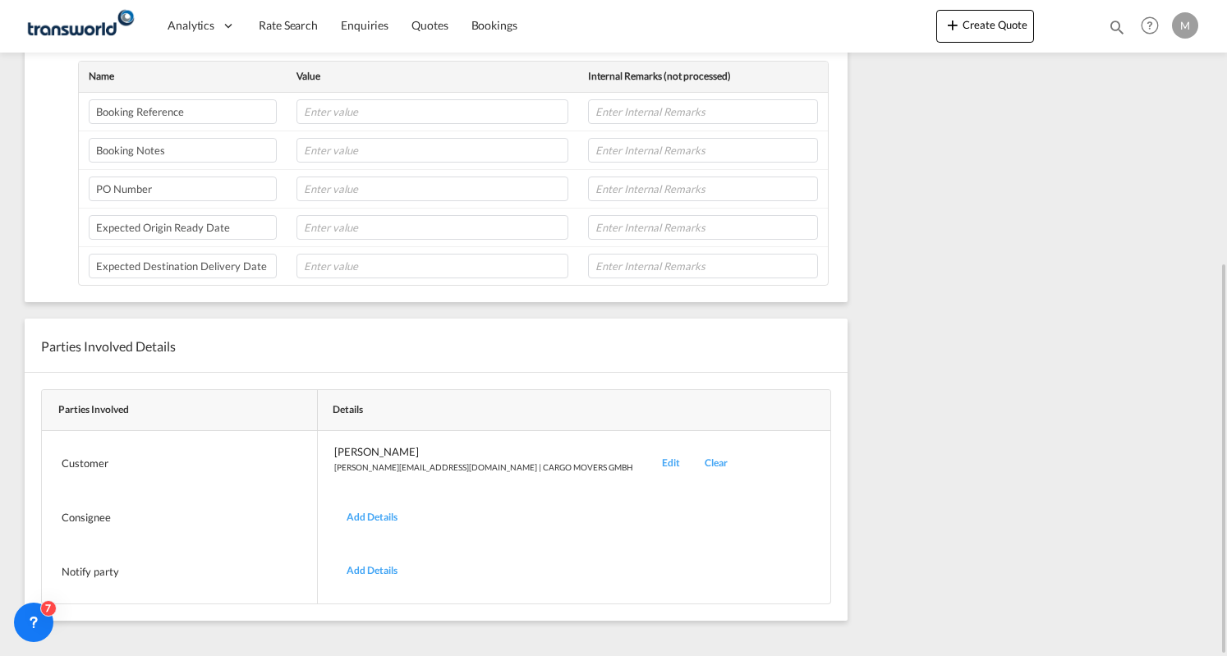
click at [650, 454] on div "Edit" at bounding box center [671, 463] width 43 height 39
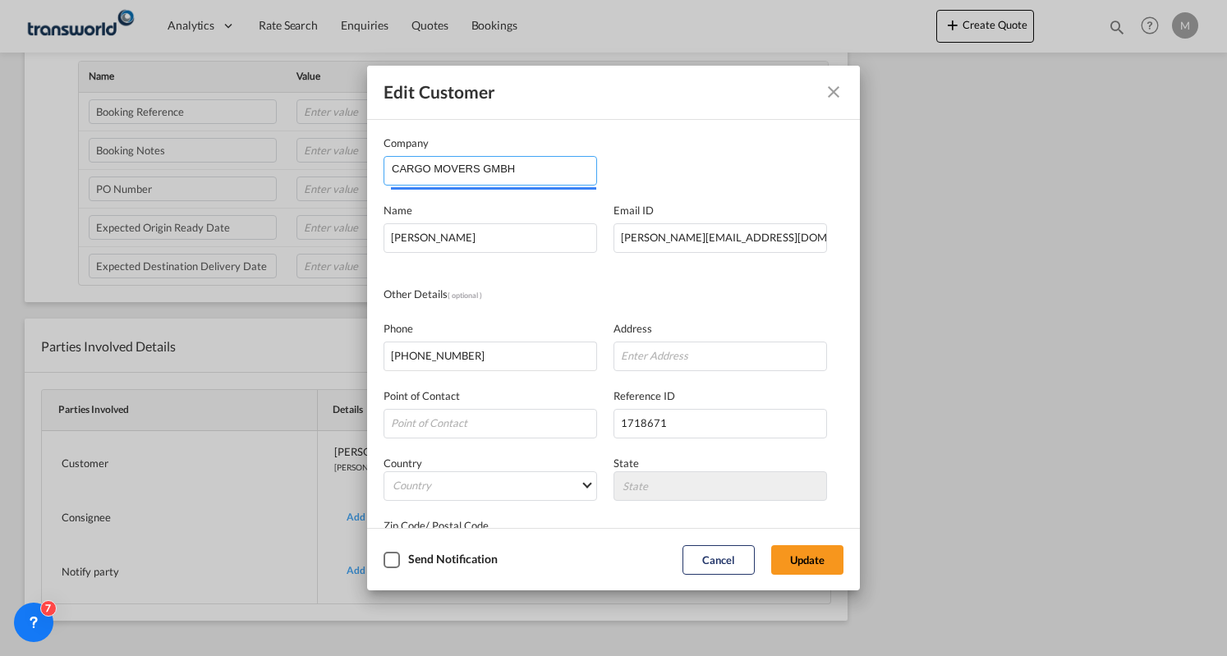
click at [532, 168] on input "CARGO MOVERS GMBH" at bounding box center [494, 169] width 205 height 25
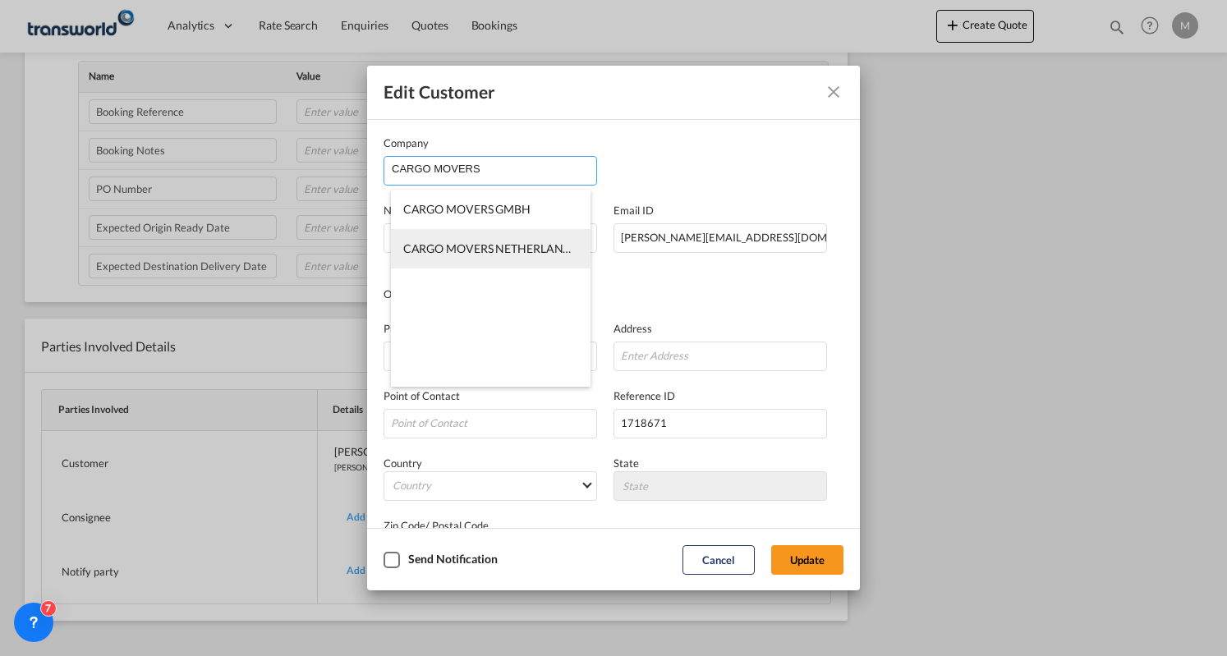
click at [519, 246] on span "CARGO MOVERS NETHERLANDS BV" at bounding box center [499, 249] width 192 height 14
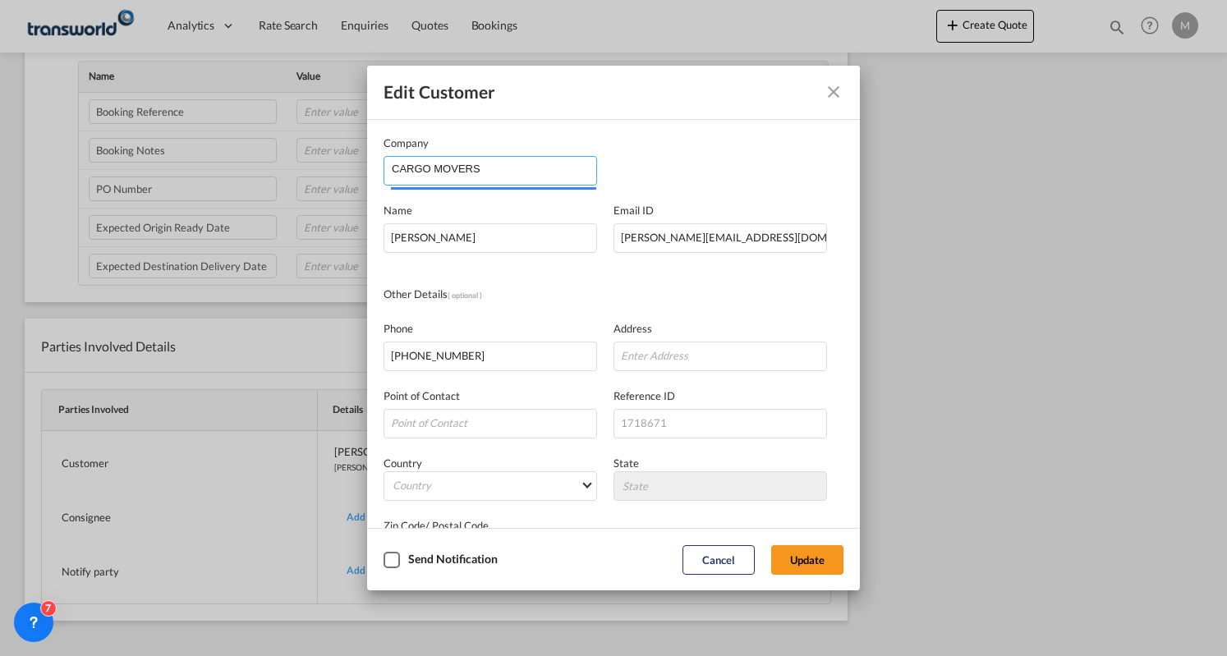
type input "CARGO MOVERS NETHERLANDS BV"
type input "640212454"
type input "1824989"
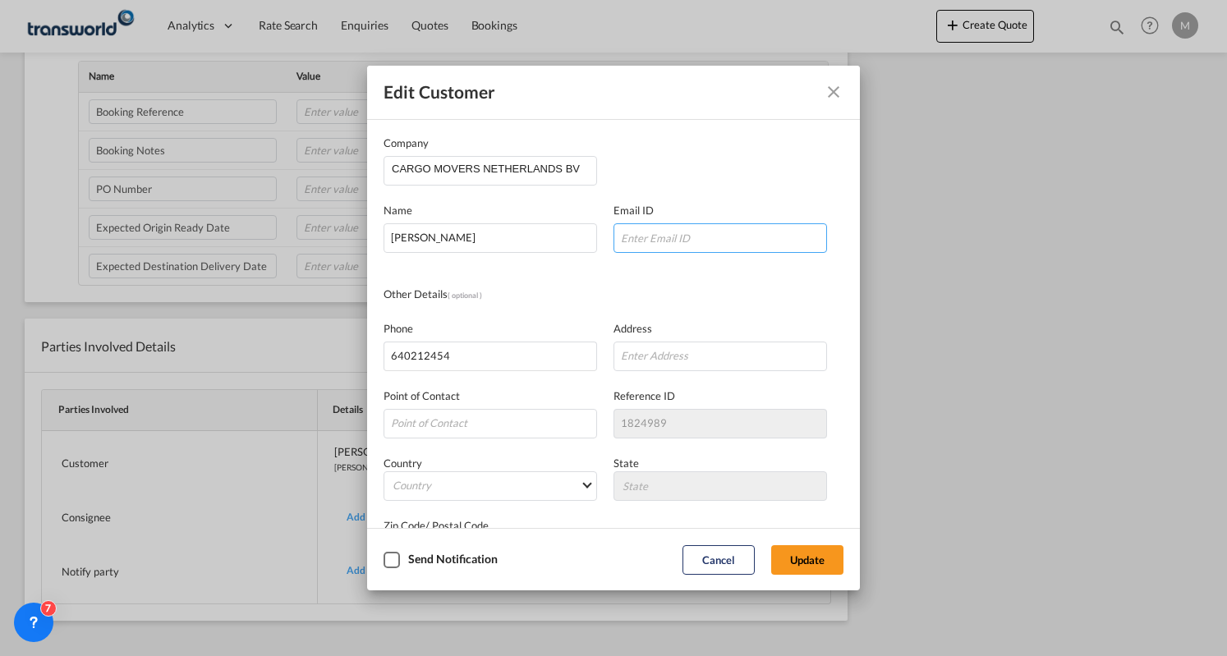
click at [685, 245] on input "Company Name Email ..." at bounding box center [721, 238] width 214 height 30
type input "[PERSON_NAME][EMAIL_ADDRESS][DOMAIN_NAME]"
click at [710, 299] on div "Other Details ( optional )" at bounding box center [614, 295] width 460 height 18
click at [674, 349] on input "Company Name Email ..." at bounding box center [721, 357] width 214 height 30
paste input "Cargo Movers [GEOGRAPHIC_DATA] BV [STREET_ADDRESS]"
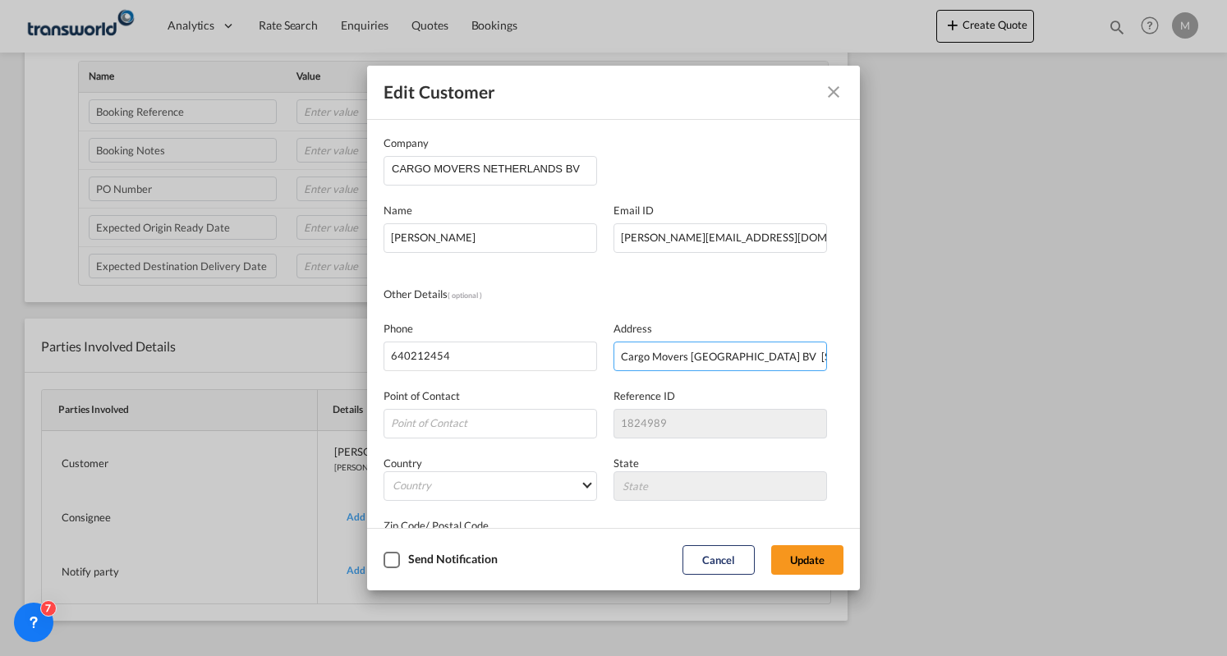
scroll to position [0, 228]
type input "Cargo Movers [GEOGRAPHIC_DATA] BV [STREET_ADDRESS]"
drag, startPoint x: 526, startPoint y: 362, endPoint x: 346, endPoint y: 358, distance: 179.9
click at [346, 358] on div "Edit Customer Company CARGO MOVERS NETHERLANDS BV Name [PERSON_NAME] Email ID […" at bounding box center [613, 328] width 1227 height 656
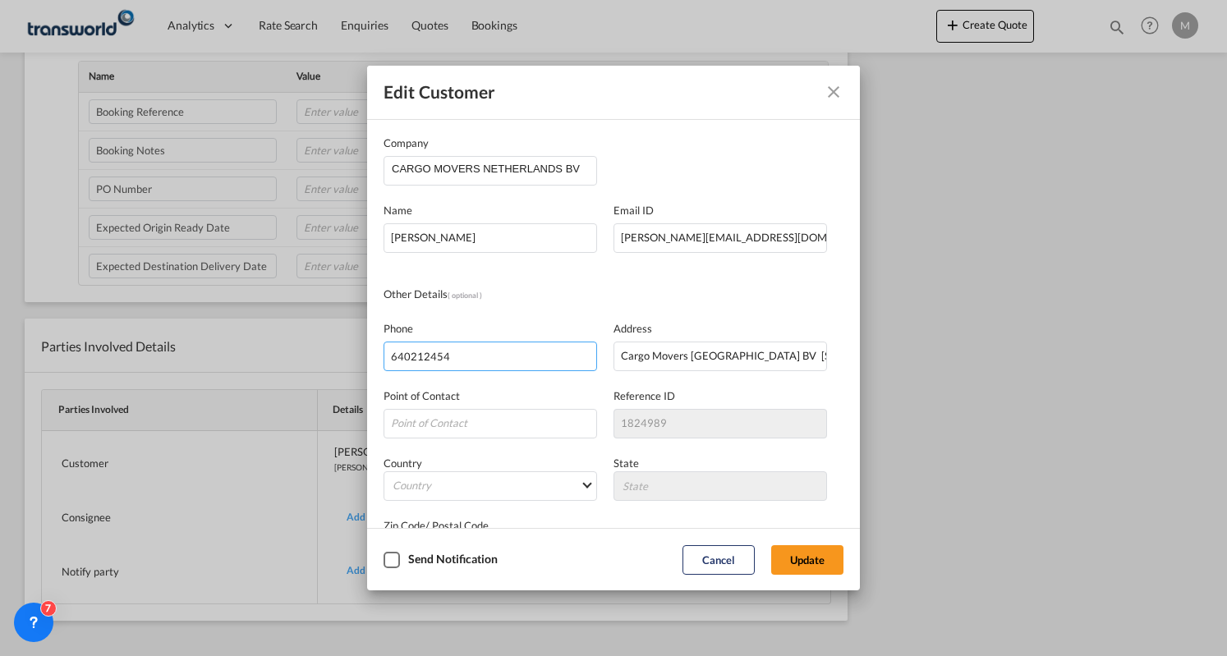
paste input "[PHONE_NUMBER]"
type input "[PHONE_NUMBER]"
click at [532, 315] on div "Phone [PHONE_NUMBER] Address Cargo Movers [GEOGRAPHIC_DATA] BV [STREET_ADDRESS]" at bounding box center [614, 337] width 460 height 67
click at [807, 557] on button "Update" at bounding box center [807, 560] width 72 height 30
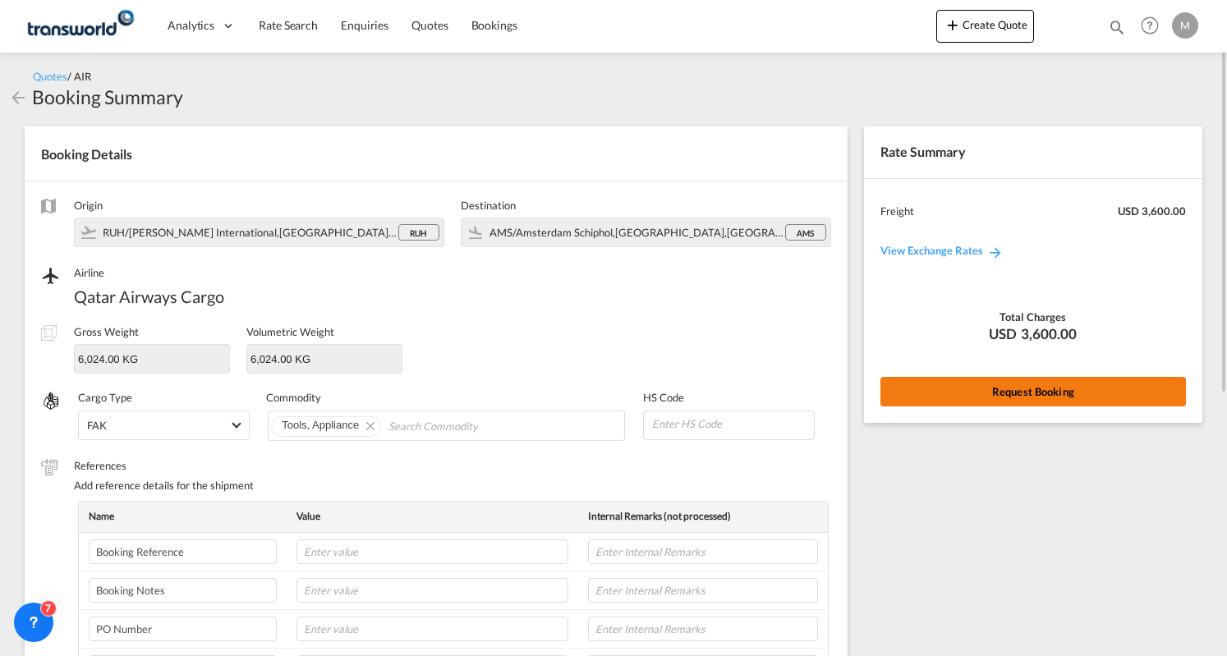
click at [1053, 390] on button "Request Booking" at bounding box center [1034, 392] width 306 height 30
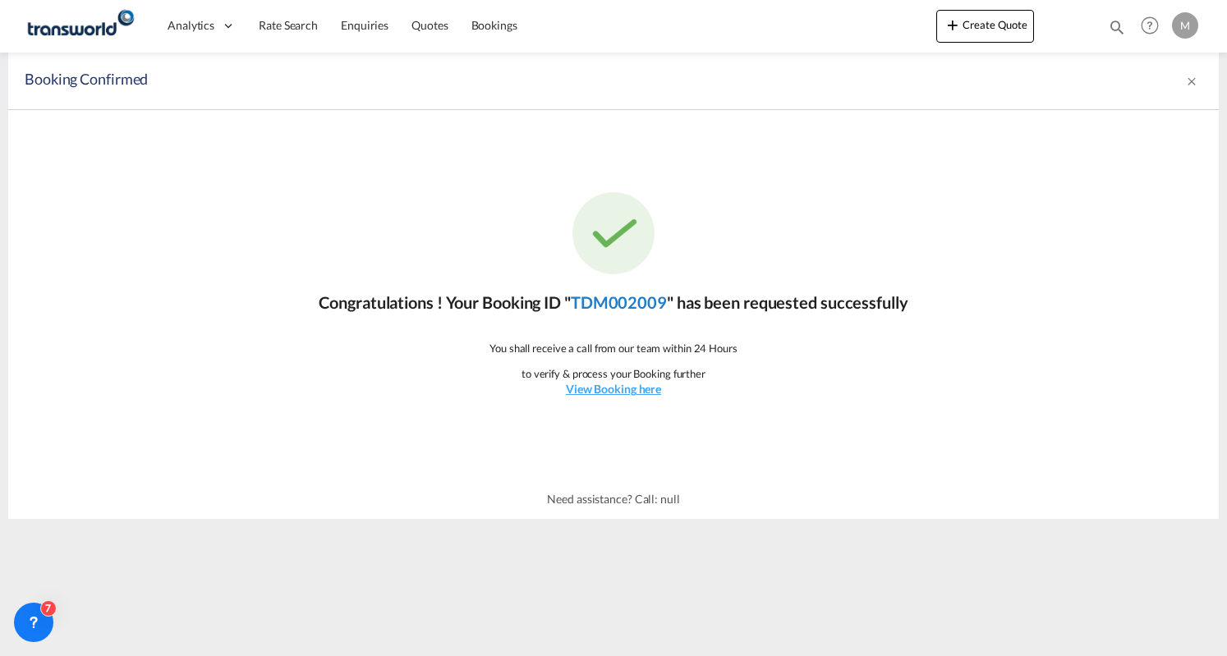
click at [639, 306] on link "TDM002009" at bounding box center [619, 302] width 96 height 20
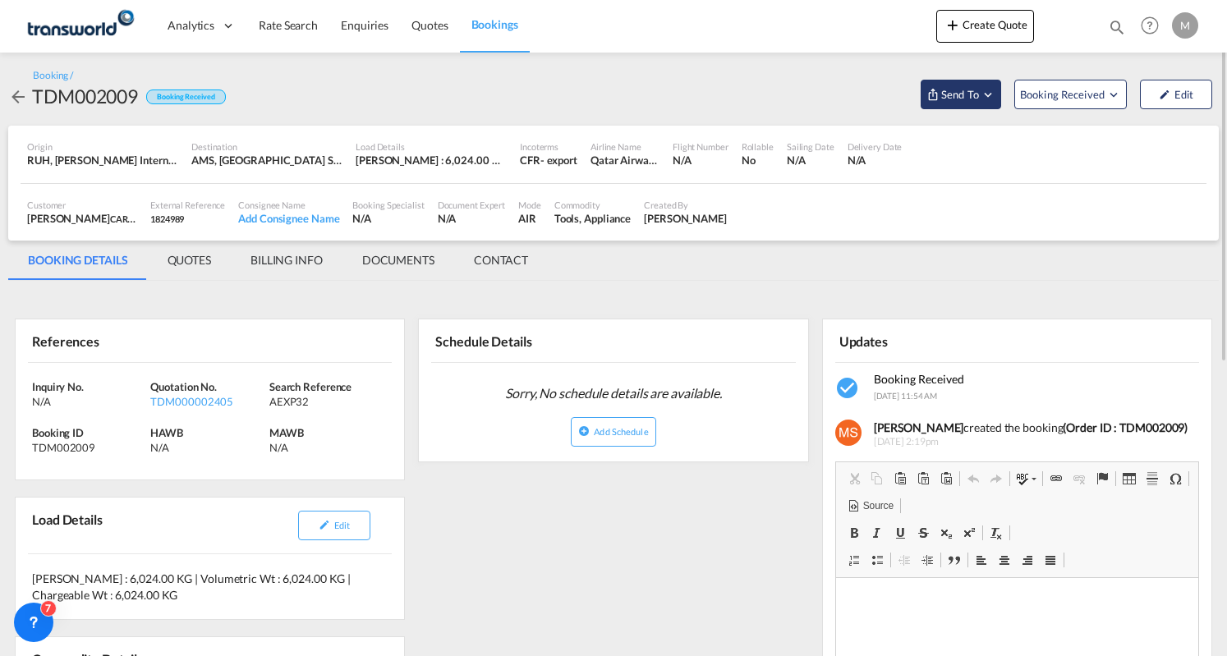
click at [984, 87] on md-icon "Open demo menu" at bounding box center [988, 94] width 15 height 15
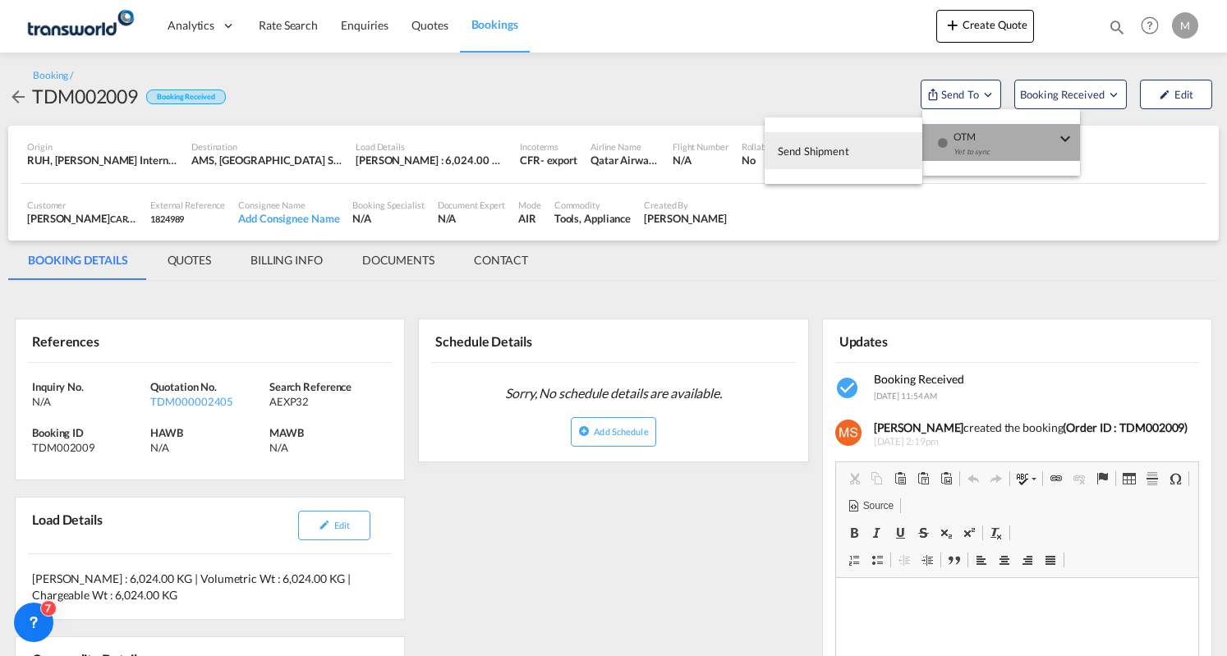
click at [987, 146] on div "Yet to sync" at bounding box center [1005, 156] width 102 height 35
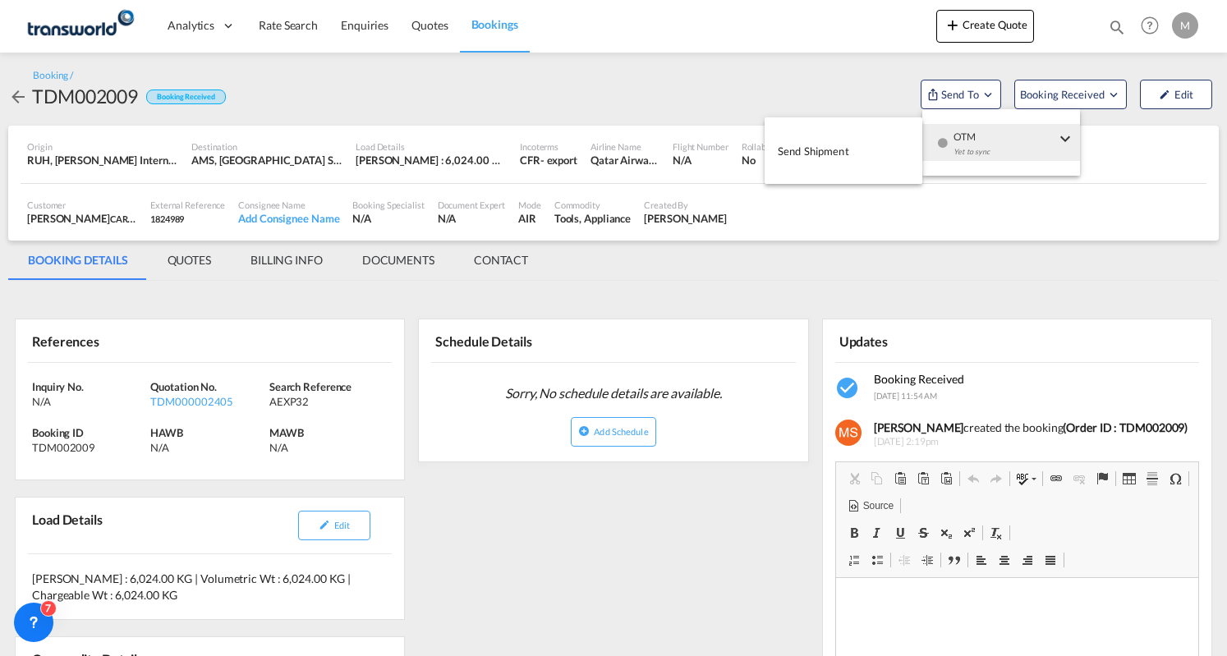
click at [879, 156] on button "Send Shipment" at bounding box center [844, 150] width 158 height 37
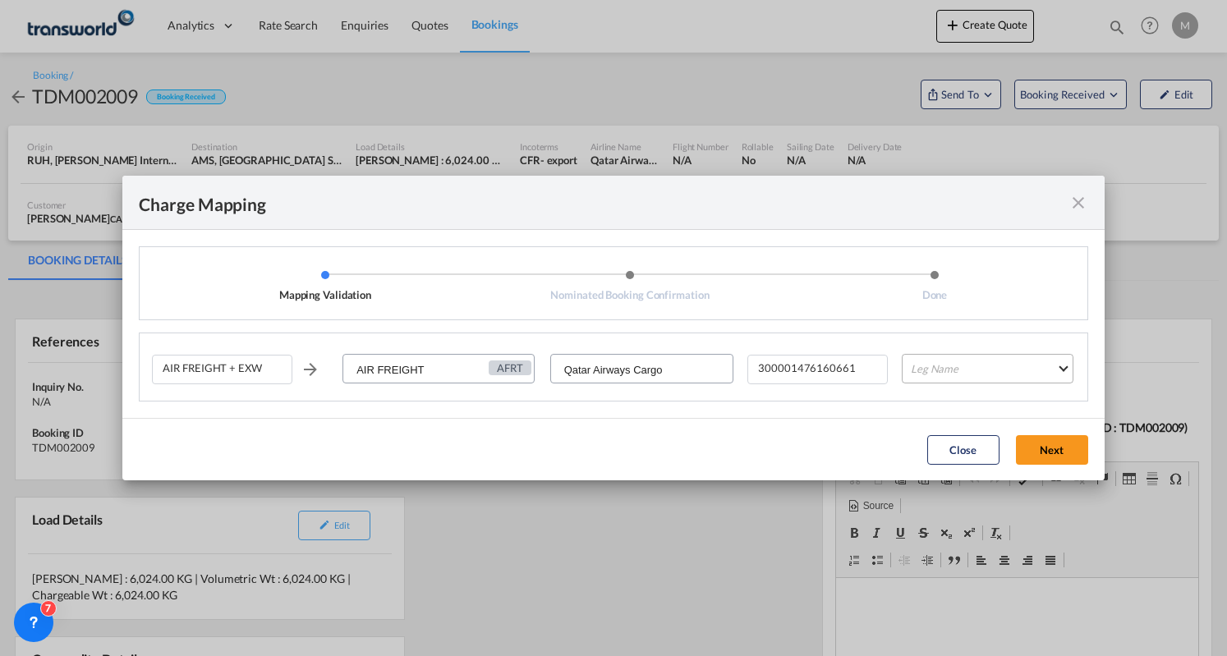
click at [973, 379] on md-select "Leg Name HANDLING ORIGIN HANDLING DESTINATION OTHERS TL PICK UP CUSTOMS ORIGIN …" at bounding box center [988, 369] width 172 height 30
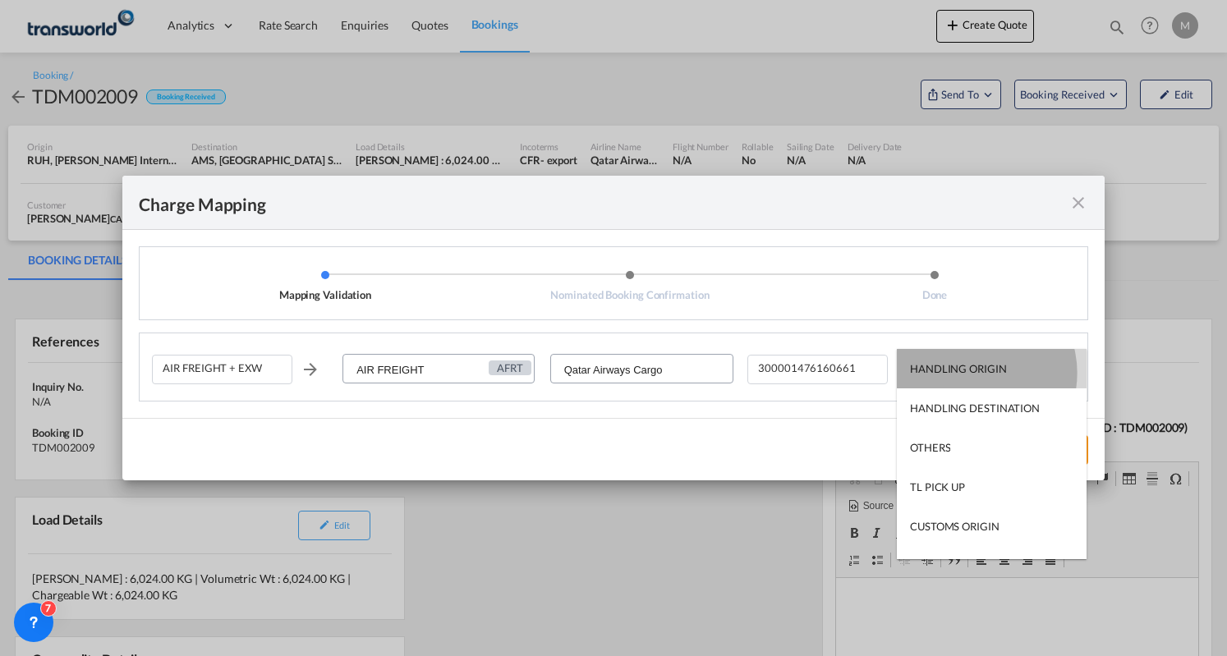
click at [973, 373] on div "HANDLING ORIGIN" at bounding box center [958, 368] width 97 height 15
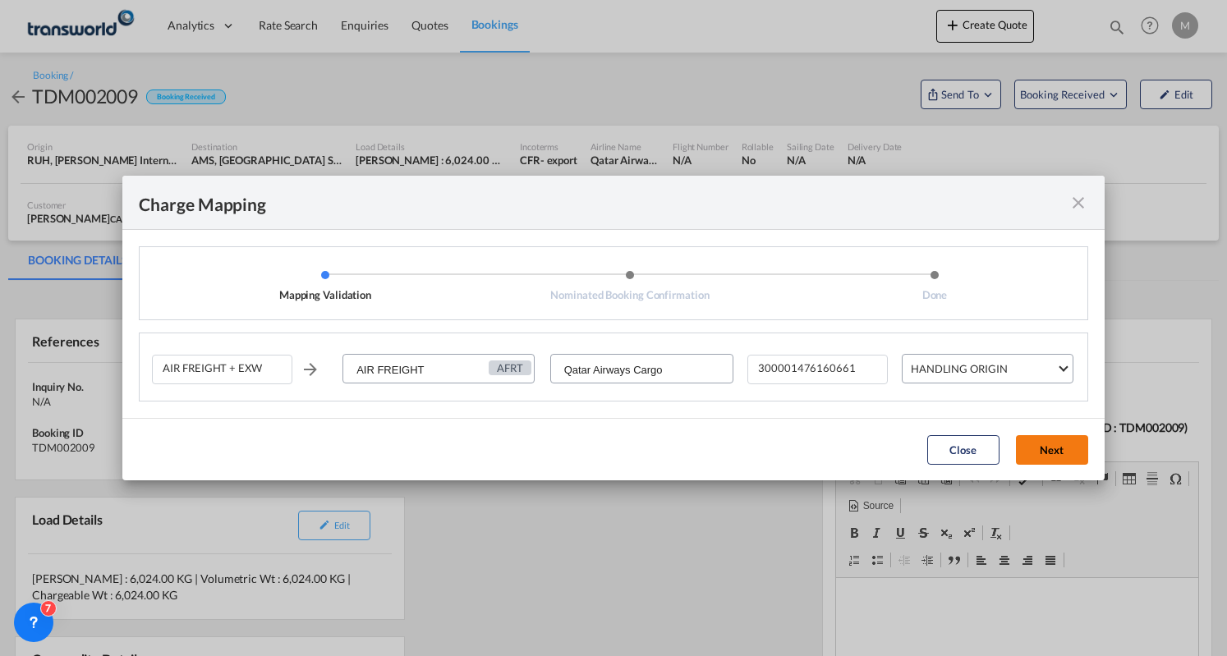
click at [1065, 451] on button "Next" at bounding box center [1052, 450] width 72 height 30
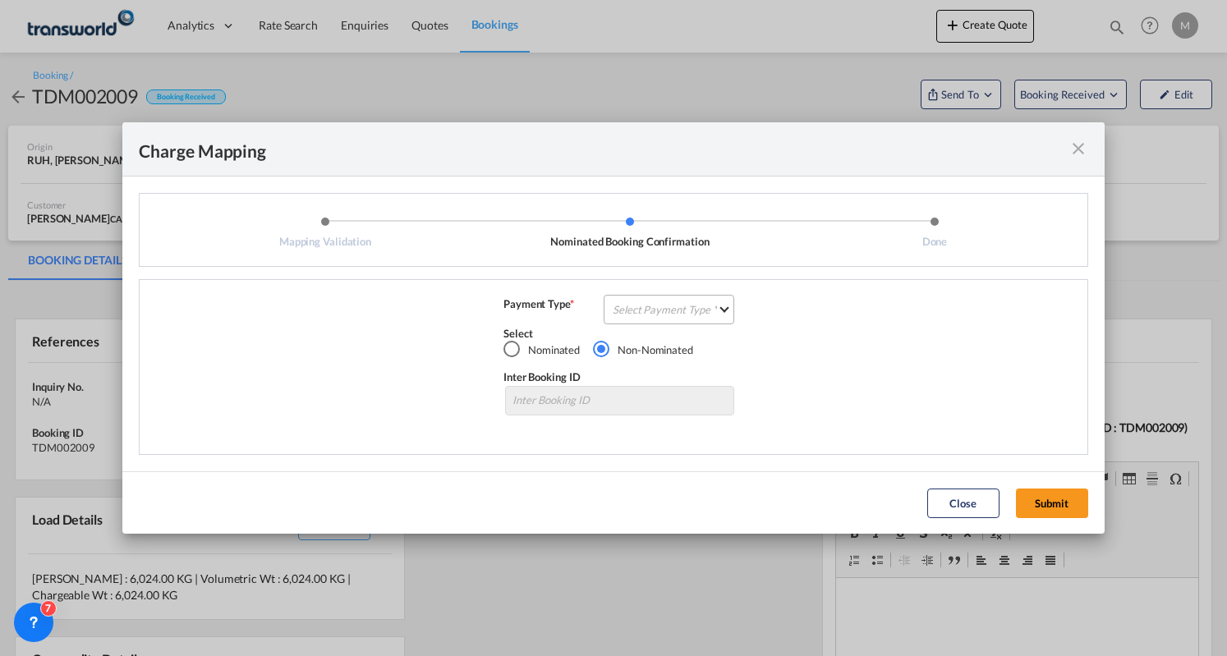
click at [683, 316] on md-select "Select Payment Type COLLECT PREPAID" at bounding box center [669, 310] width 131 height 30
click at [674, 352] on md-option "PREPAID" at bounding box center [673, 348] width 145 height 39
click at [1043, 502] on button "Submit" at bounding box center [1052, 504] width 72 height 30
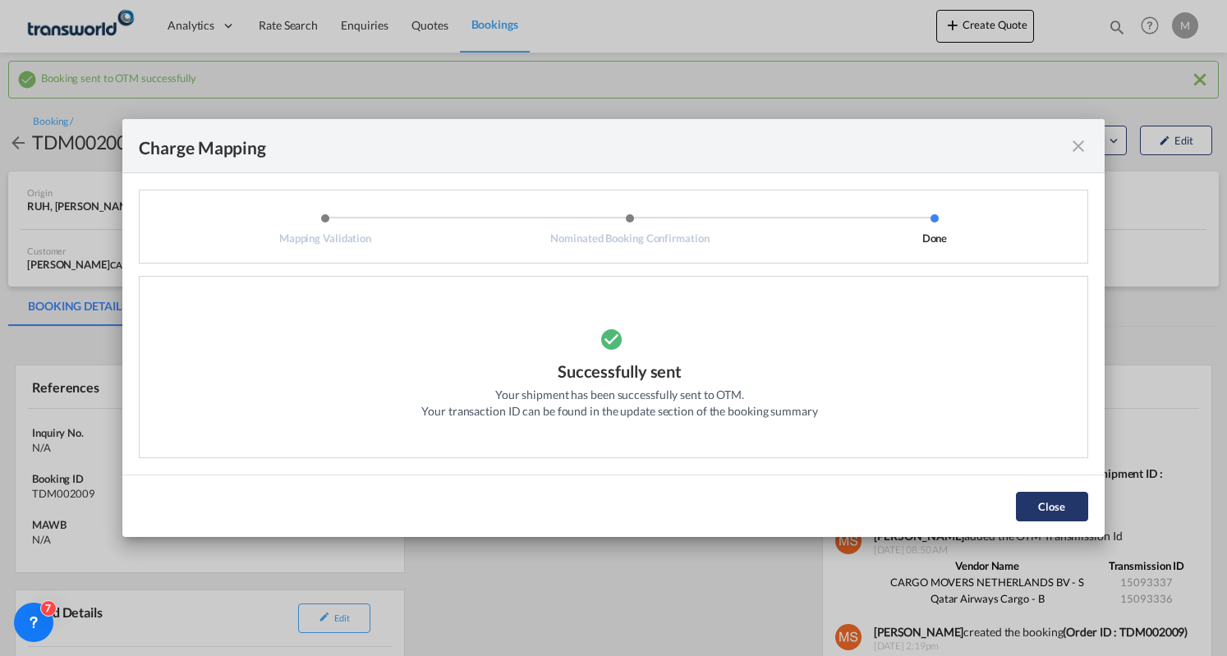
click at [1041, 503] on button "Close" at bounding box center [1052, 507] width 72 height 30
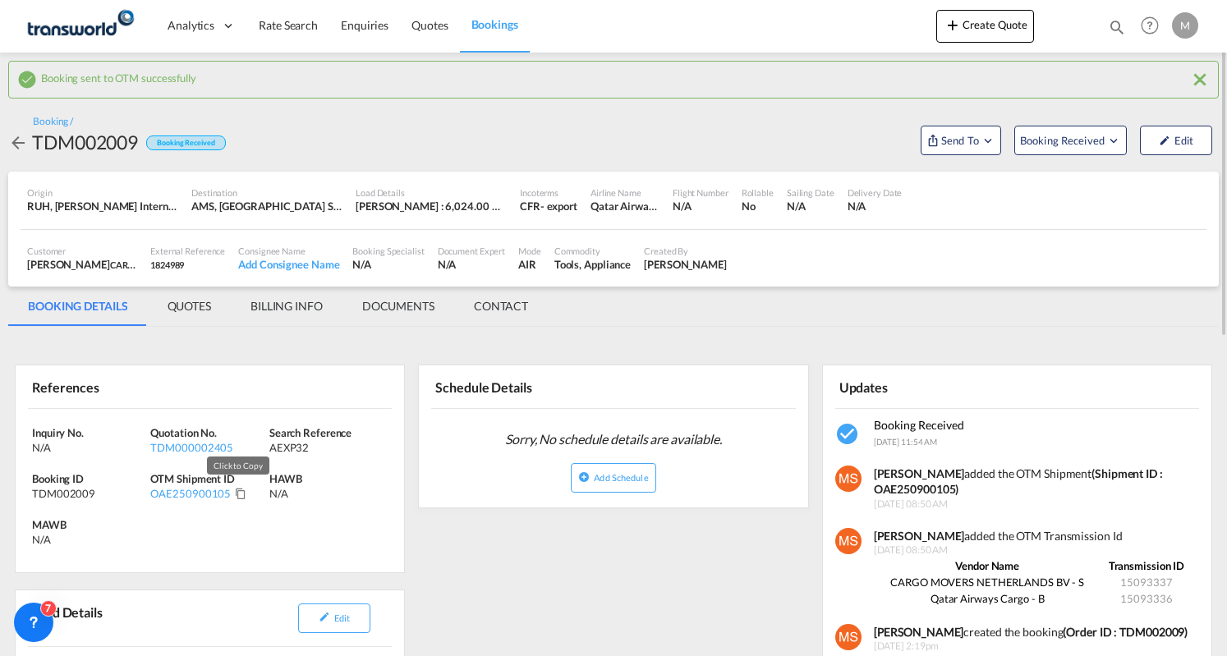
click at [236, 494] on md-icon "Click to Copy" at bounding box center [241, 494] width 12 height 12
click at [936, 147] on button "Send To" at bounding box center [961, 141] width 81 height 30
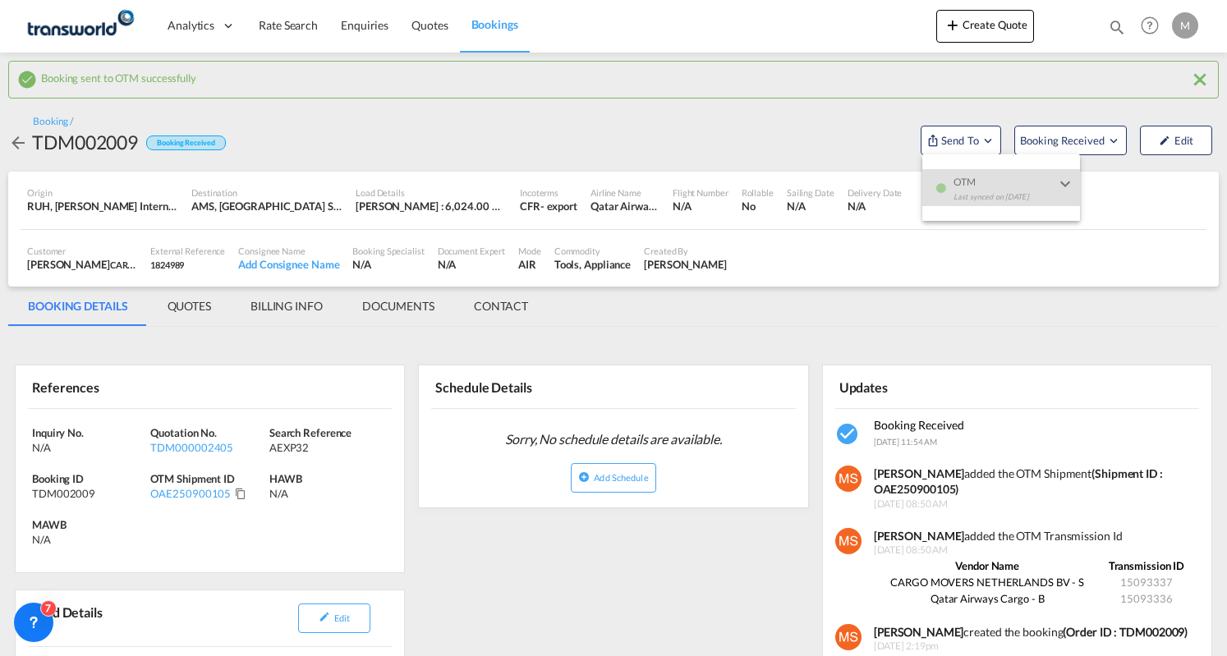
click at [1055, 281] on md-backdrop at bounding box center [613, 328] width 1227 height 656
